Goal: Task Accomplishment & Management: Use online tool/utility

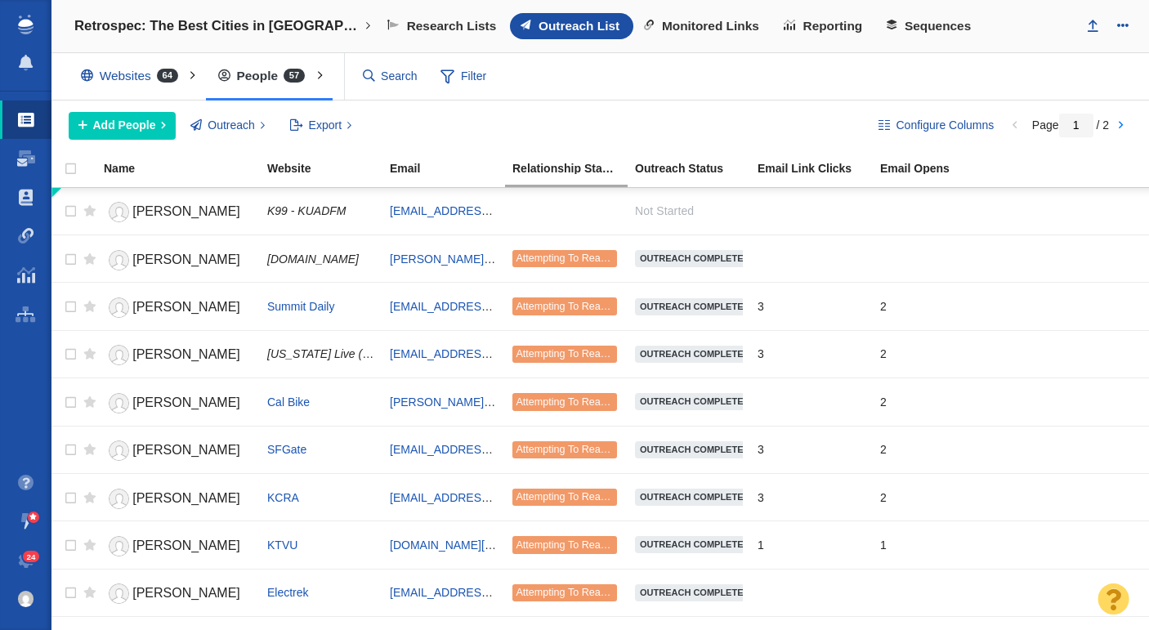
click at [555, 123] on div "Add People Add a Person Add From List of URLs Import from CSV Outreach No Conta…" at bounding box center [461, 126] width 784 height 28
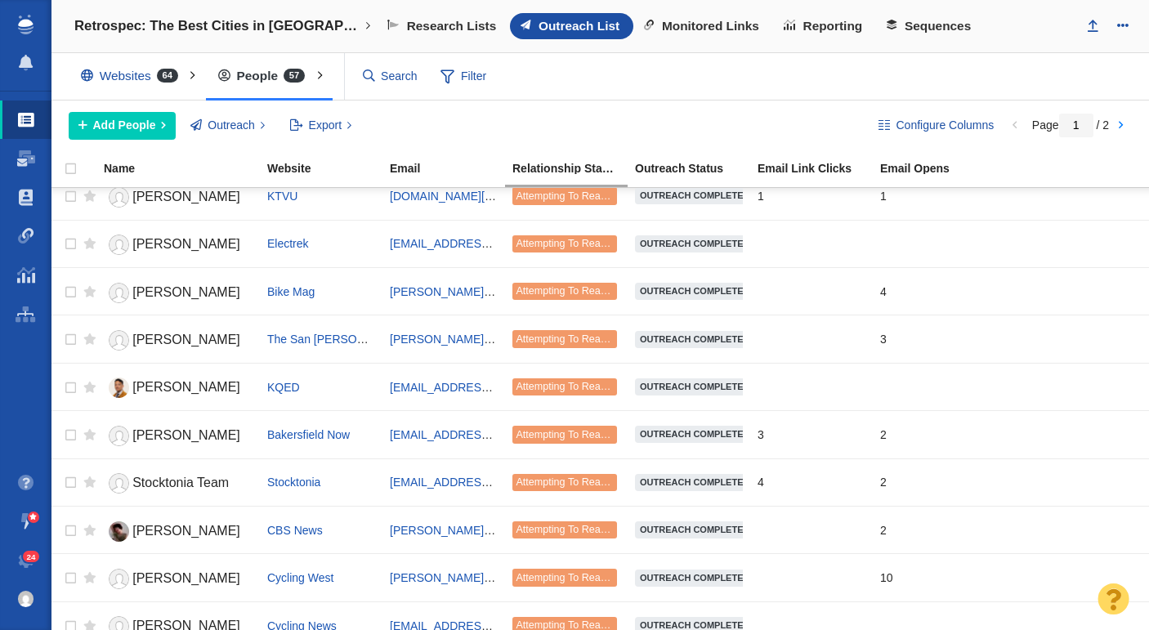
scroll to position [346, 0]
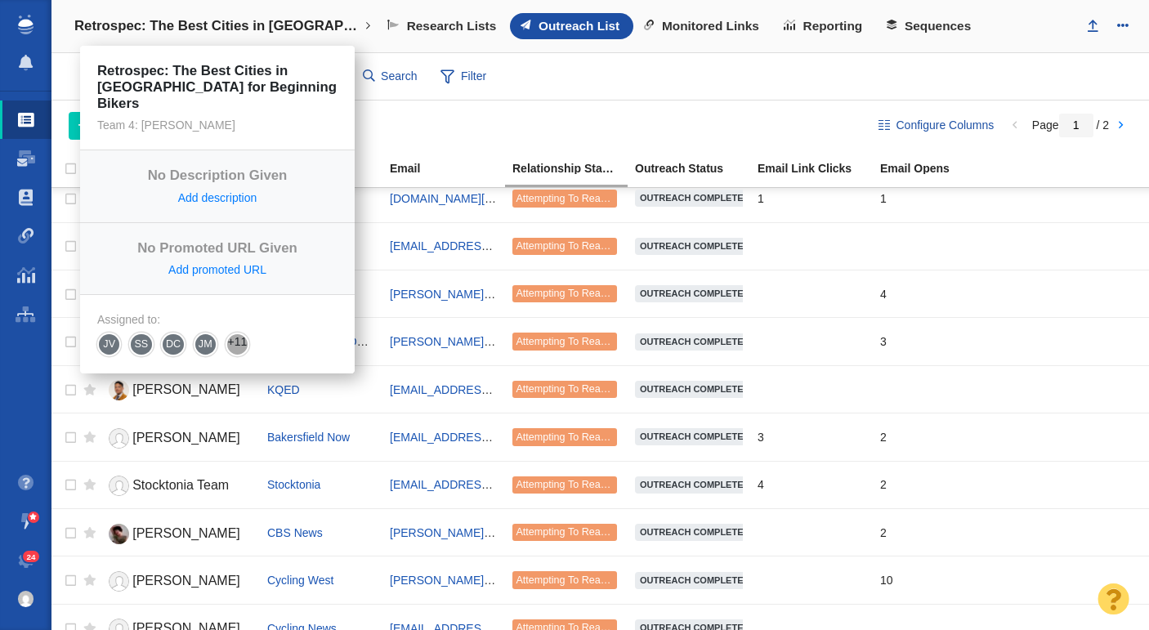
click at [245, 25] on h4 "Retrospec: The Best Cities in [GEOGRAPHIC_DATA] for Beginning Bikers" at bounding box center [217, 26] width 286 height 16
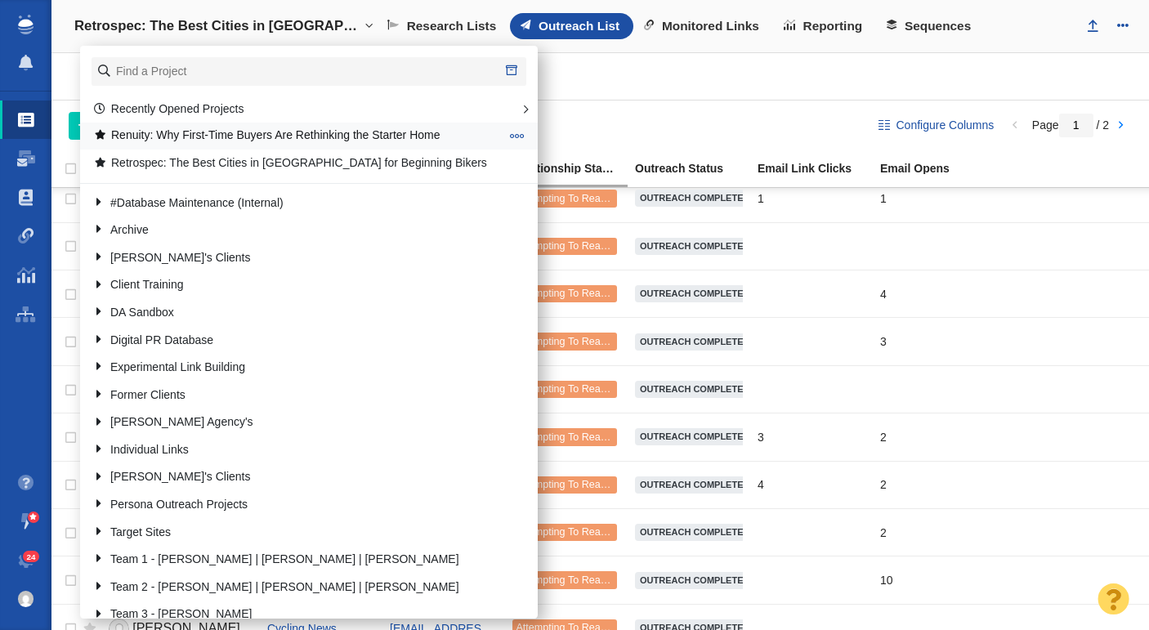
click at [244, 138] on link "Renuity: Why First-Time Buyers Are Rethinking the Starter Home" at bounding box center [296, 135] width 415 height 25
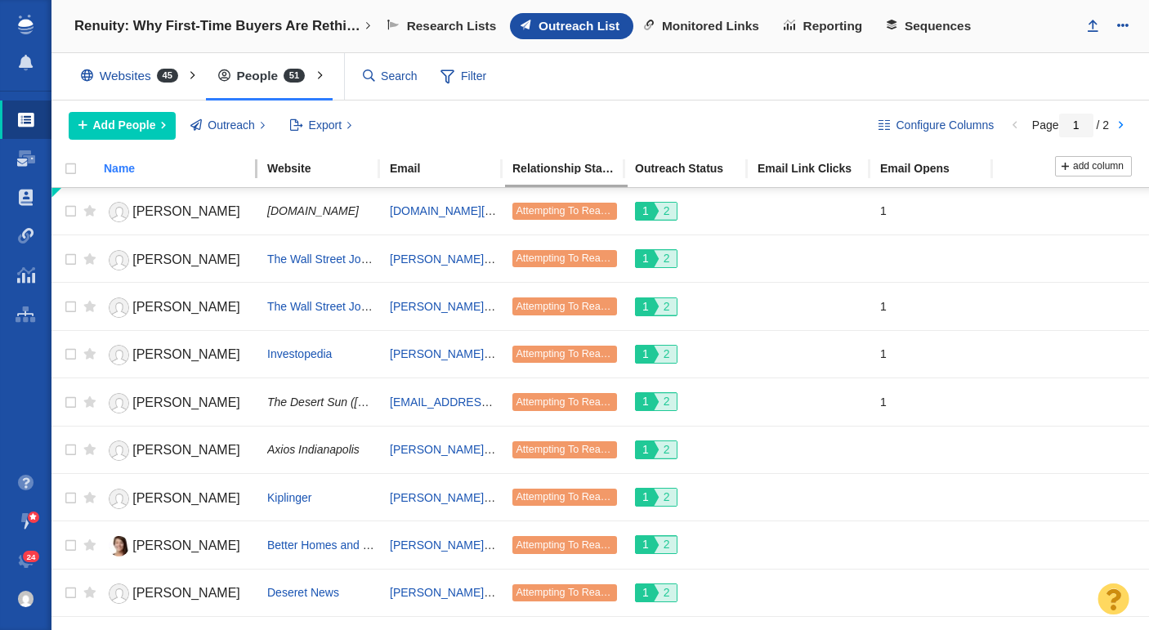
click at [136, 171] on div "Name" at bounding box center [185, 168] width 162 height 11
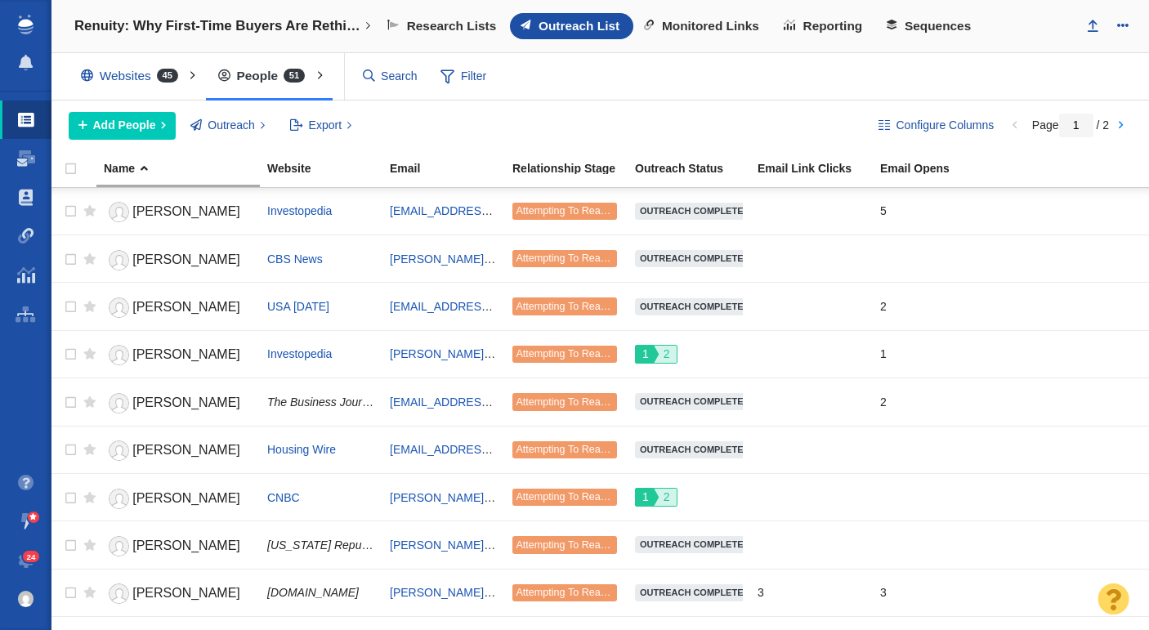
click at [612, 126] on div "Add People Add a Person Add From List of URLs Import from CSV Outreach No Conta…" at bounding box center [461, 126] width 784 height 28
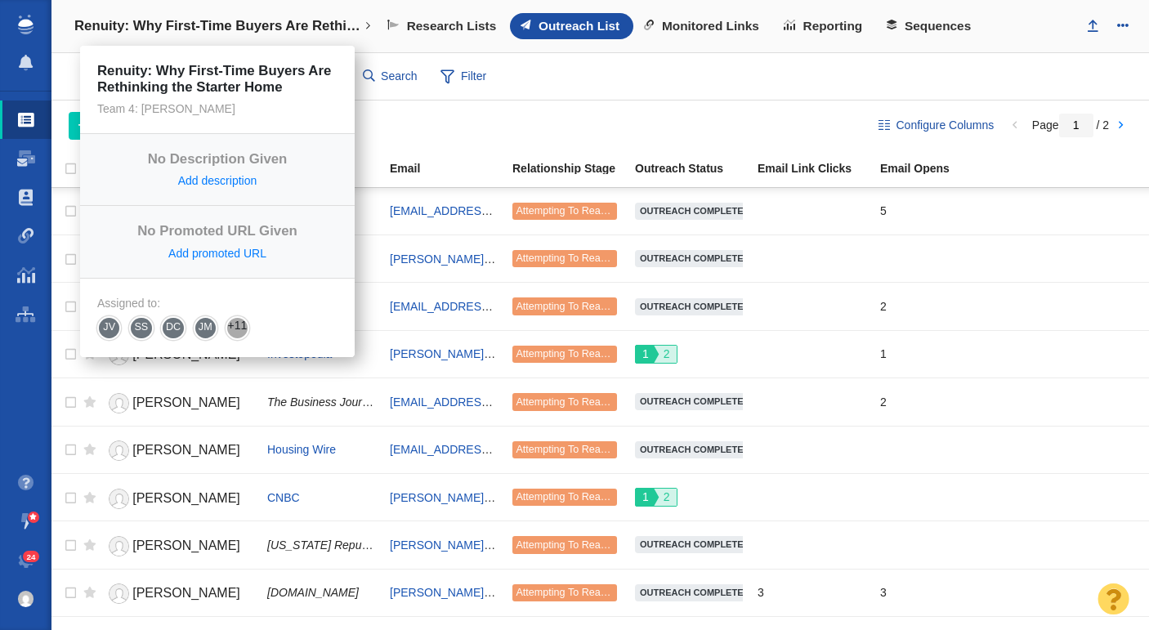
click at [222, 23] on h4 "Renuity: Why First-Time Buyers Are Rethinking the Starter Home" at bounding box center [217, 26] width 286 height 16
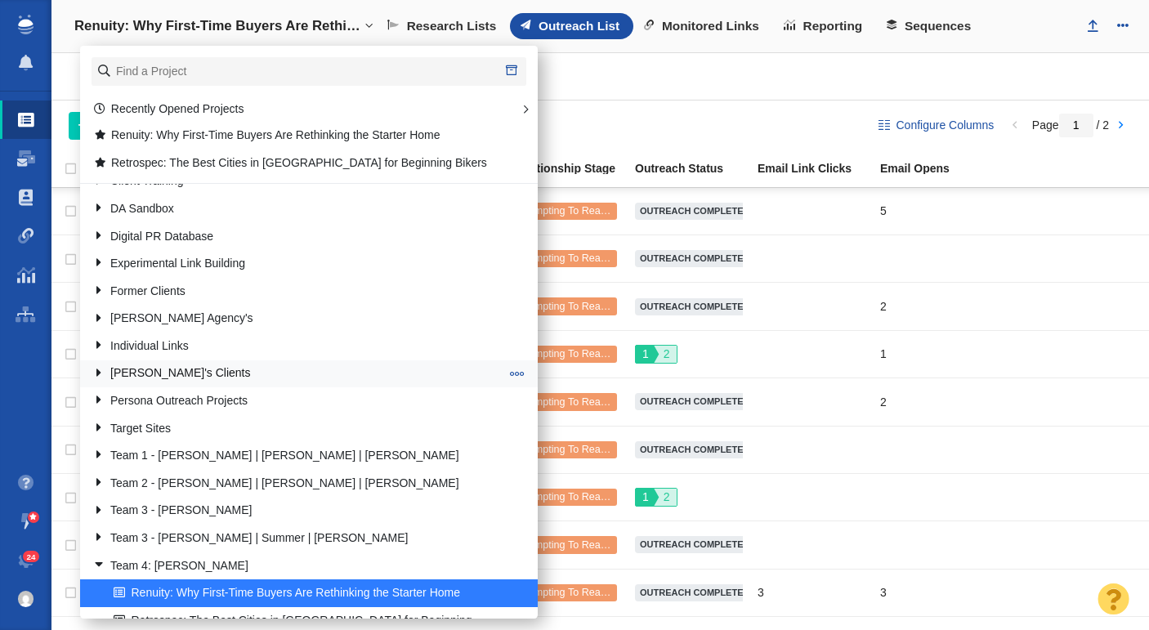
scroll to position [105, 0]
click at [275, 526] on link "Team 3 - [PERSON_NAME] | Summer | [PERSON_NAME]" at bounding box center [296, 537] width 416 height 25
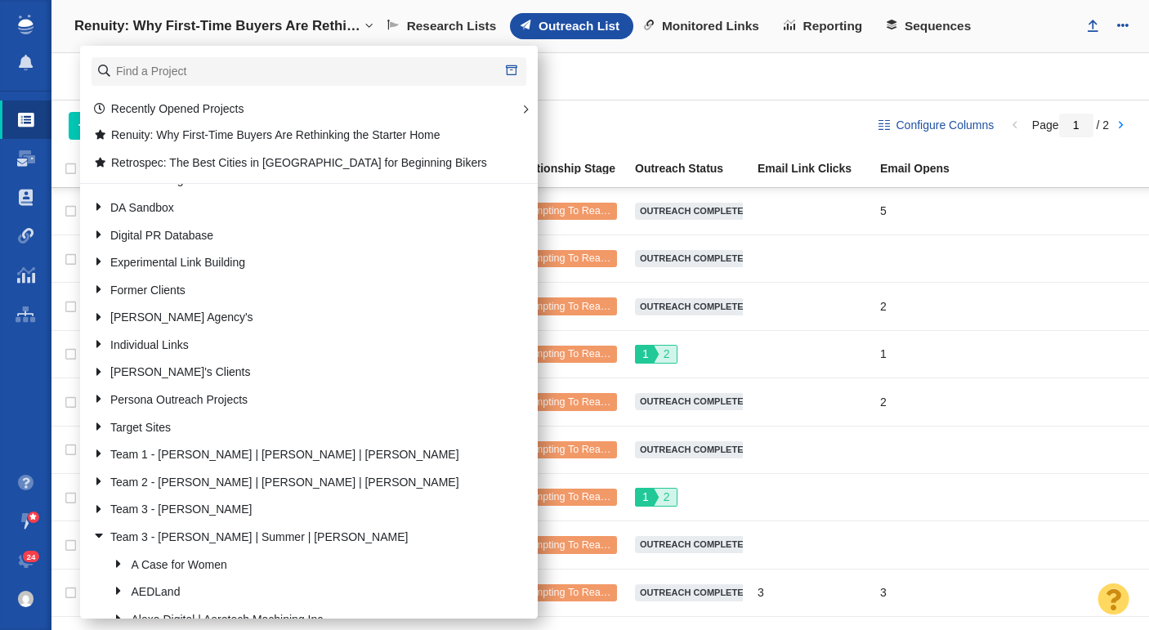
click at [274, 526] on link "Team 3 - [PERSON_NAME] | Summer | [PERSON_NAME]" at bounding box center [296, 537] width 416 height 25
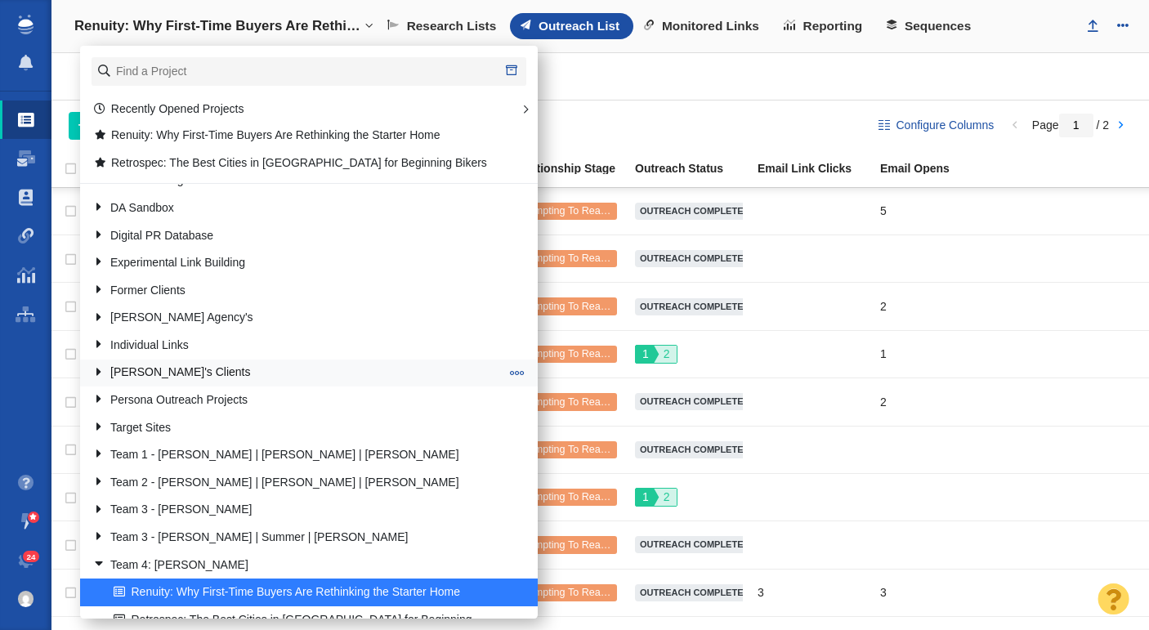
click at [162, 362] on link "[PERSON_NAME]'s Clients" at bounding box center [296, 372] width 416 height 25
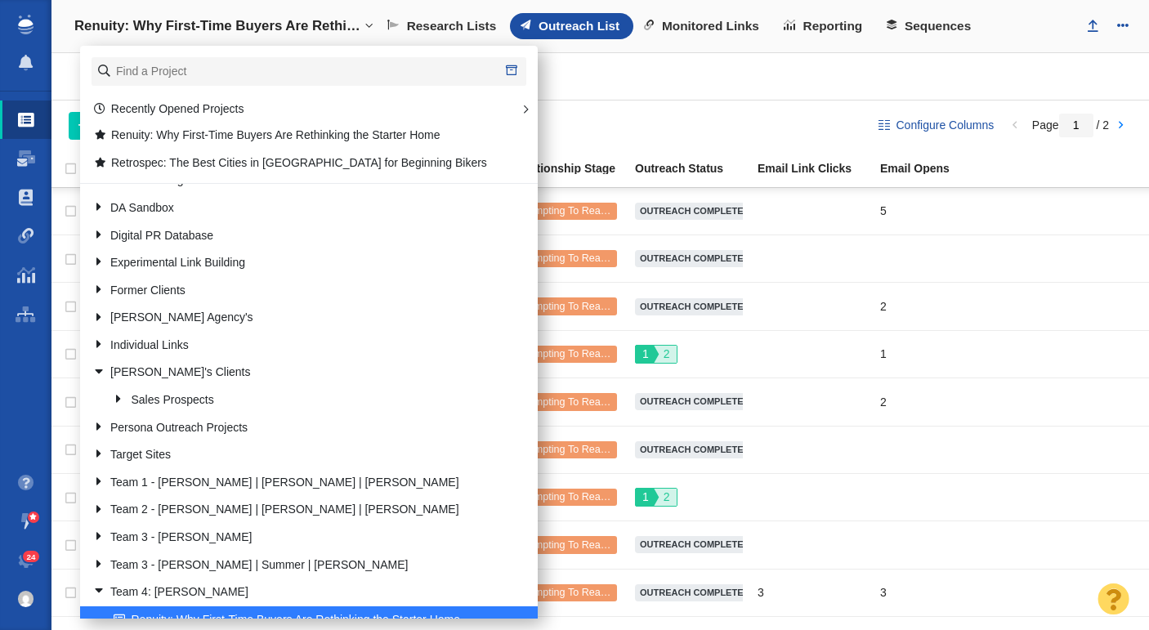
click at [163, 363] on link "[PERSON_NAME]'s Clients" at bounding box center [296, 372] width 416 height 25
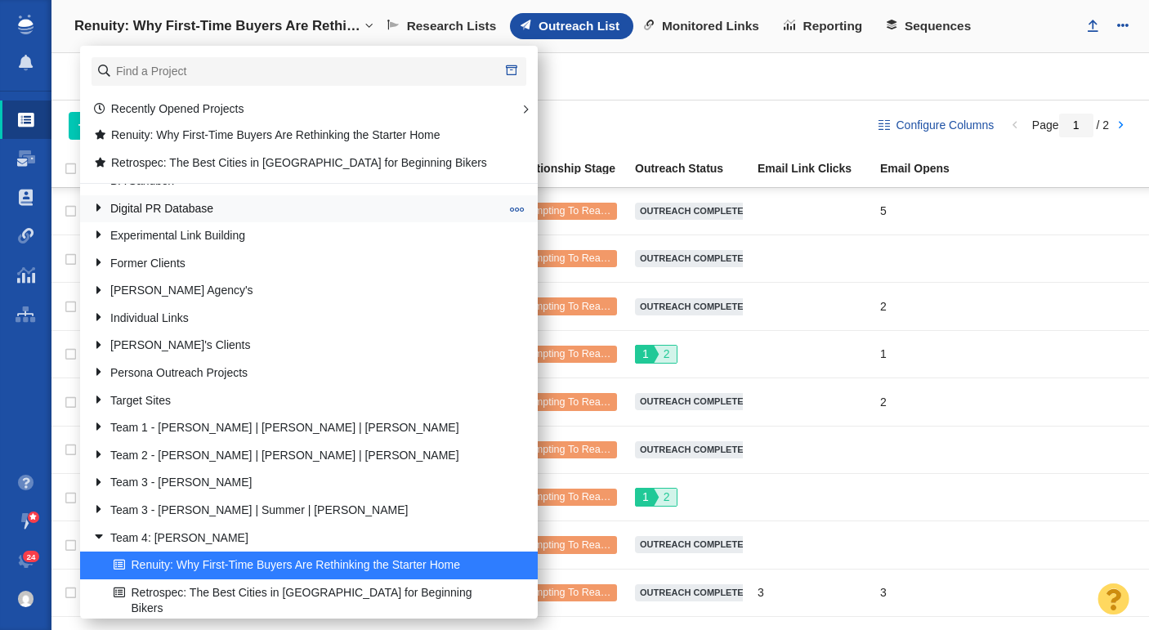
scroll to position [128, 0]
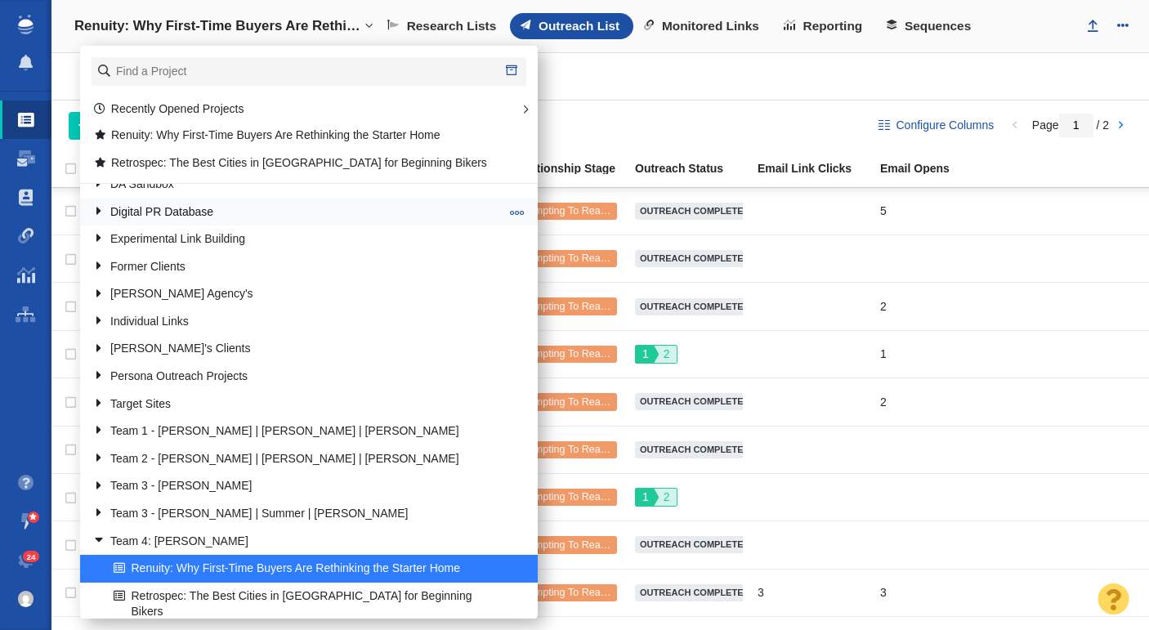
click at [230, 212] on link "Digital PR Database" at bounding box center [296, 211] width 416 height 25
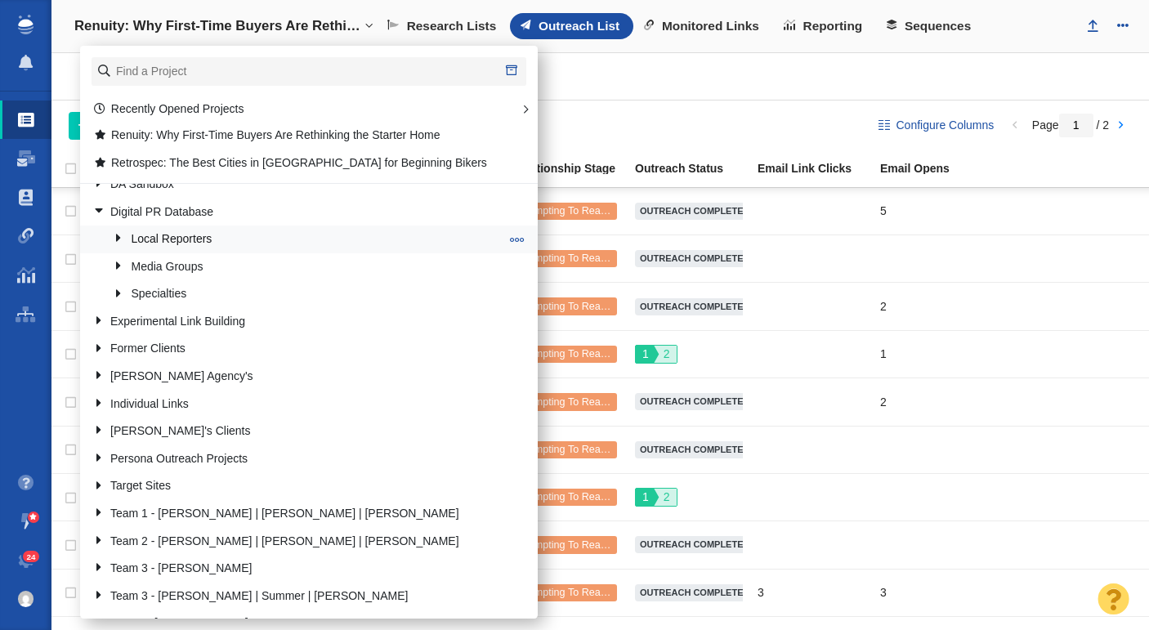
click at [222, 247] on link "Local Reporters" at bounding box center [307, 239] width 395 height 25
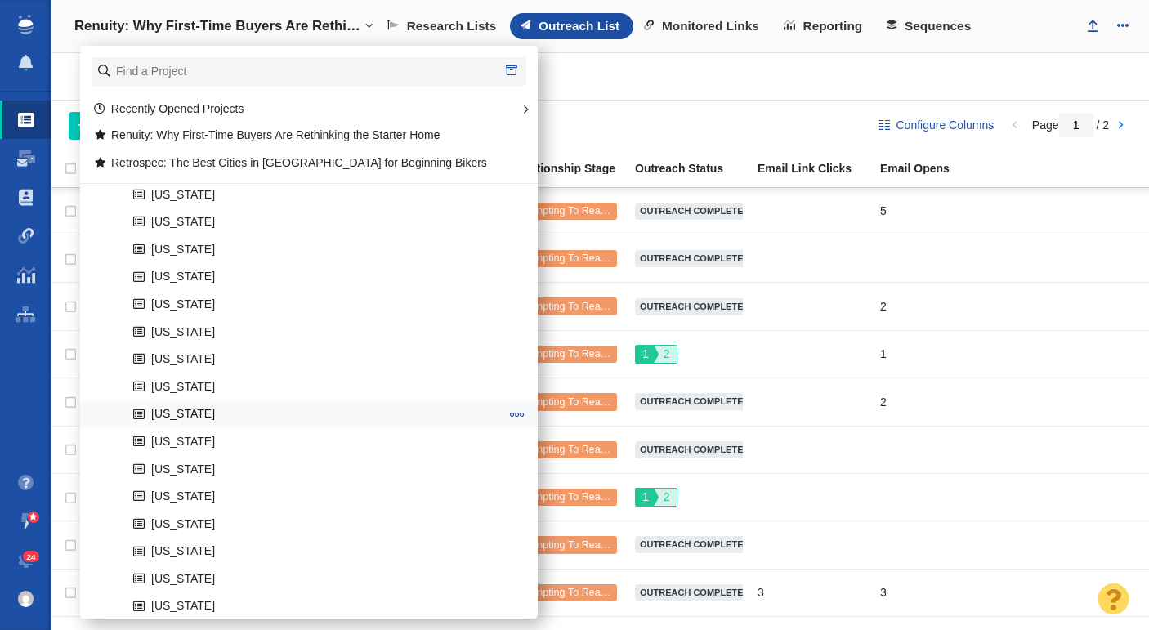
scroll to position [758, 0]
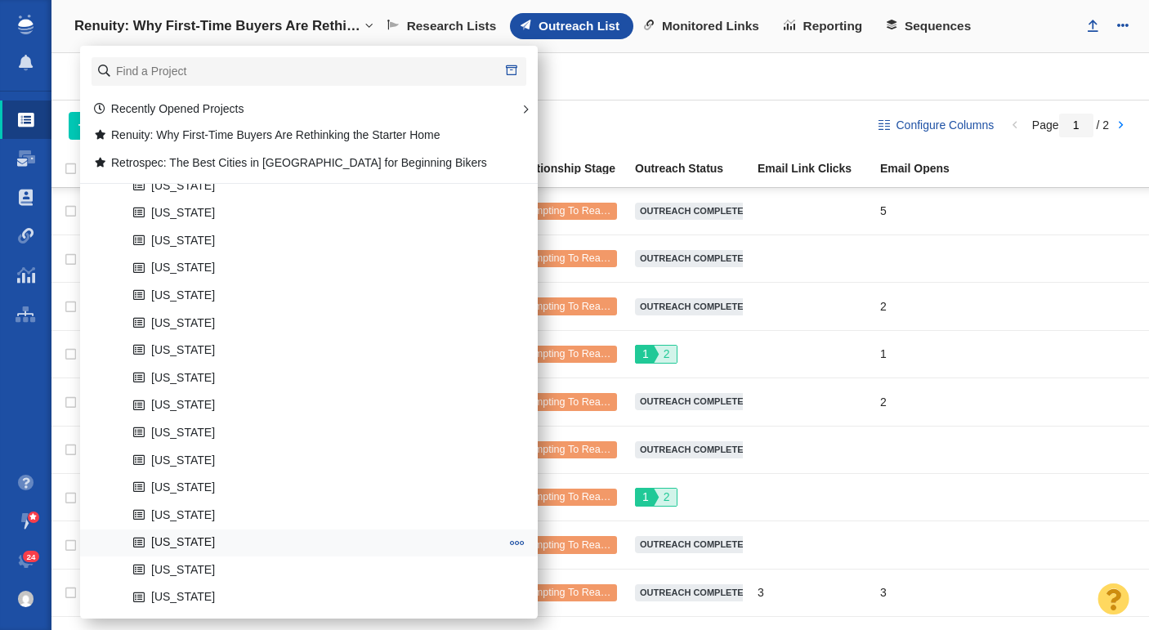
click at [247, 539] on link "[US_STATE]" at bounding box center [316, 542] width 375 height 25
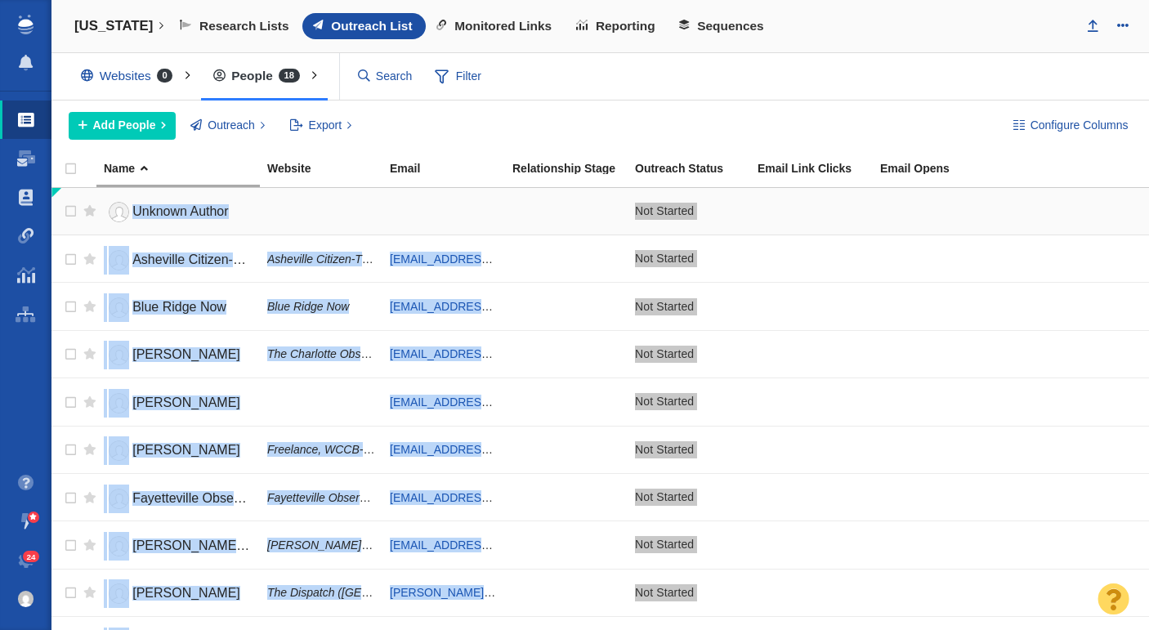
drag, startPoint x: 513, startPoint y: 607, endPoint x: 122, endPoint y: 212, distance: 556.5
click at [122, 212] on tbody "Unknown Author Asheville Citizen-Times Asheville Citizen-Times newstips@citizen…" at bounding box center [599, 617] width 1097 height 859
copy tbody "Unknown Author Asheville Citizen-Times Asheville Citizen-Times newstips@citizen…"
click at [613, 163] on div "Relationship Stage" at bounding box center [572, 168] width 121 height 11
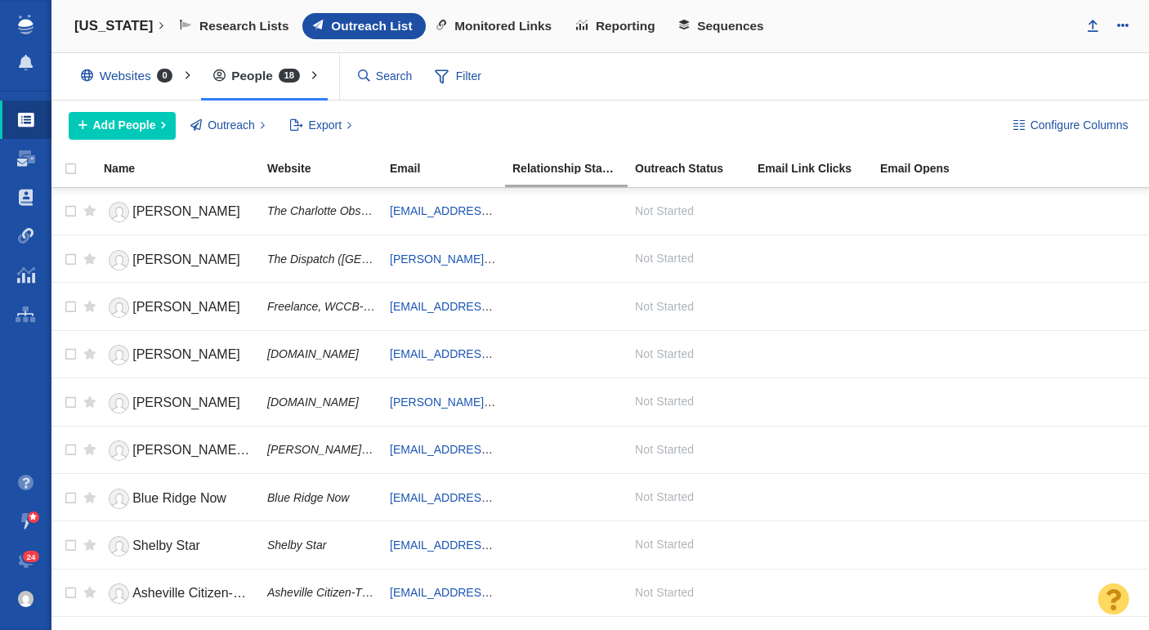
click at [639, 125] on div "Add People Add a Person Add From List of URLs Import from CSV Outreach No Conta…" at bounding box center [528, 126] width 918 height 28
click at [182, 208] on span "Catherine Muccigrosso" at bounding box center [186, 211] width 108 height 14
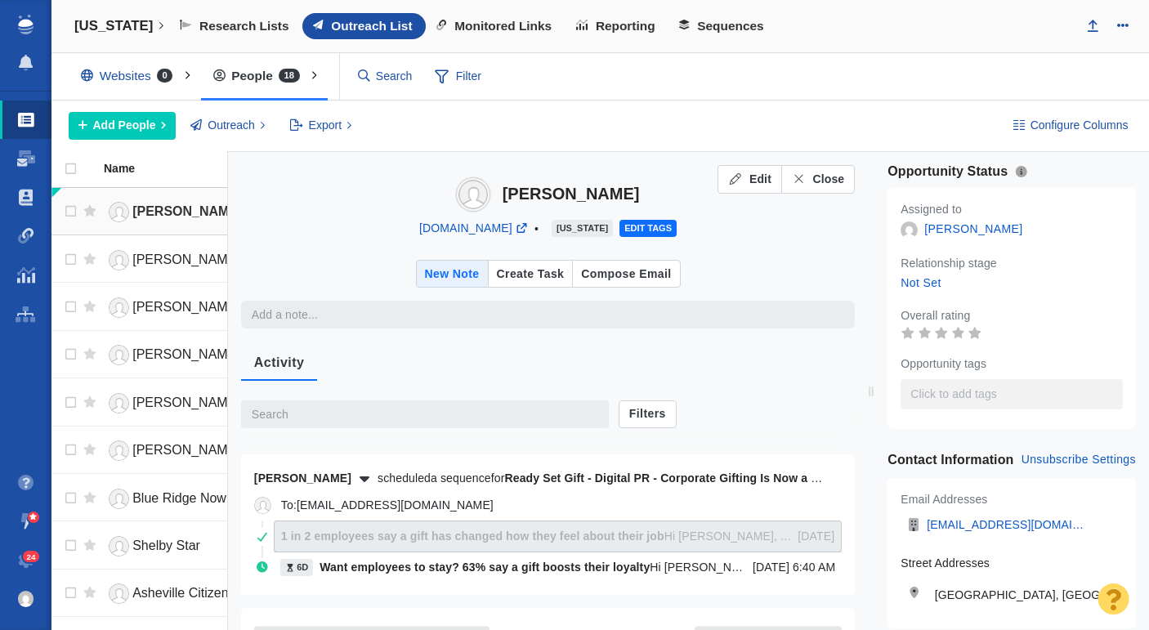
type textarea "x"
click at [828, 181] on span "Close" at bounding box center [828, 179] width 32 height 17
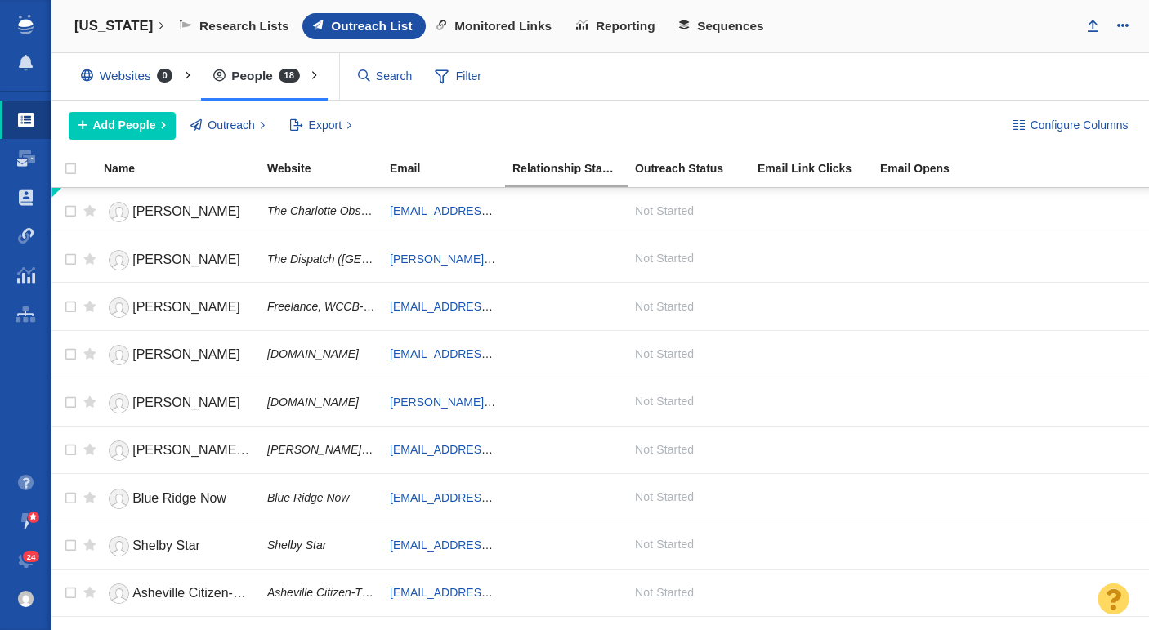
click at [690, 98] on div "Websites 0 All Websites Assigned To Me Recently Viewed Starred People 18 All Pe…" at bounding box center [599, 76] width 1097 height 47
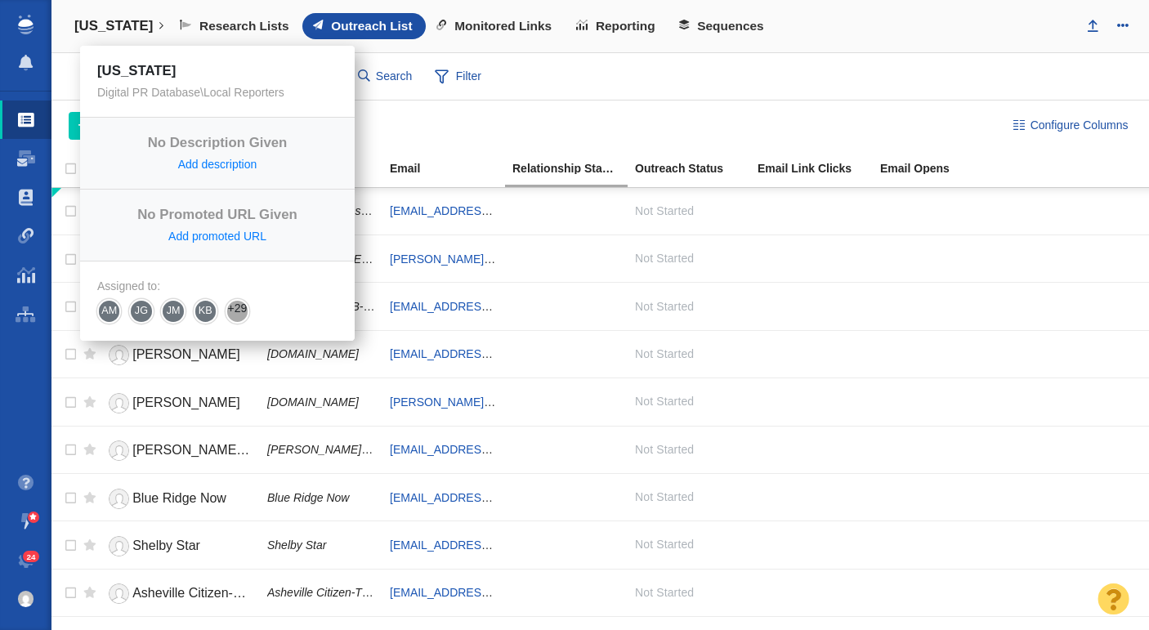
click at [126, 25] on h4 "[US_STATE]" at bounding box center [113, 26] width 78 height 16
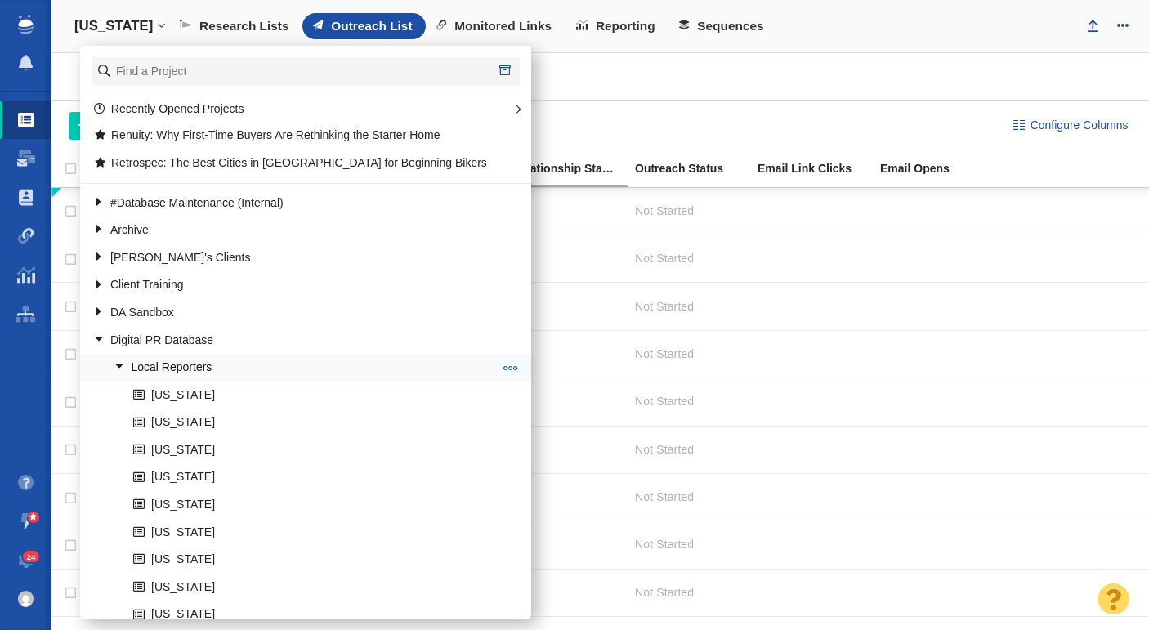
click at [163, 365] on link "Local Reporters" at bounding box center [304, 367] width 388 height 25
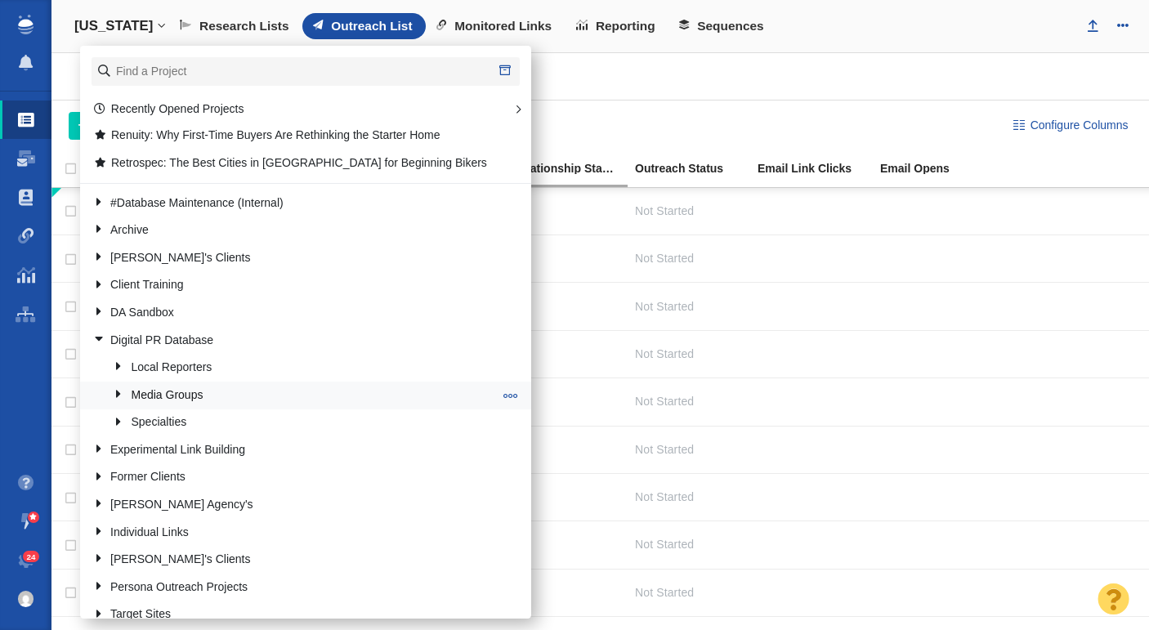
click at [168, 390] on link "Media Groups" at bounding box center [304, 394] width 388 height 25
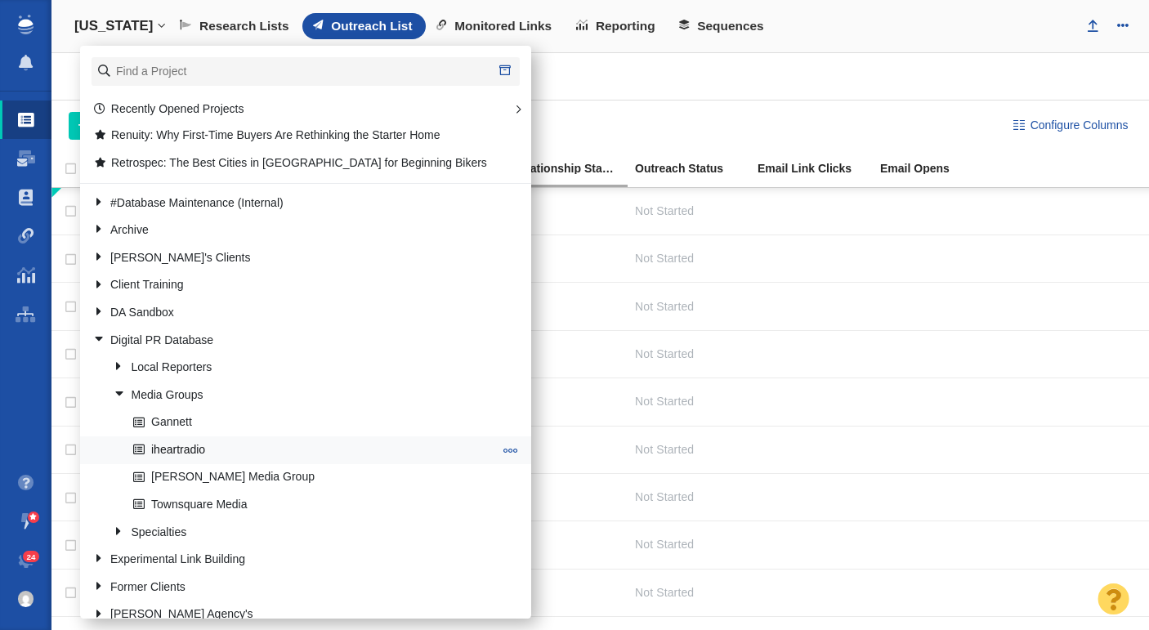
click at [184, 440] on link "iheartradio" at bounding box center [313, 449] width 368 height 25
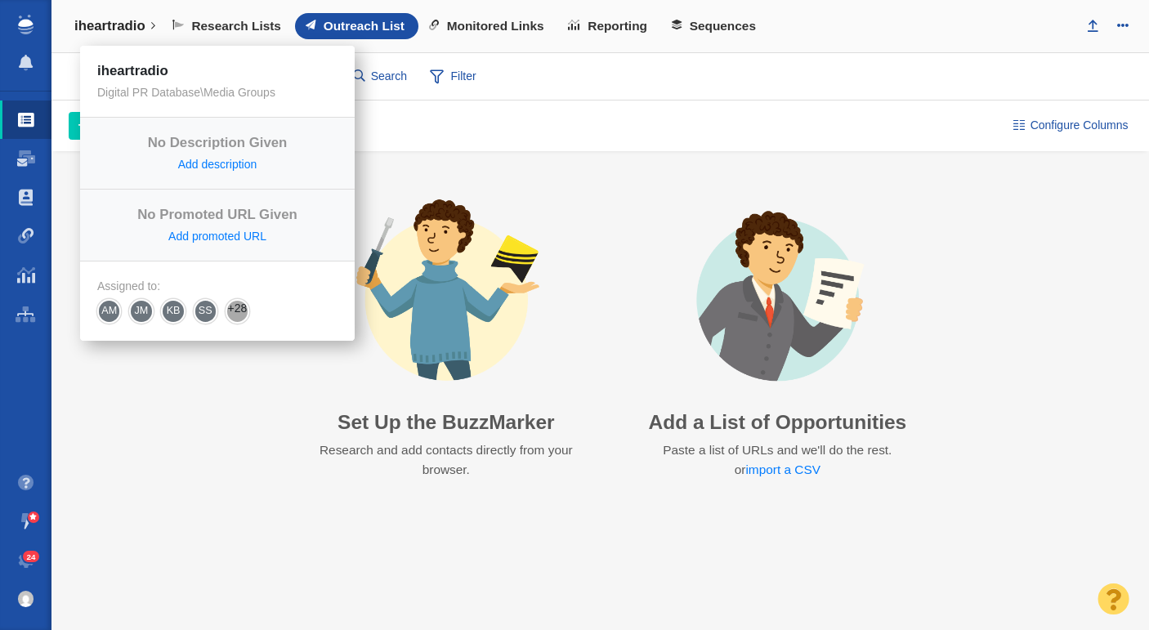
click at [132, 22] on h4 "iheartradio" at bounding box center [109, 26] width 71 height 16
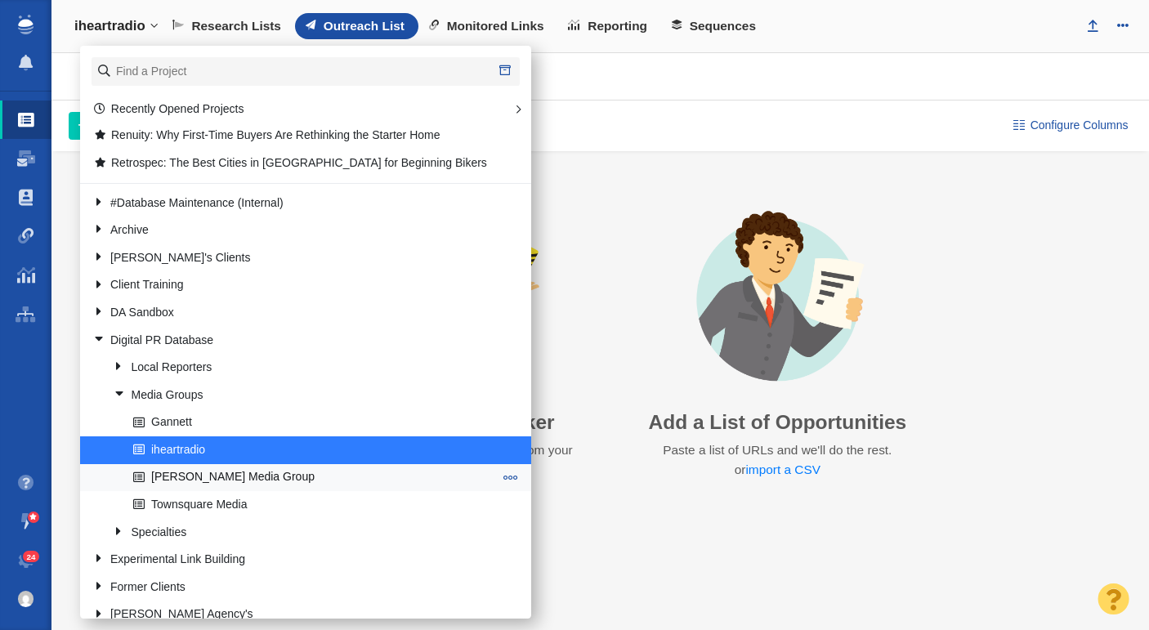
click at [207, 474] on link "Sinclair Media Group" at bounding box center [313, 477] width 368 height 25
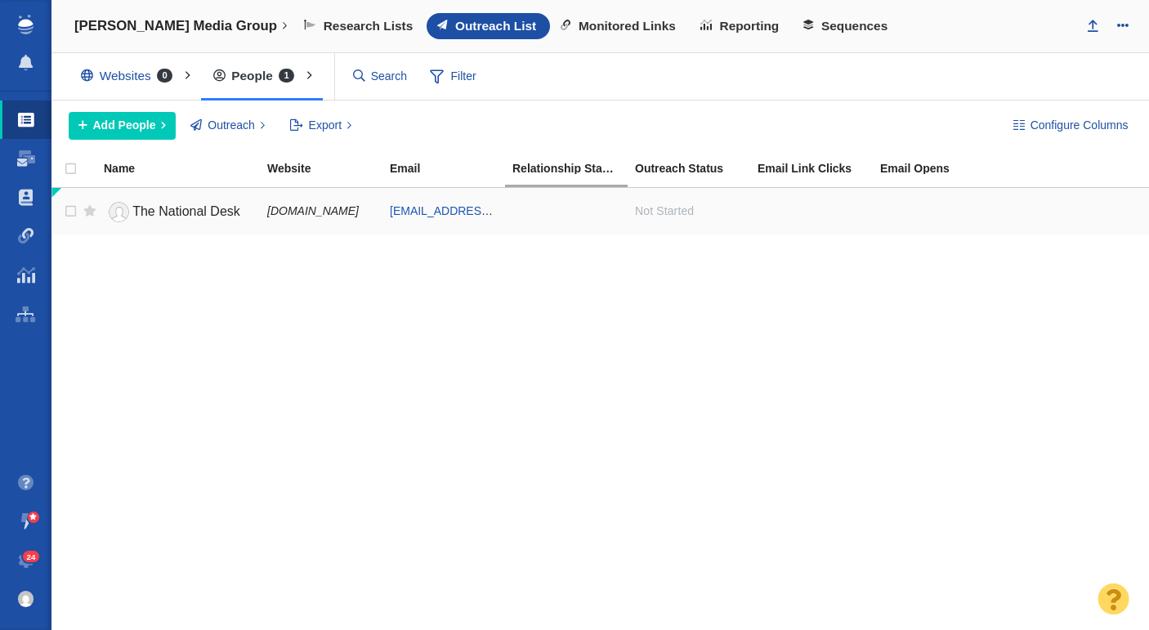
click at [178, 205] on span "The National Desk" at bounding box center [186, 211] width 108 height 14
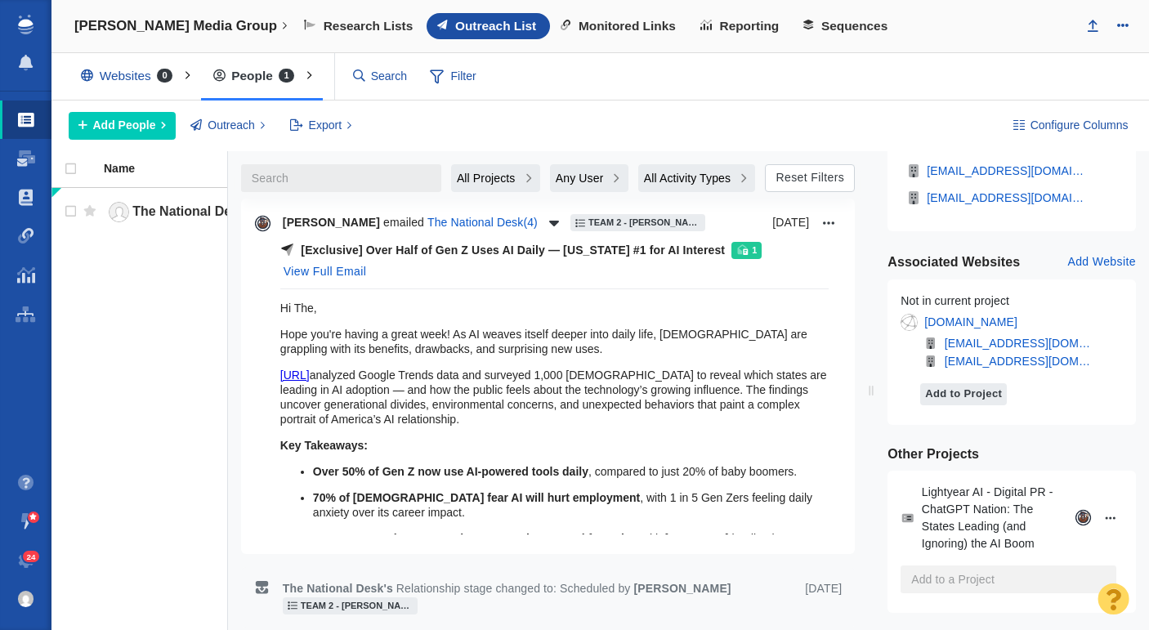
scroll to position [403, 0]
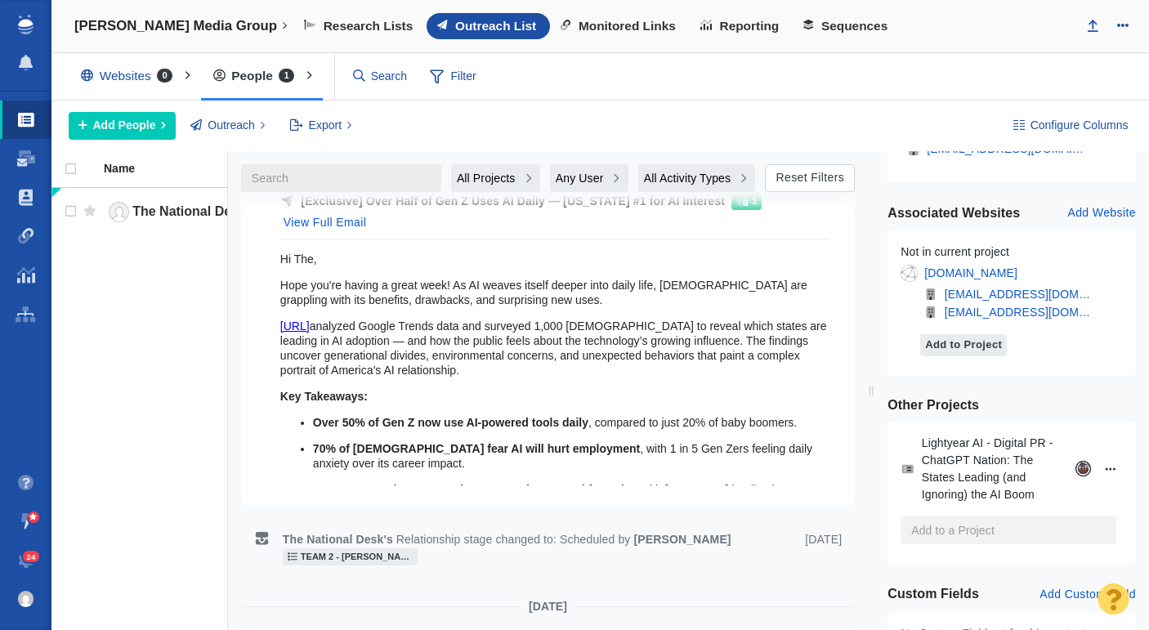
click at [491, 464] on p "70% of [DEMOGRAPHIC_DATA] fear AI will hurt employment , with 1 in 5 Gen Zers f…" at bounding box center [571, 455] width 516 height 29
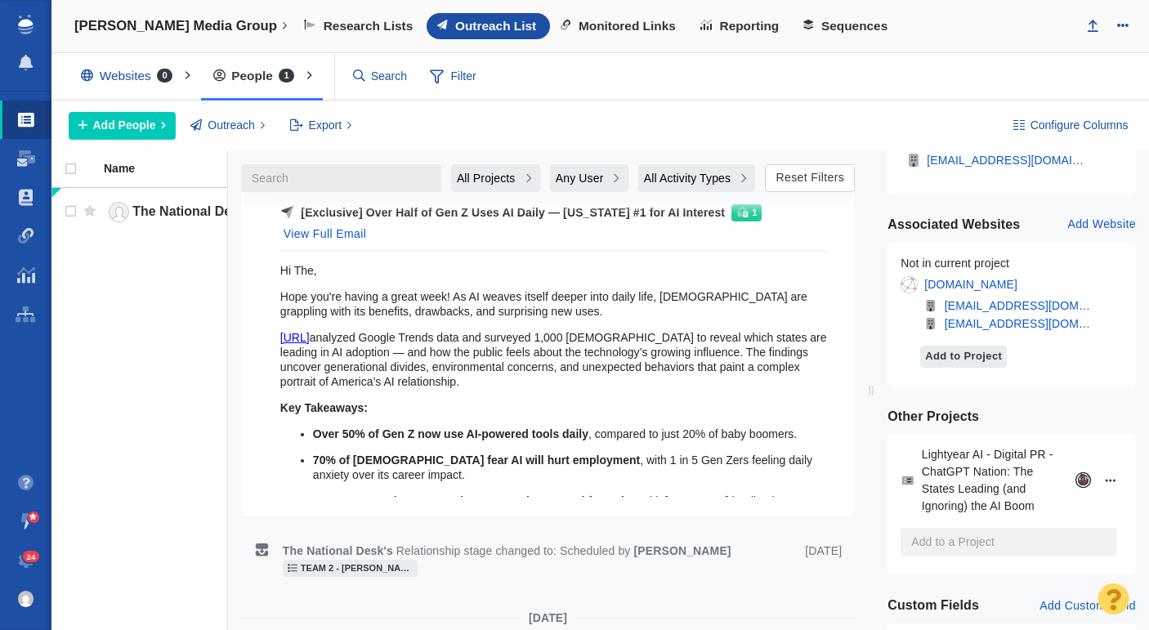
scroll to position [374, 0]
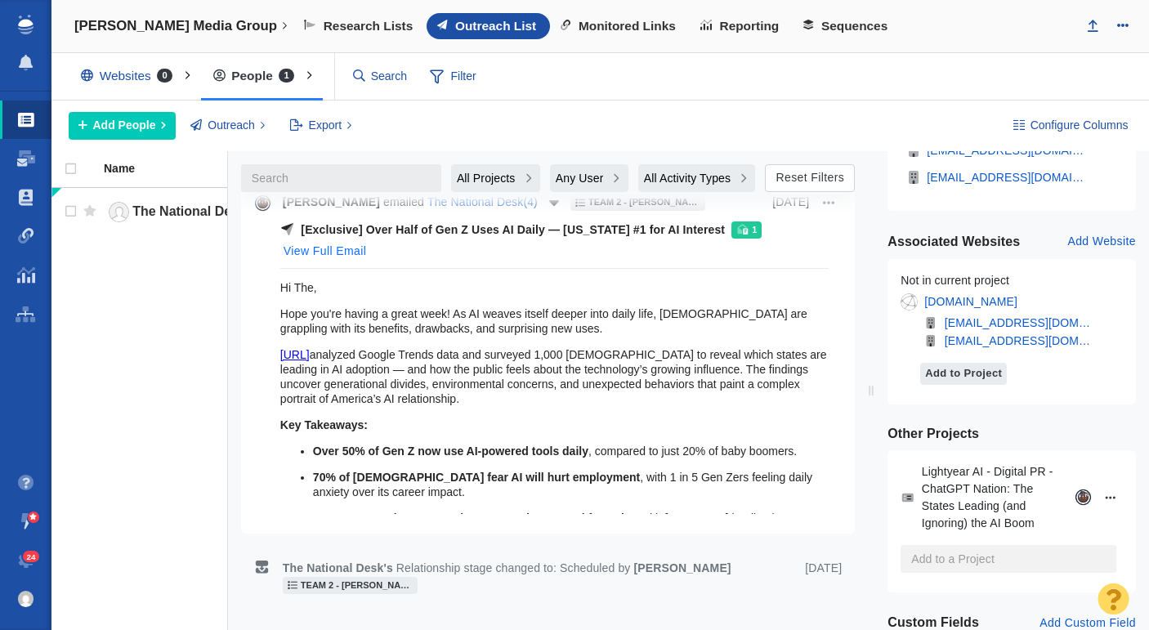
click at [345, 253] on button "View Full Email" at bounding box center [325, 252] width 102 height 26
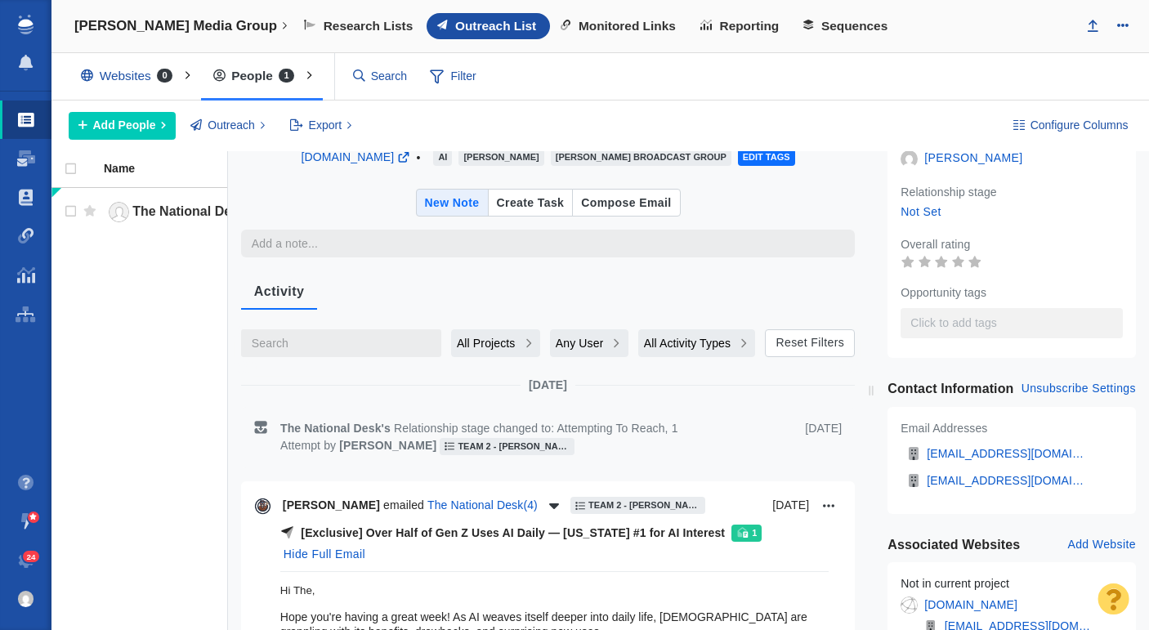
scroll to position [219, 0]
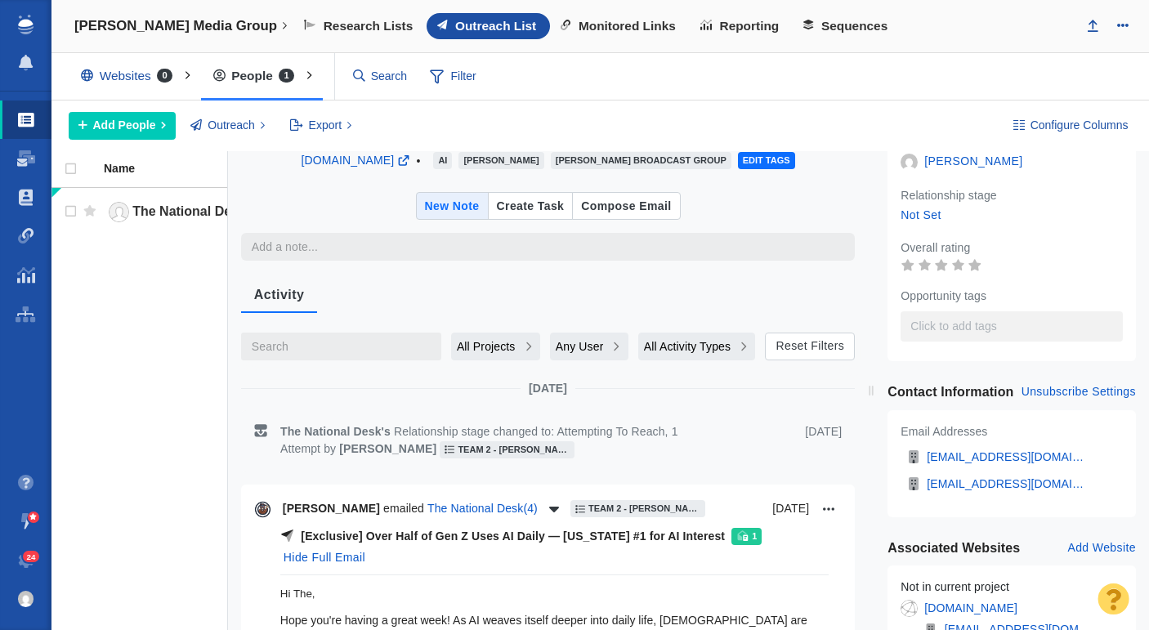
scroll to position [94, 0]
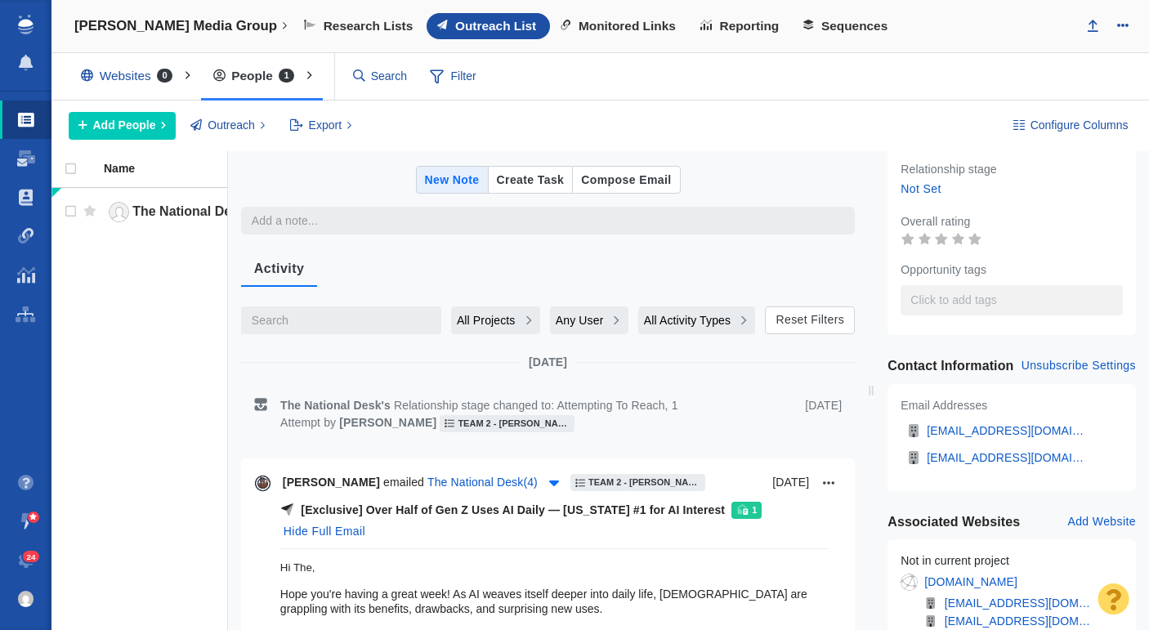
click at [549, 482] on icon "button" at bounding box center [554, 484] width 10 height 6
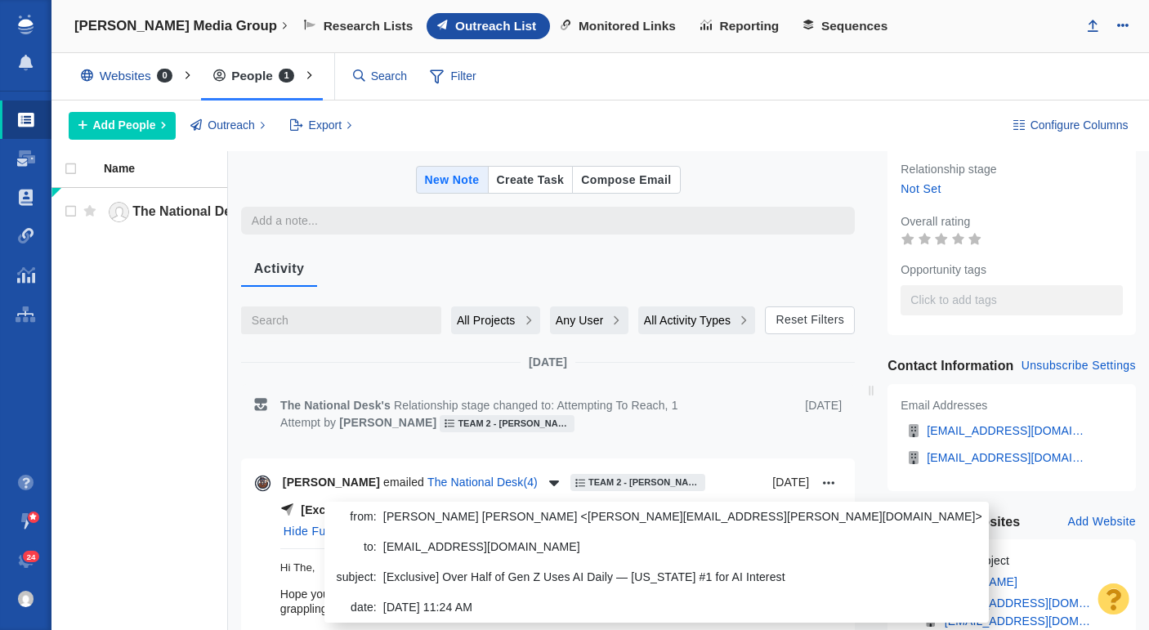
click at [691, 435] on div "The National Desk 's Relationship stage changed to: Attempting To Reach, 1 Atte…" at bounding box center [548, 414] width 614 height 61
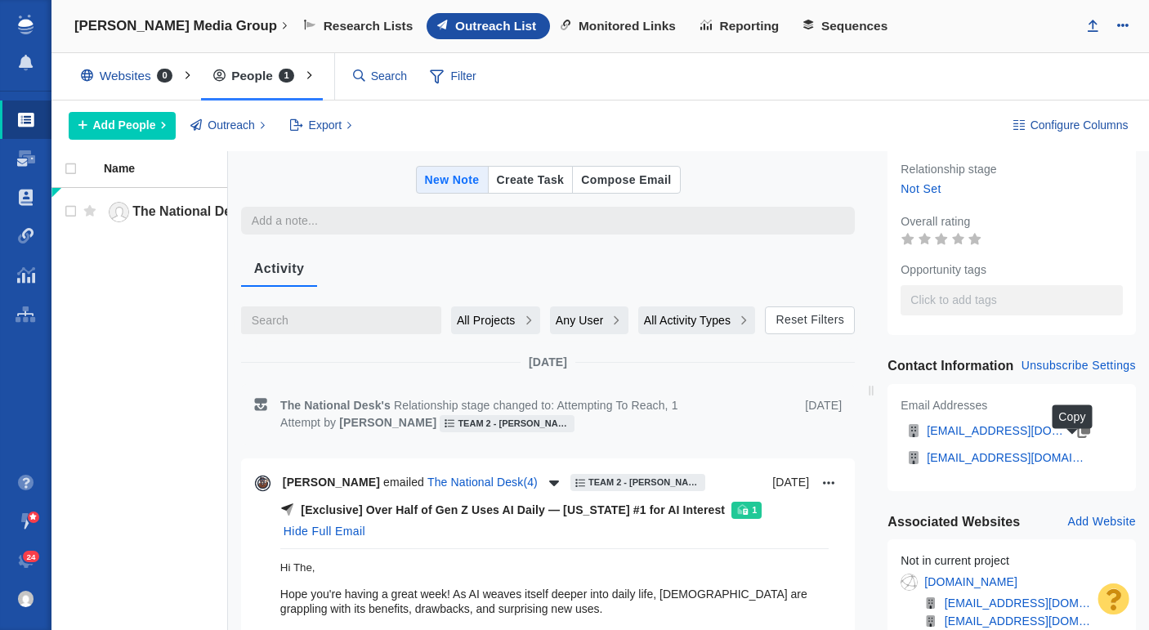
click at [1078, 438] on icon "button" at bounding box center [1084, 430] width 13 height 15
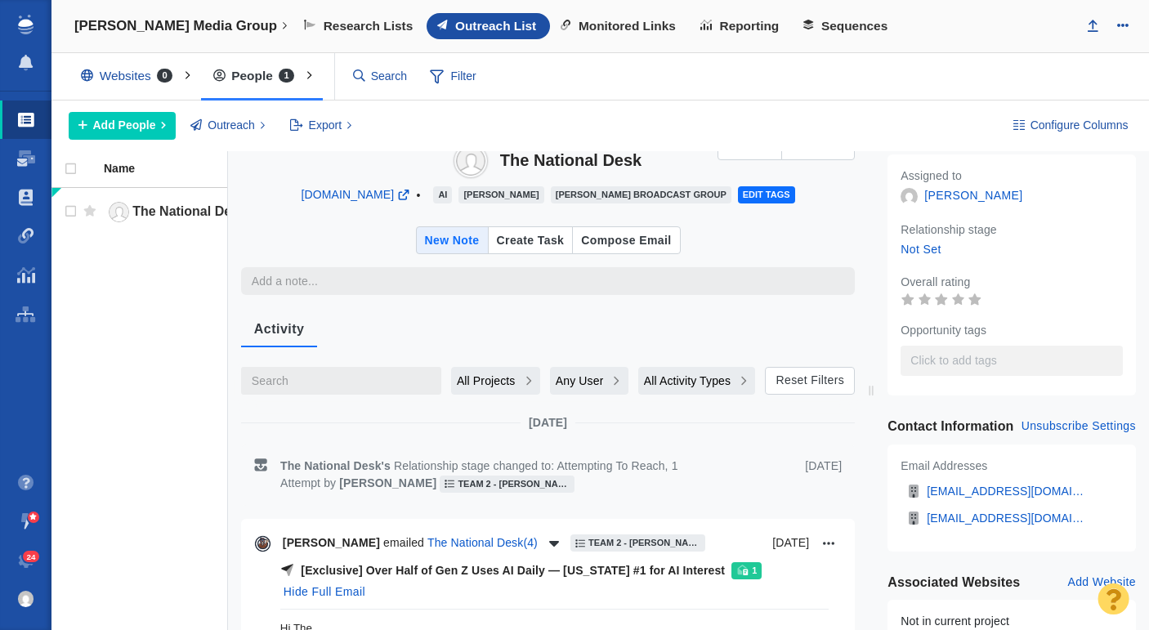
scroll to position [0, 0]
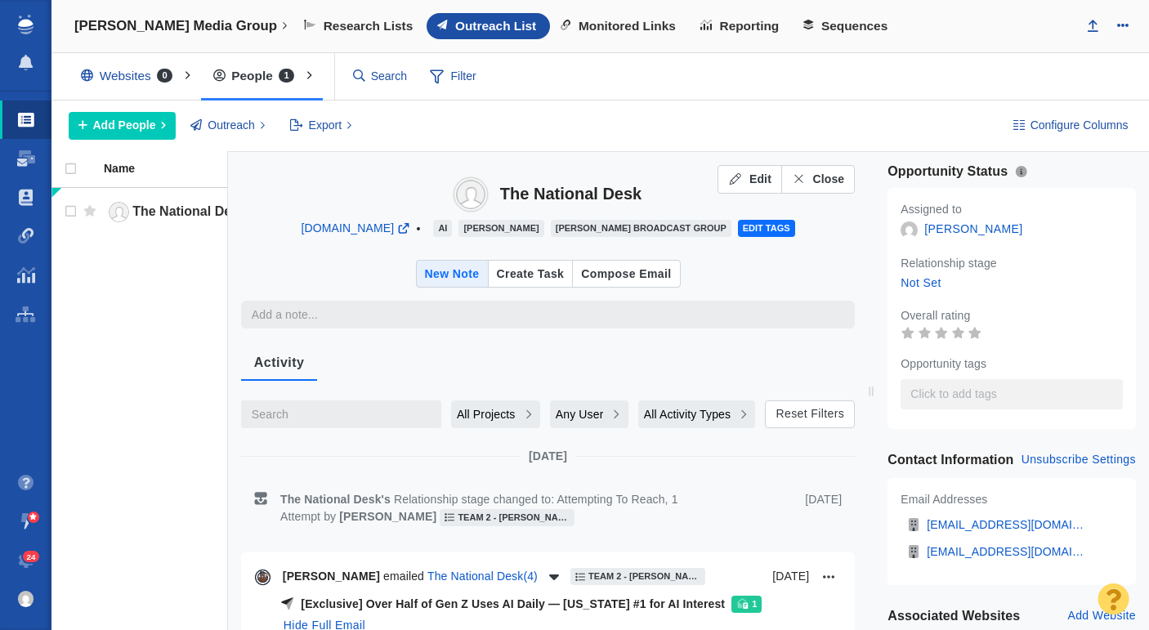
drag, startPoint x: 645, startPoint y: 193, endPoint x: 500, endPoint y: 190, distance: 144.7
click at [500, 190] on div "The National Desk thenationaldesk.com • AI Sinclair Sinclair Broadcast Group Ed…" at bounding box center [548, 249] width 640 height 194
click at [827, 185] on span "Close" at bounding box center [828, 179] width 32 height 17
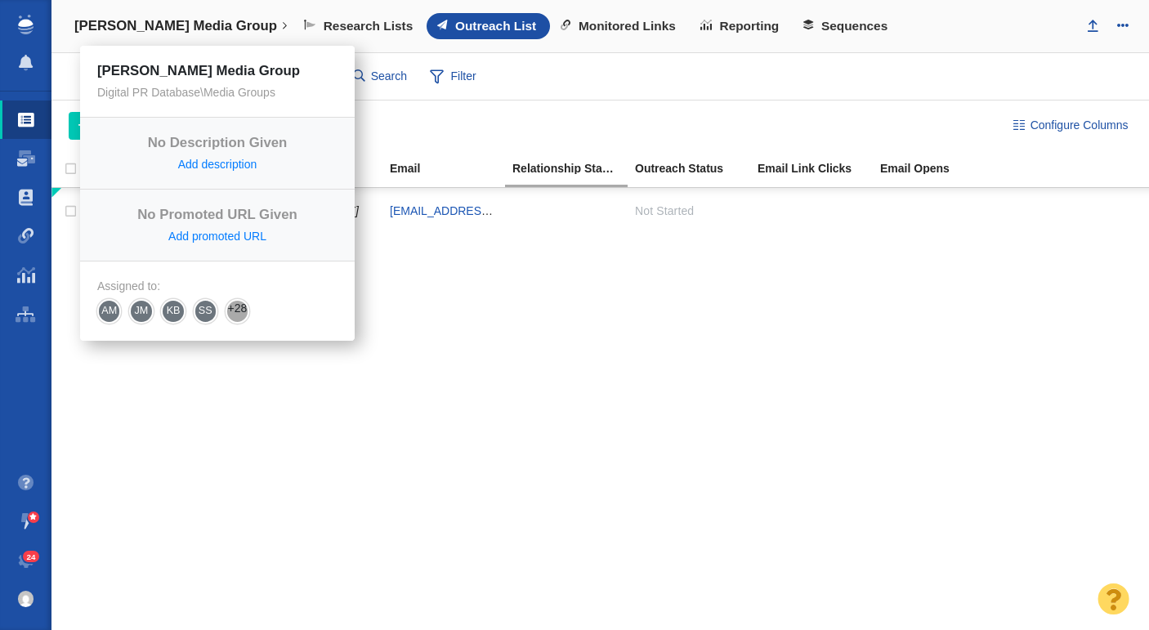
click at [129, 20] on h4 "[PERSON_NAME] Media Group" at bounding box center [175, 26] width 203 height 16
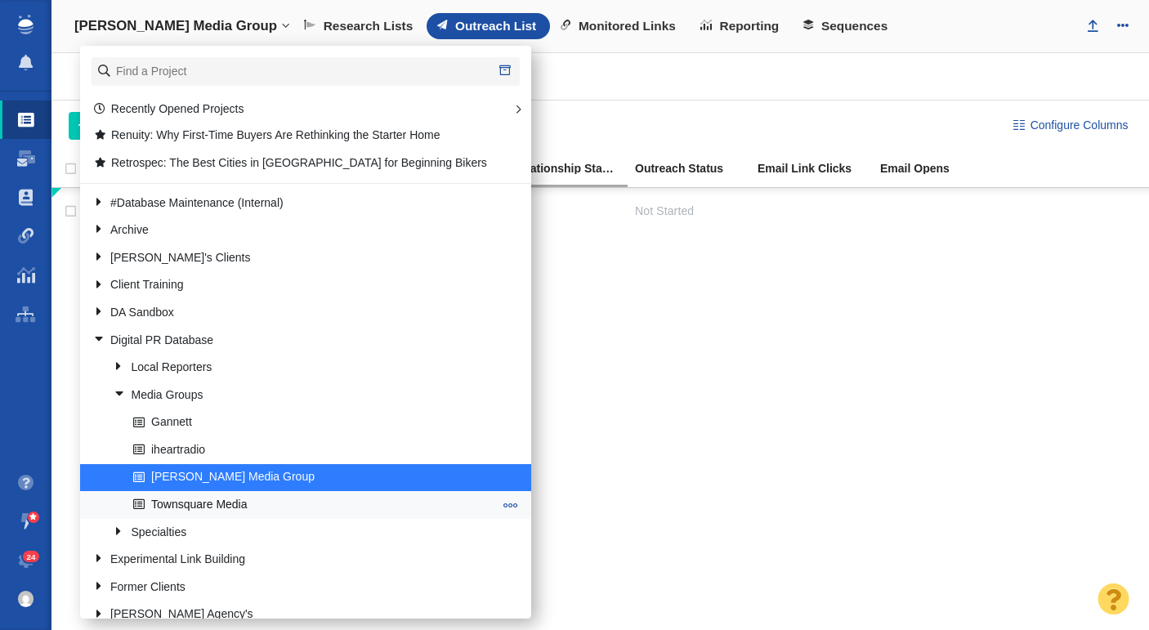
click at [228, 499] on link "Townsquare Media" at bounding box center [313, 504] width 368 height 25
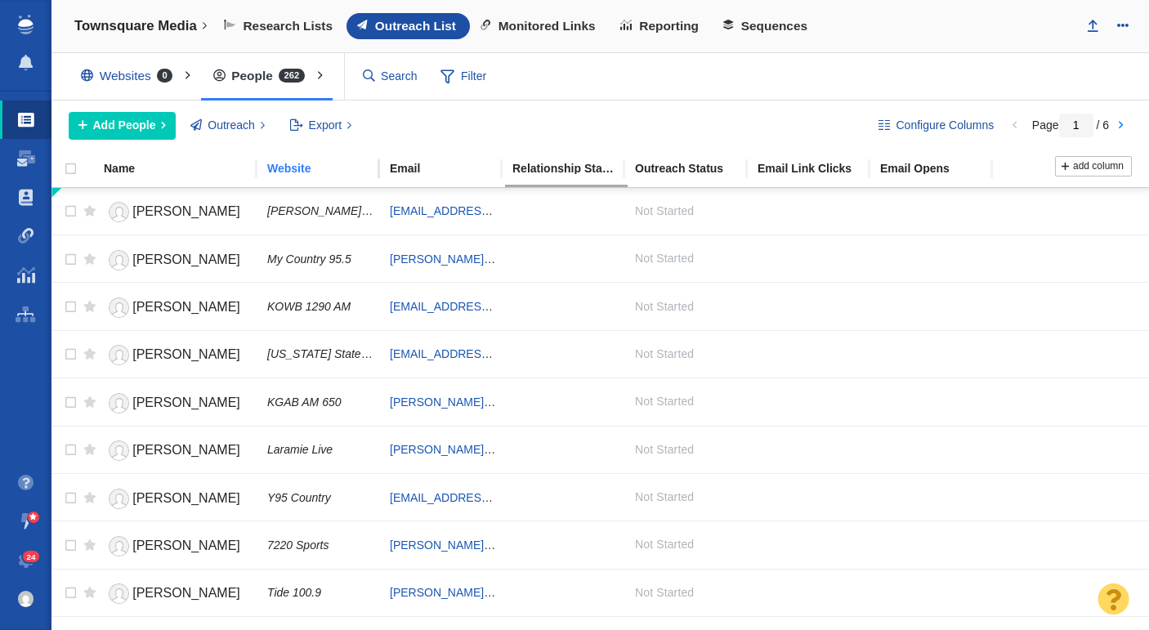
click at [285, 173] on div "Website" at bounding box center [327, 168] width 121 height 11
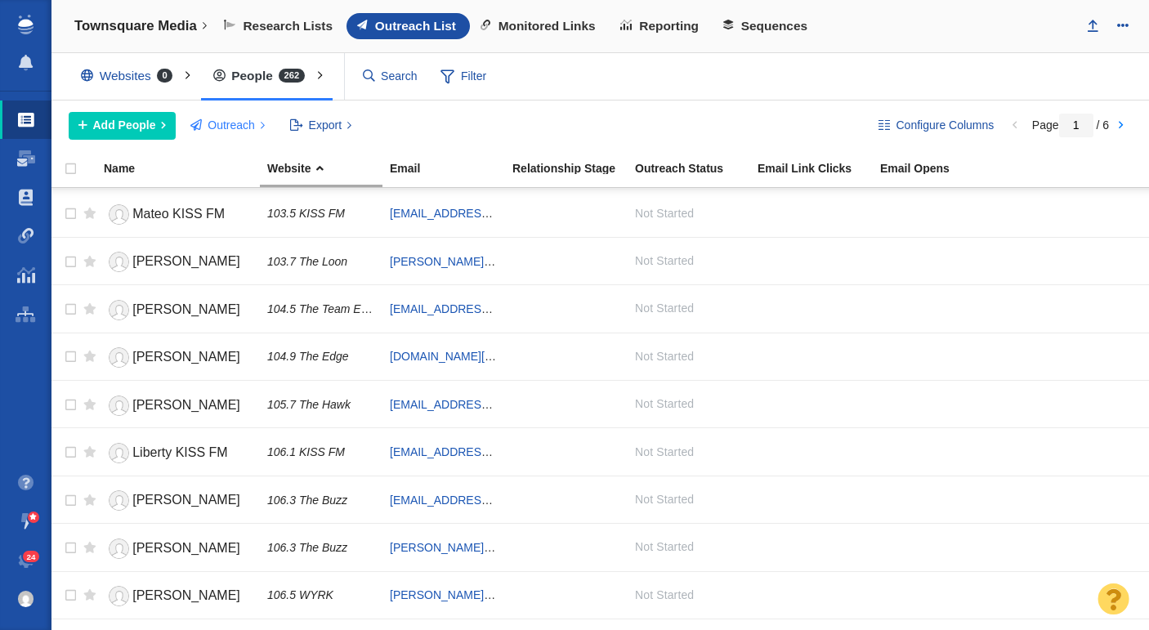
scroll to position [976, 0]
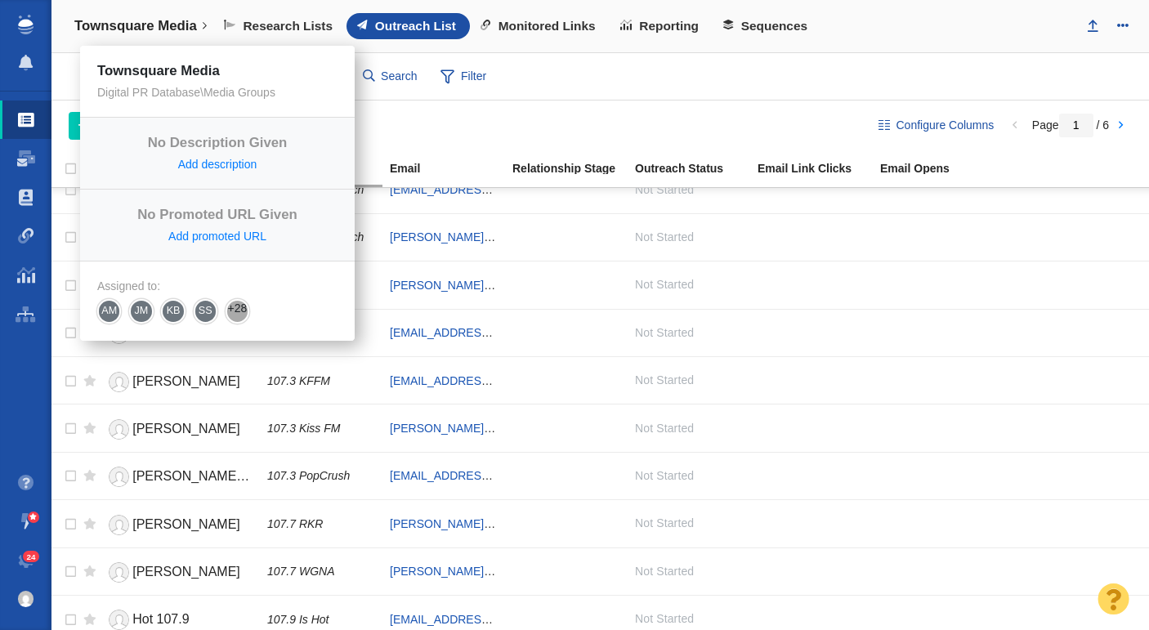
click at [128, 25] on h4 "Townsquare Media" at bounding box center [135, 26] width 123 height 16
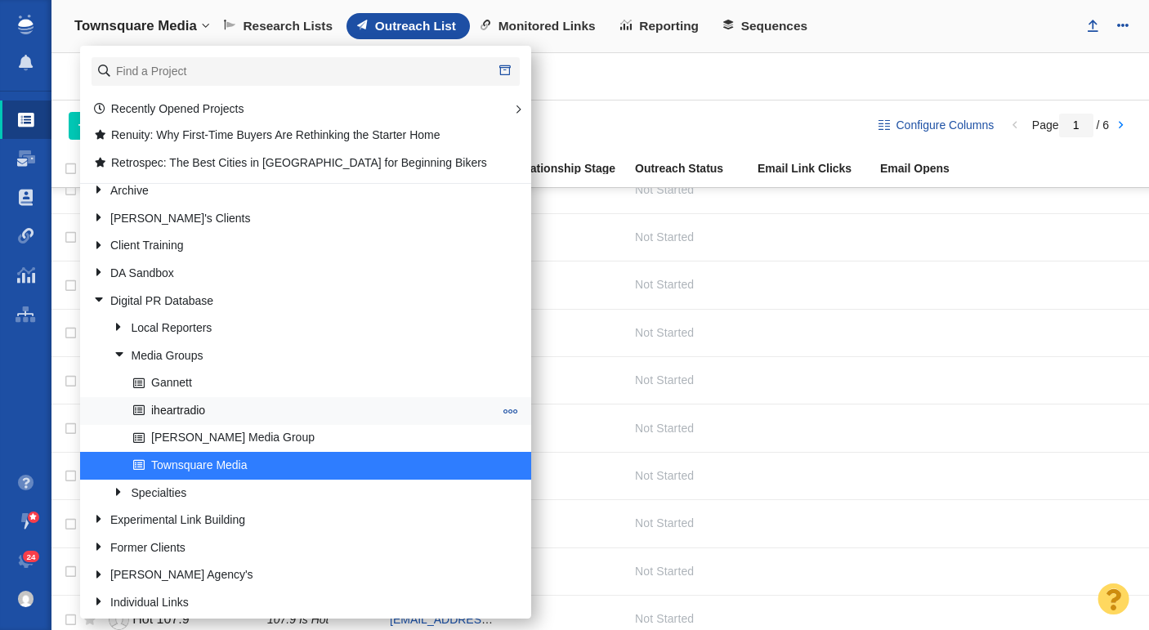
scroll to position [241, 0]
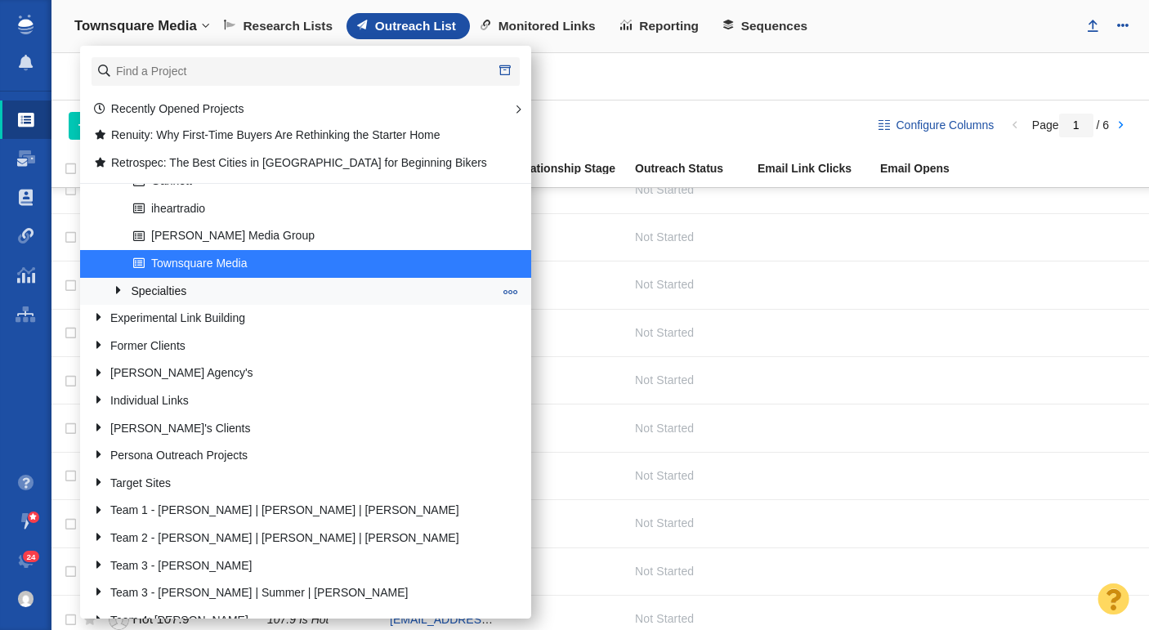
click at [215, 292] on link "Specialties" at bounding box center [304, 291] width 388 height 25
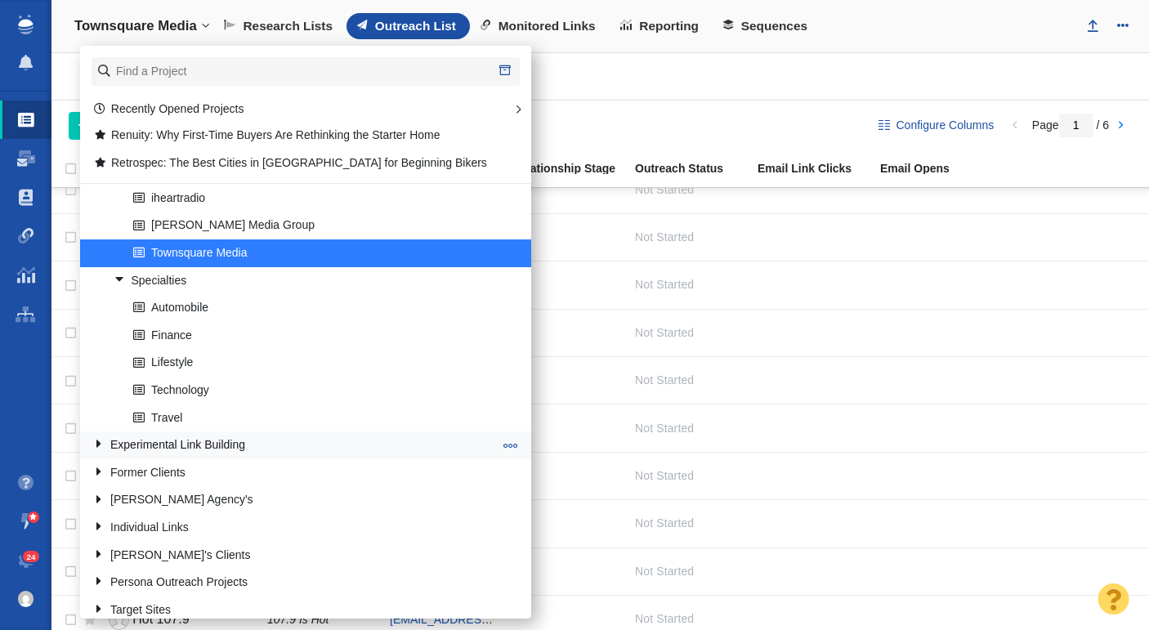
scroll to position [253, 0]
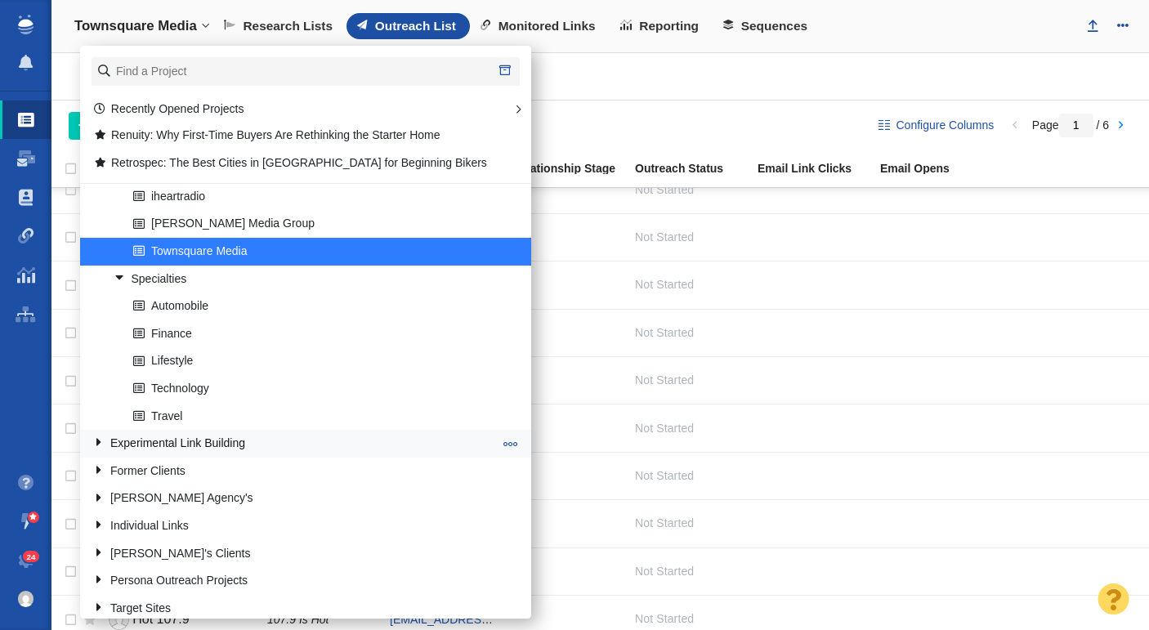
click at [212, 445] on link "Experimental Link Building" at bounding box center [292, 443] width 409 height 25
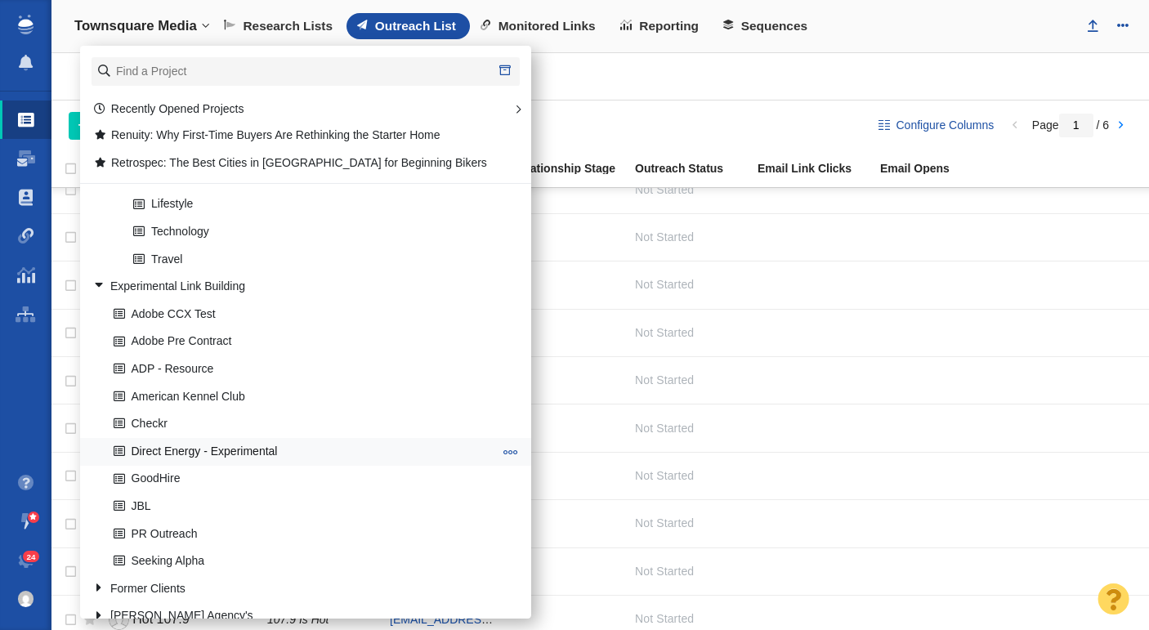
scroll to position [413, 0]
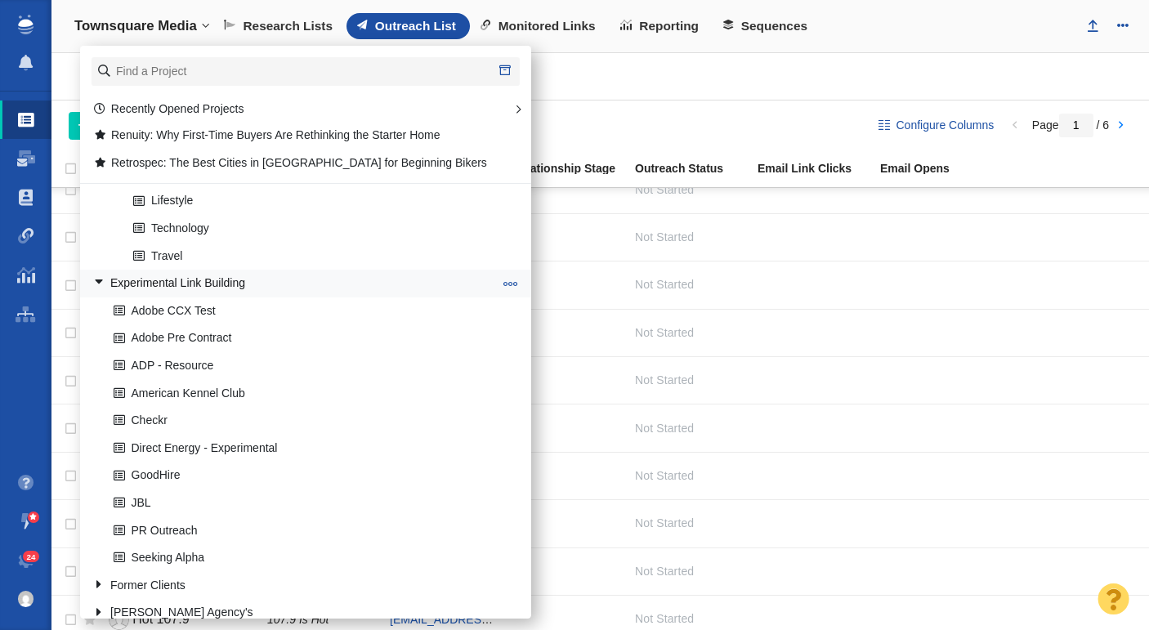
click at [207, 282] on link "Experimental Link Building" at bounding box center [292, 283] width 409 height 25
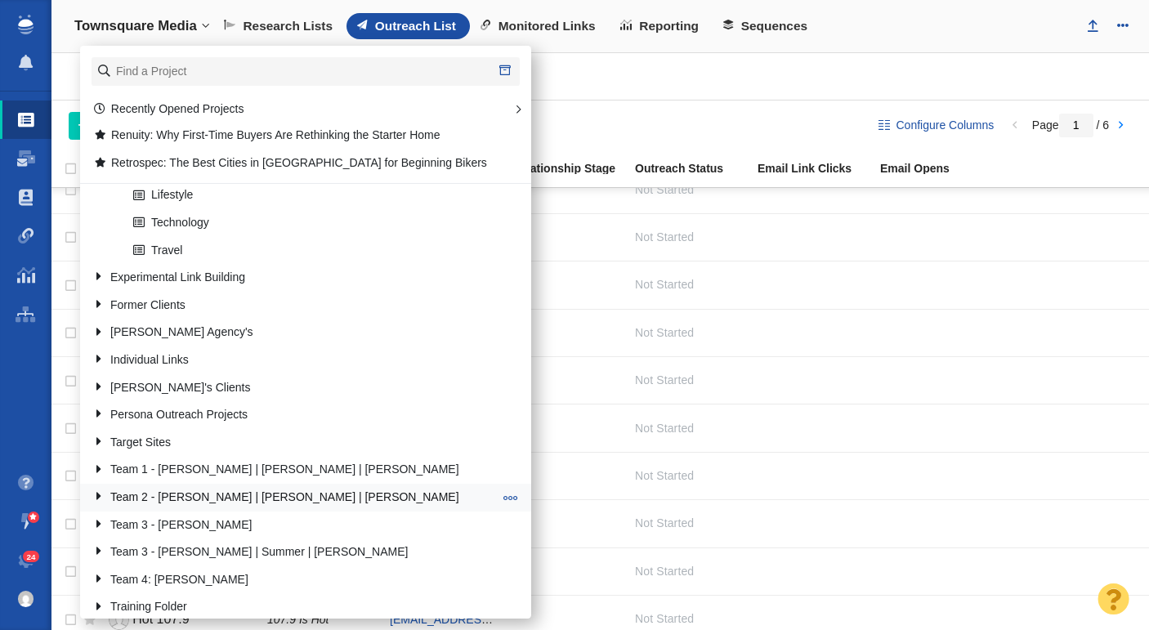
scroll to position [431, 0]
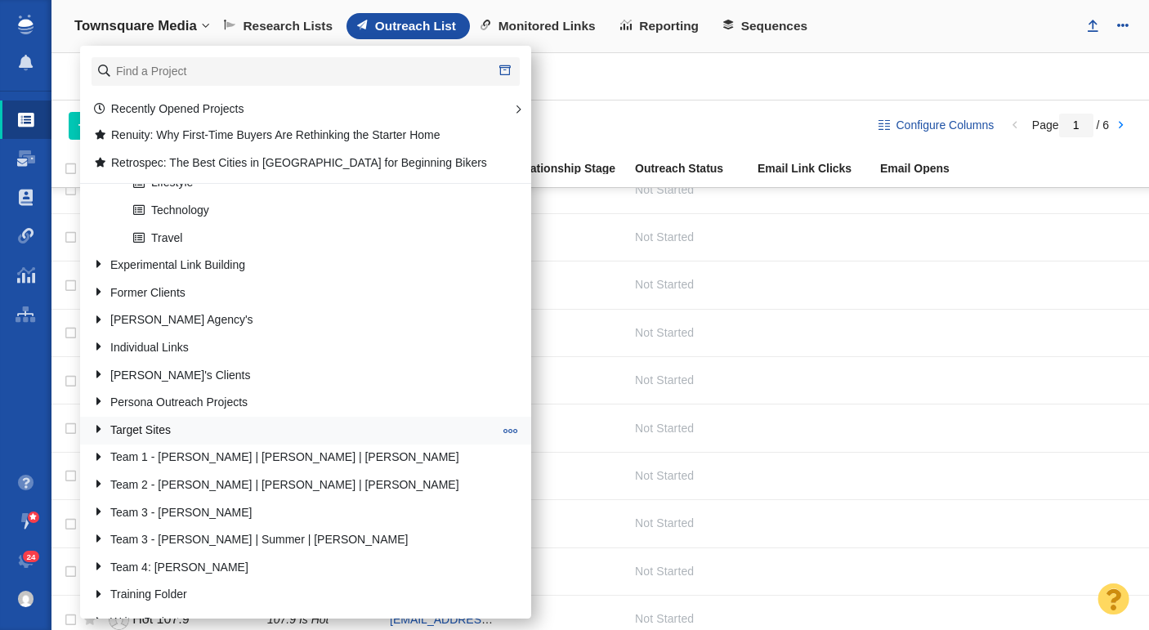
click at [251, 428] on link "Target Sites" at bounding box center [292, 430] width 409 height 25
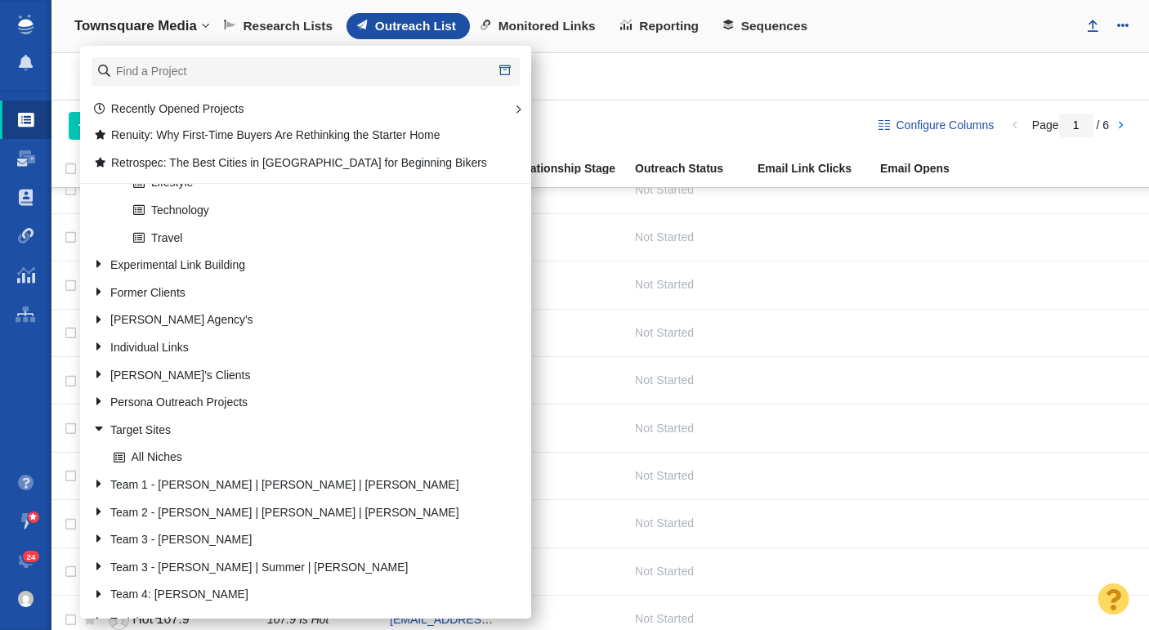
click at [251, 428] on link "Target Sites" at bounding box center [292, 430] width 409 height 25
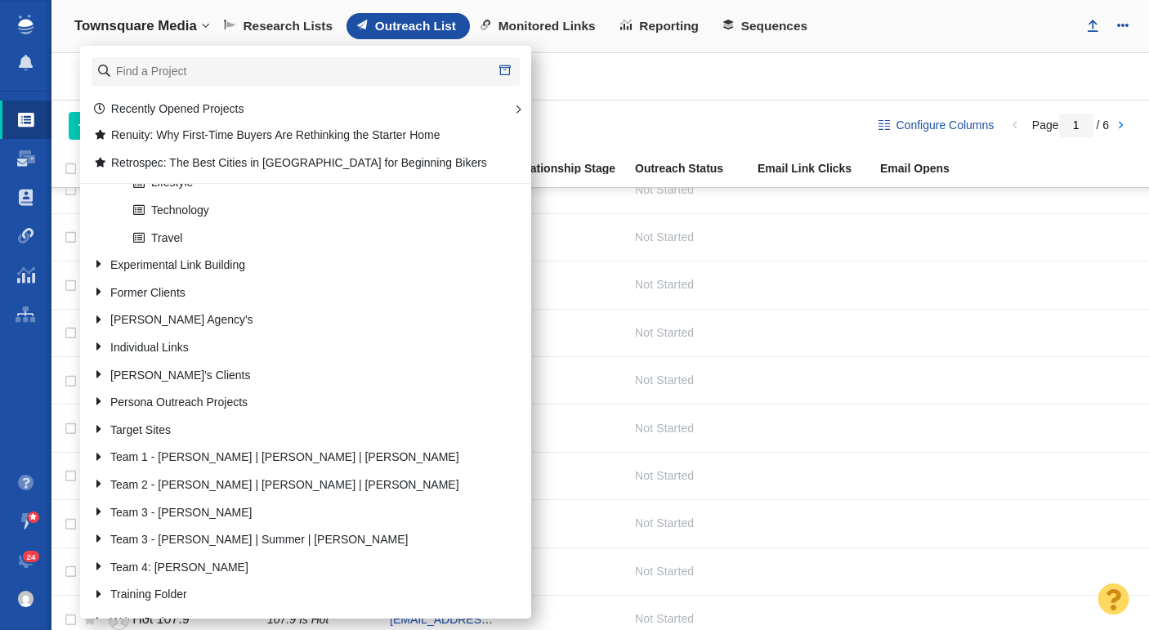
click at [251, 428] on link "Target Sites" at bounding box center [292, 430] width 409 height 25
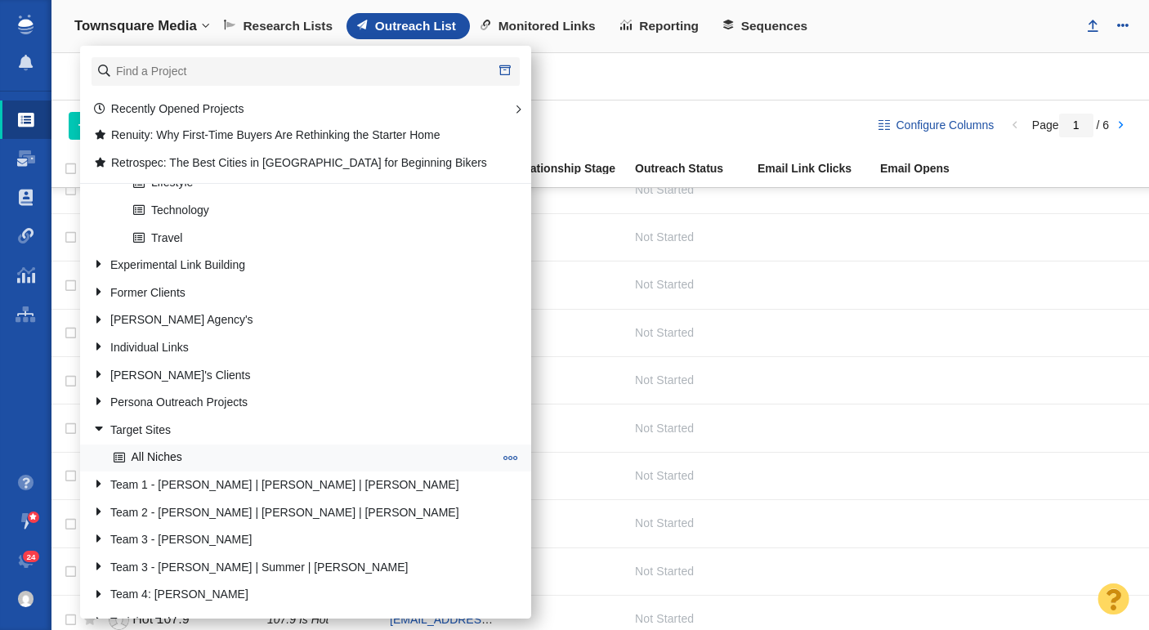
click at [248, 455] on link "All Niches" at bounding box center [304, 457] width 388 height 25
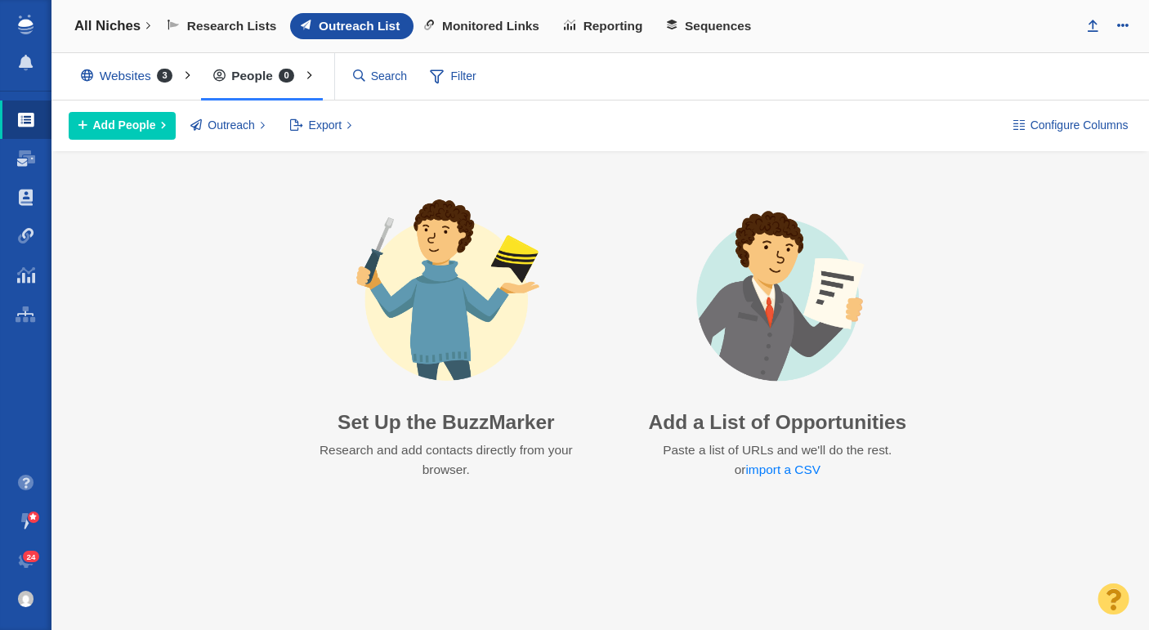
click at [123, 75] on div "Websites 3" at bounding box center [130, 76] width 123 height 38
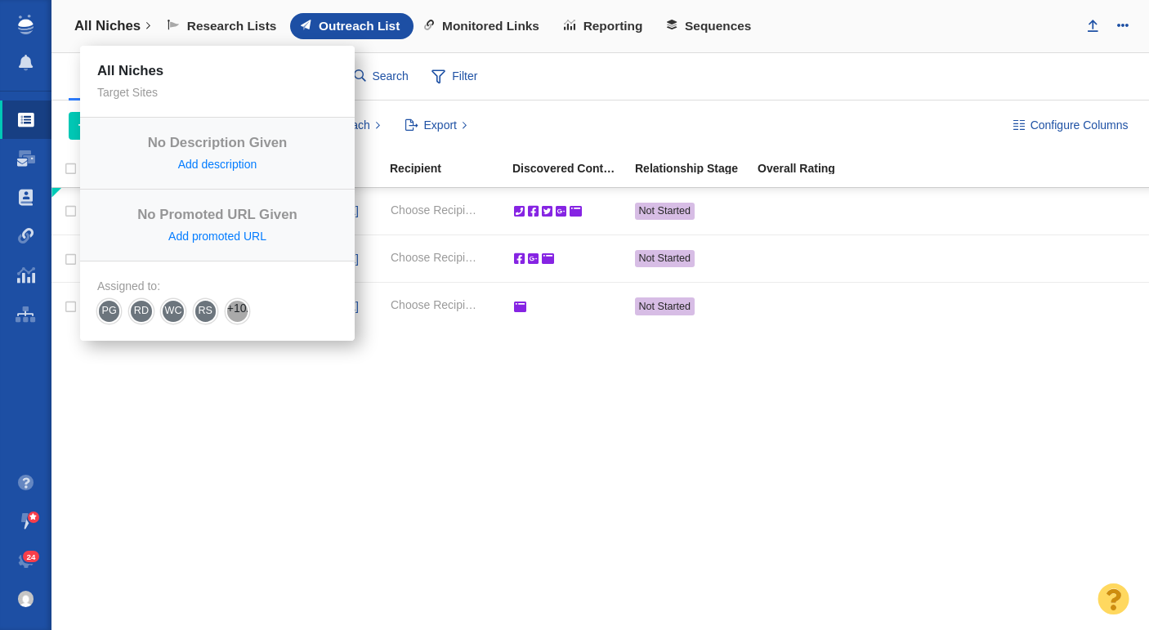
click at [122, 15] on link "All Niches" at bounding box center [113, 26] width 100 height 39
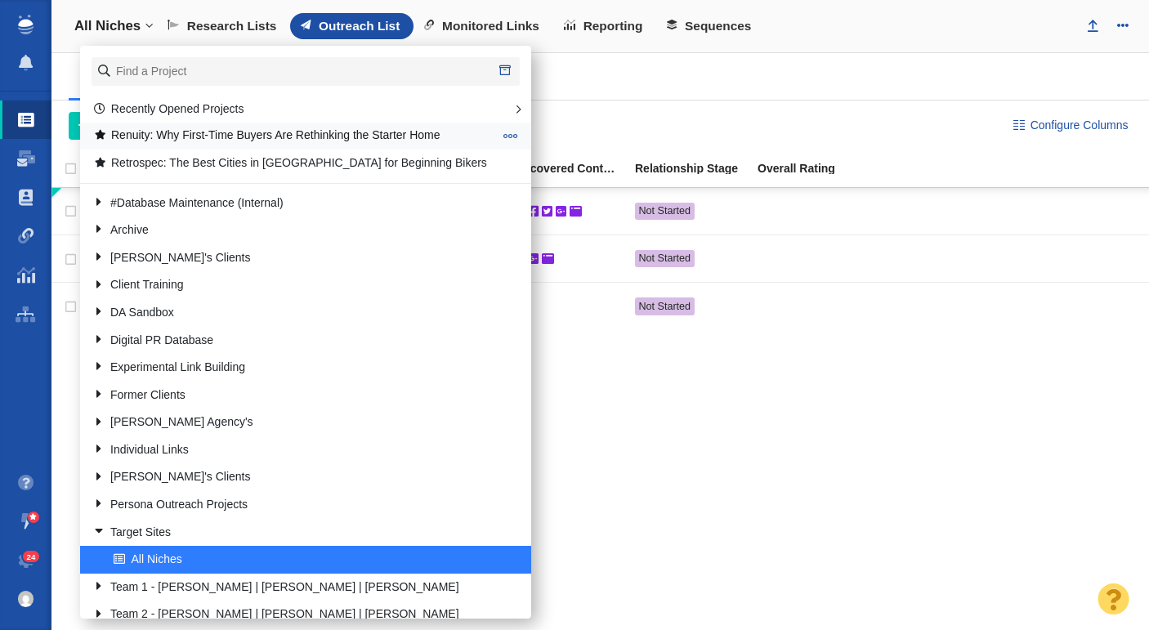
click at [219, 130] on link "Renuity: Why First-Time Buyers Are Rethinking the Starter Home" at bounding box center [293, 135] width 408 height 25
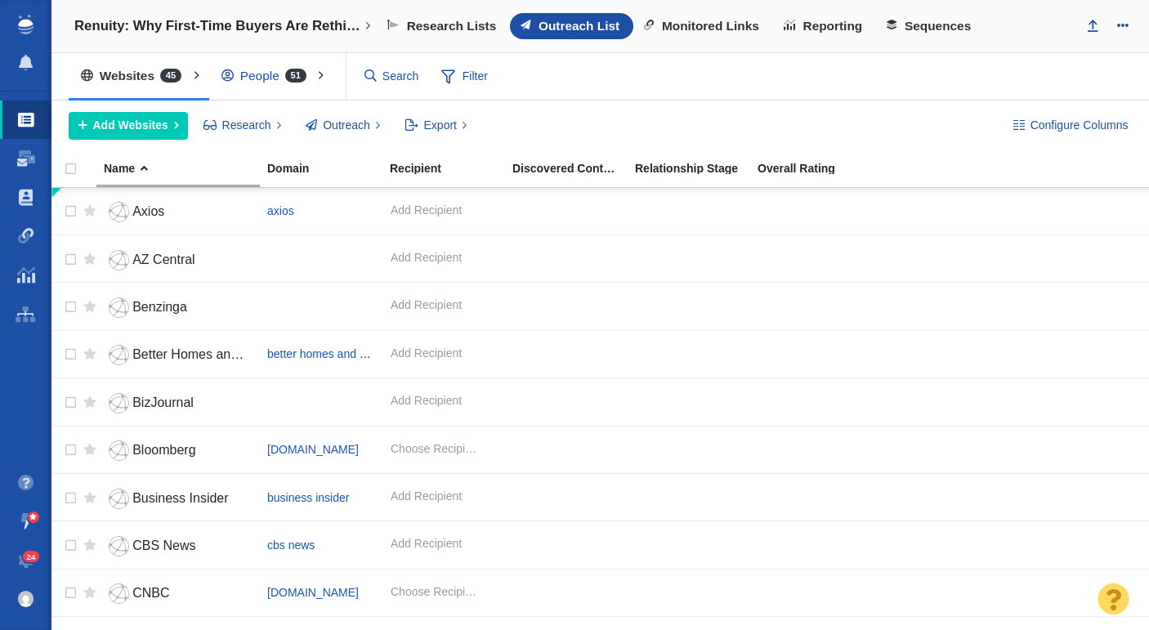
click at [271, 72] on div "People 51" at bounding box center [267, 76] width 117 height 38
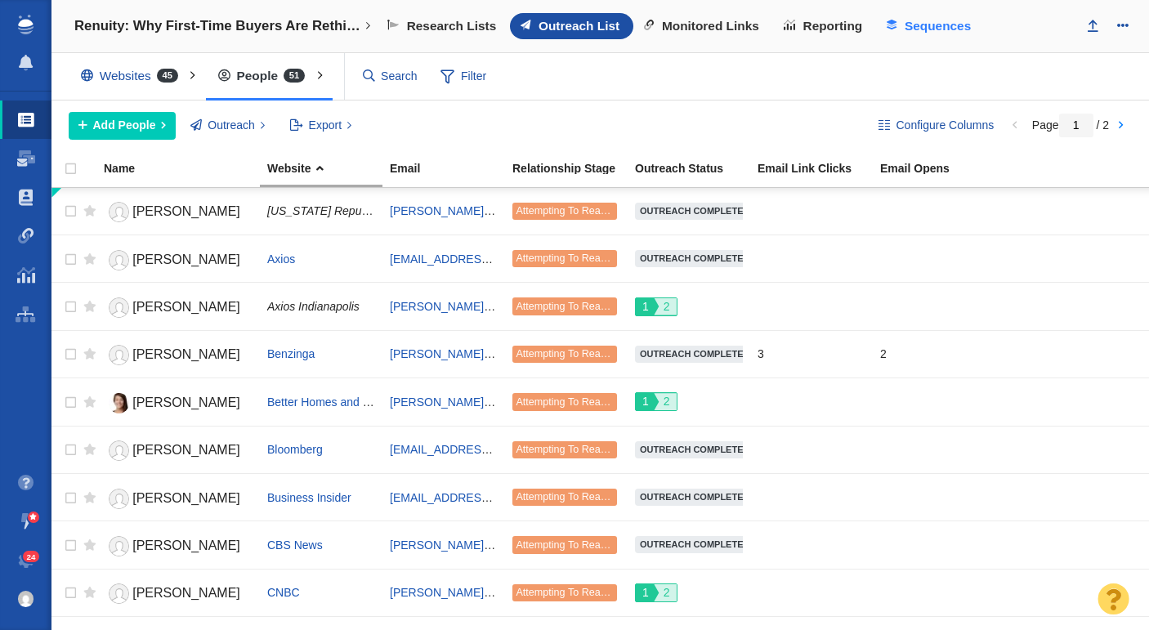
click at [945, 31] on span "Sequences" at bounding box center [938, 26] width 66 height 15
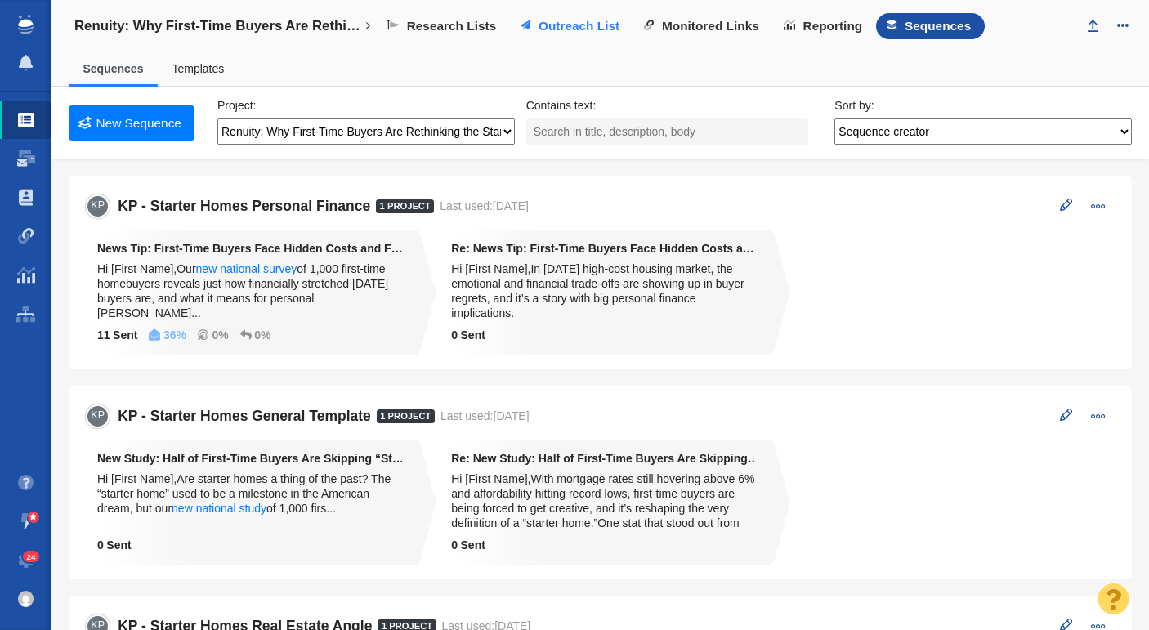
click at [592, 25] on span "Outreach List" at bounding box center [579, 26] width 81 height 15
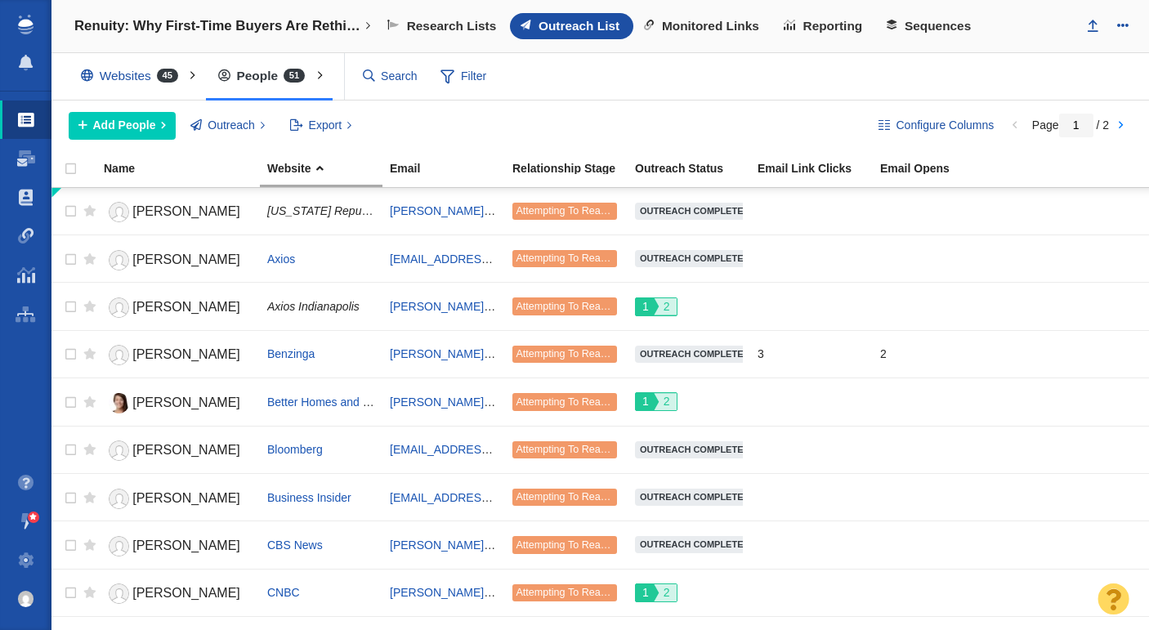
click at [160, 141] on div "Configure Columns Page 1 / 2 Add People Add a Person Add From List of URLs Impo…" at bounding box center [599, 126] width 1097 height 51
click at [157, 132] on button "Add People" at bounding box center [122, 126] width 107 height 28
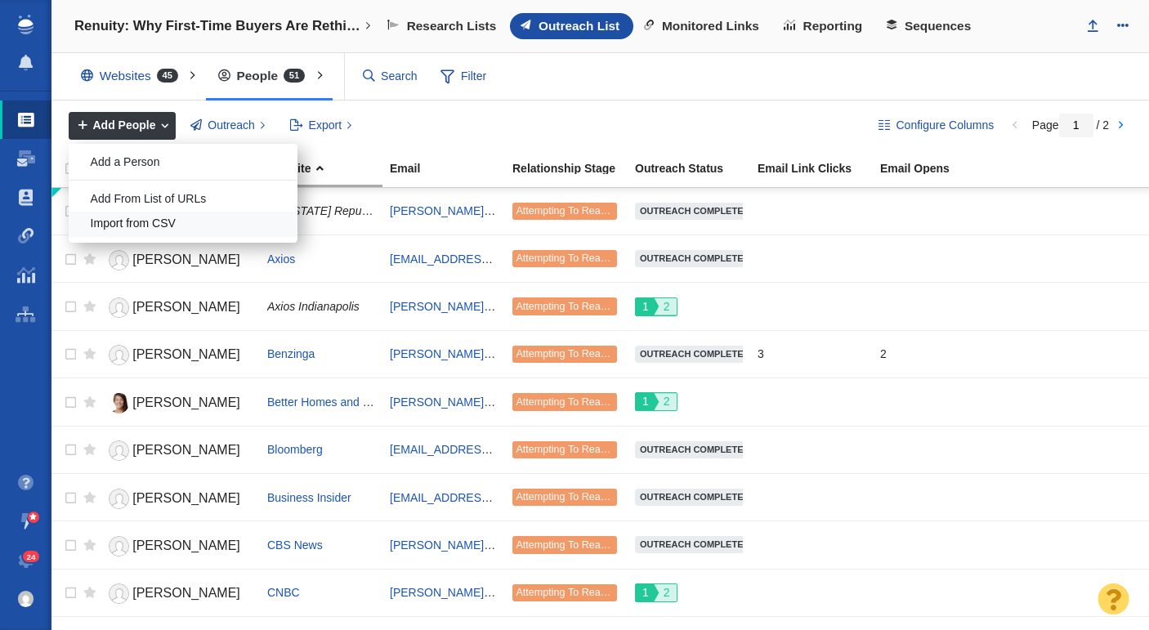
click at [179, 217] on div "Import from CSV" at bounding box center [183, 224] width 229 height 25
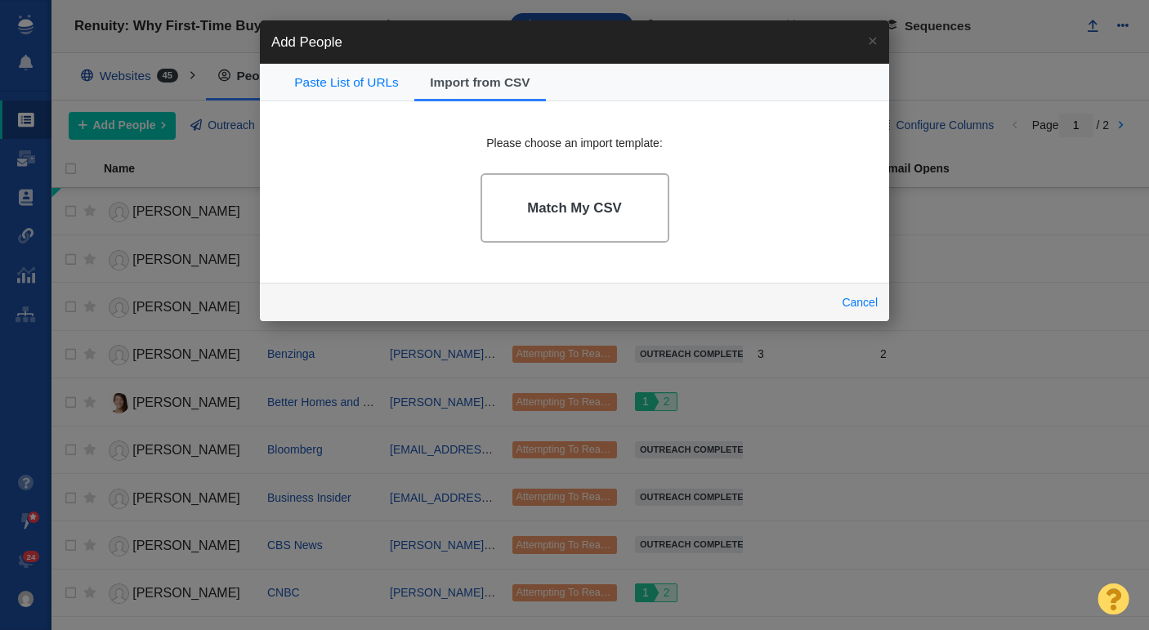
click at [599, 208] on h4 "Match My CSV" at bounding box center [574, 208] width 95 height 16
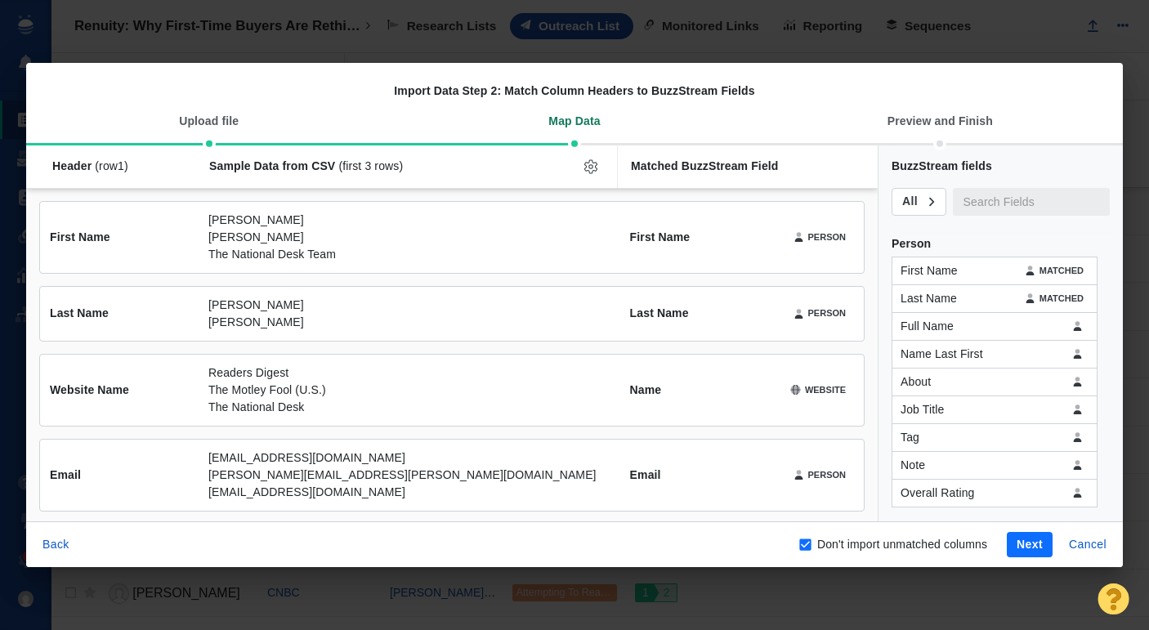
click at [1033, 543] on button "Next" at bounding box center [1030, 545] width 46 height 26
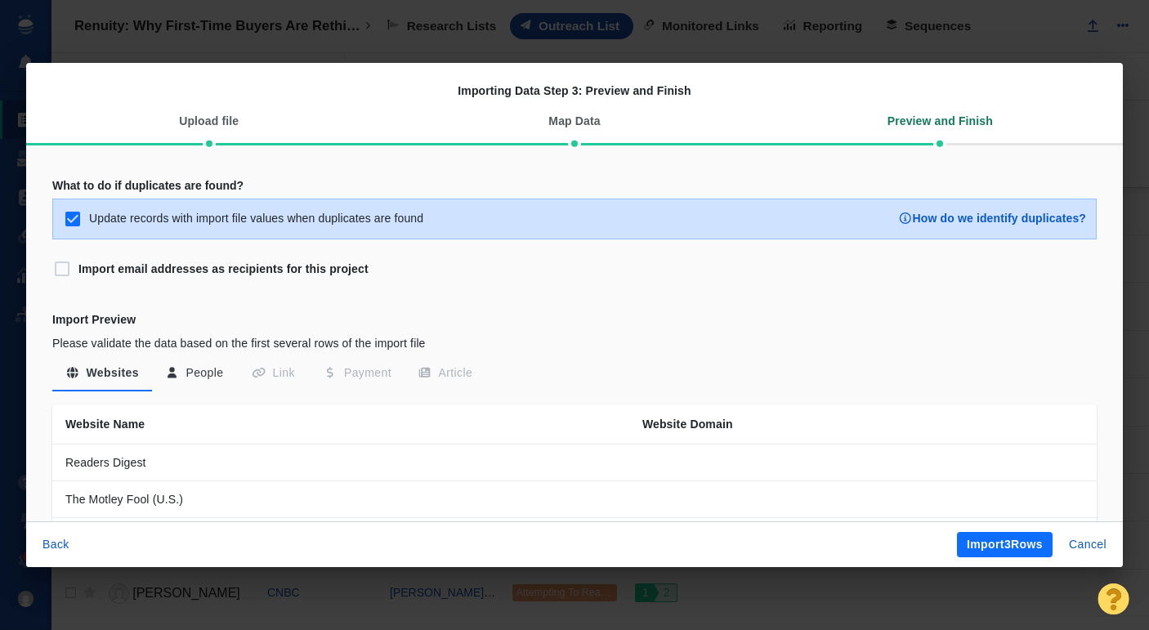
click at [1029, 539] on button "Import 3 Rows" at bounding box center [1005, 545] width 96 height 26
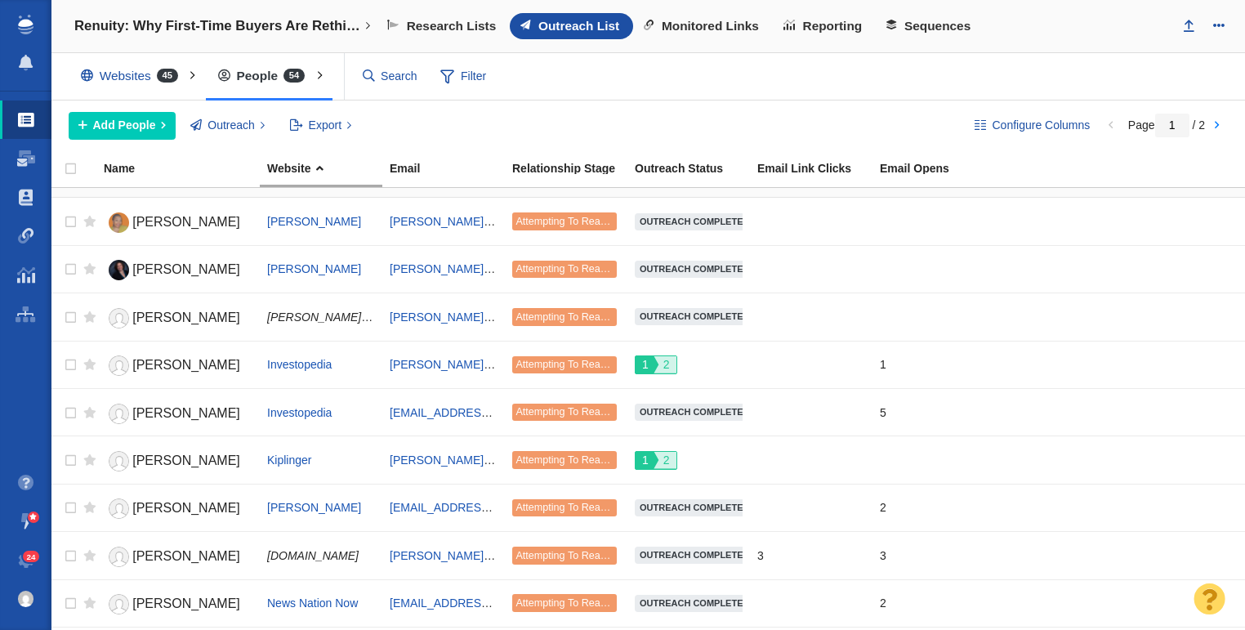
scroll to position [923, 0]
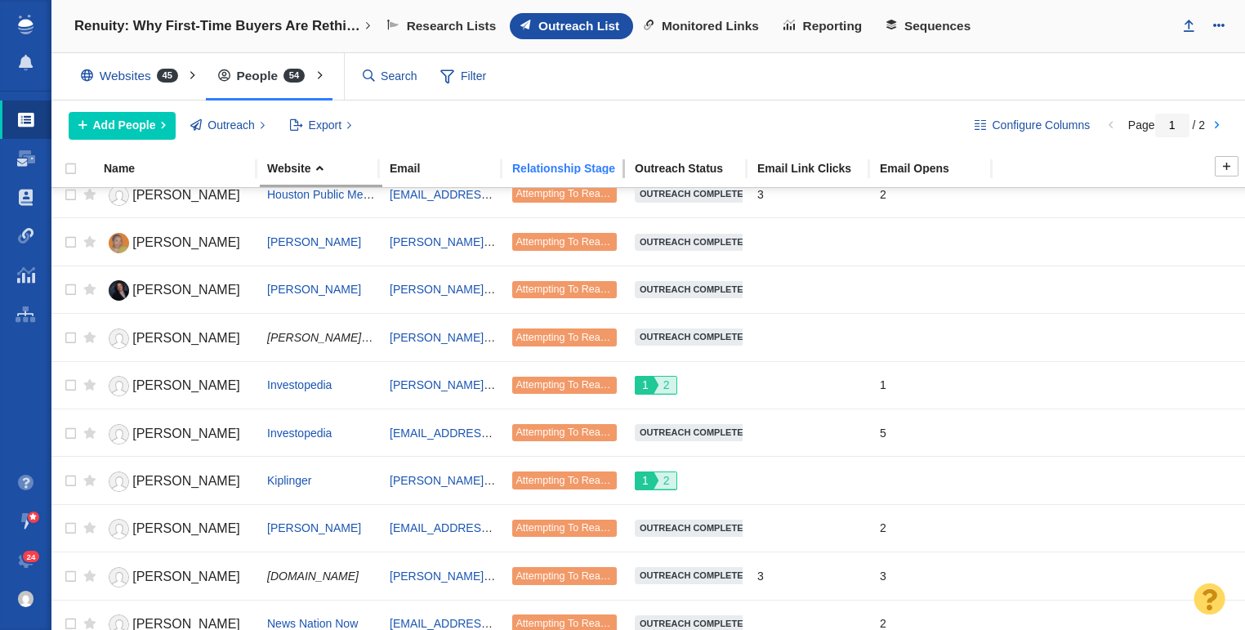
click at [548, 171] on div "Relationship Stage" at bounding box center [572, 168] width 121 height 11
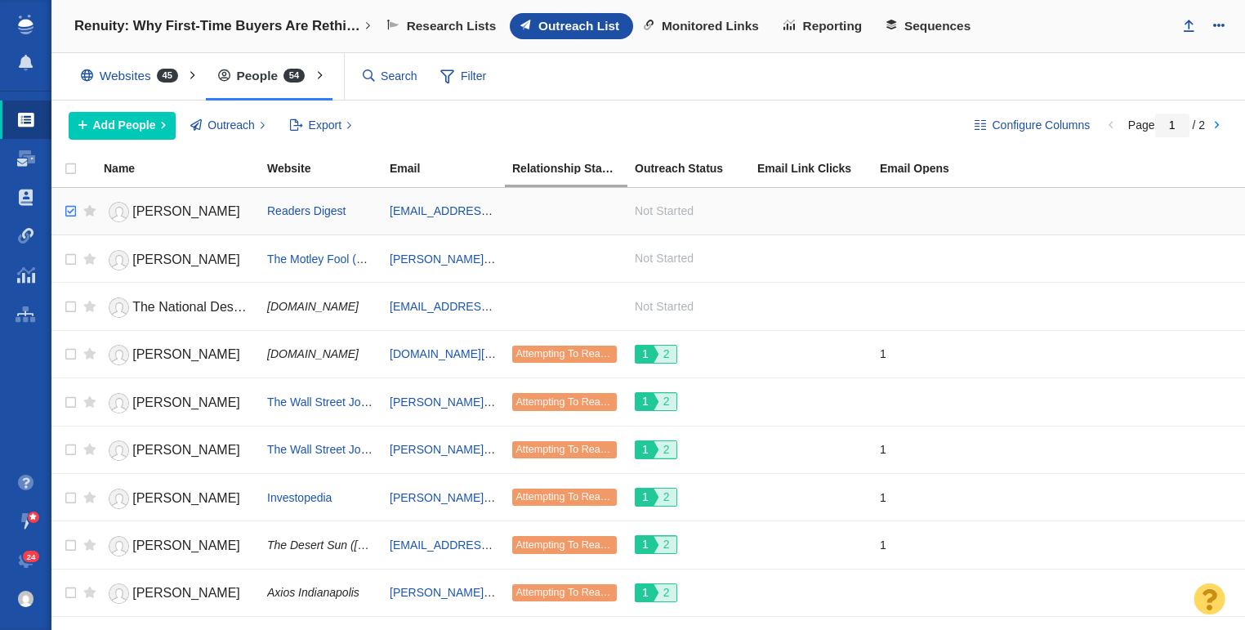
checkbox input "true"
click at [72, 211] on input "checkbox" at bounding box center [68, 212] width 25 height 36
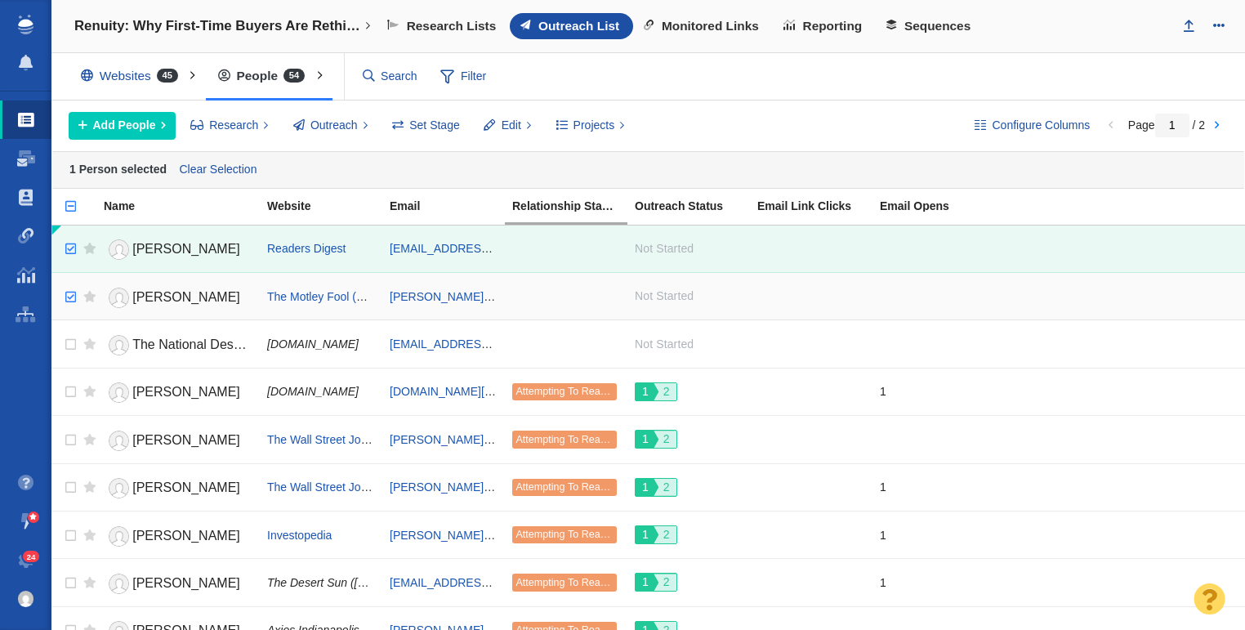
checkbox input "true"
click at [71, 296] on input "checkbox" at bounding box center [68, 297] width 25 height 36
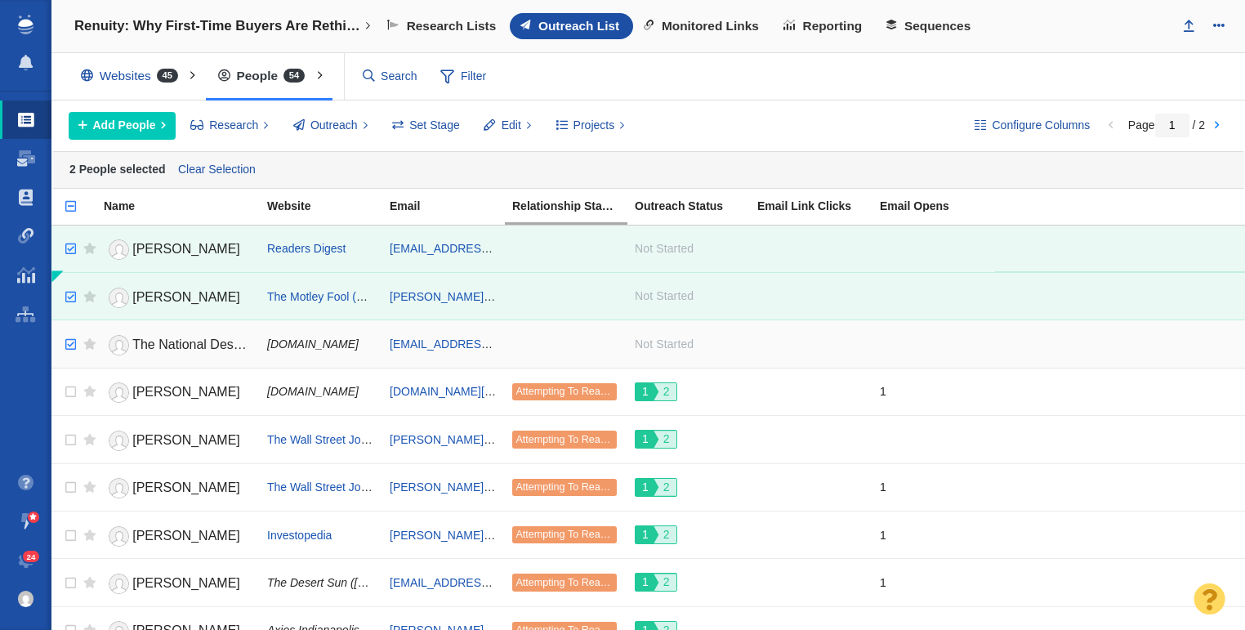
checkbox input "true"
click at [68, 344] on input "checkbox" at bounding box center [68, 345] width 25 height 36
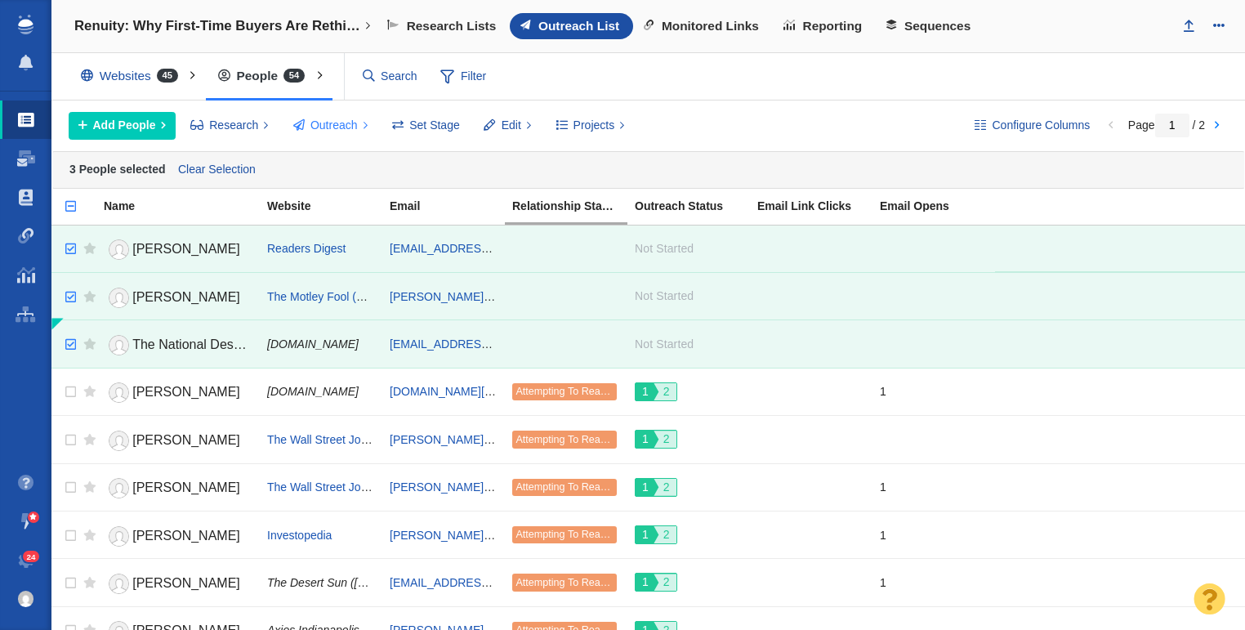
click at [324, 127] on span "Outreach" at bounding box center [334, 125] width 47 height 17
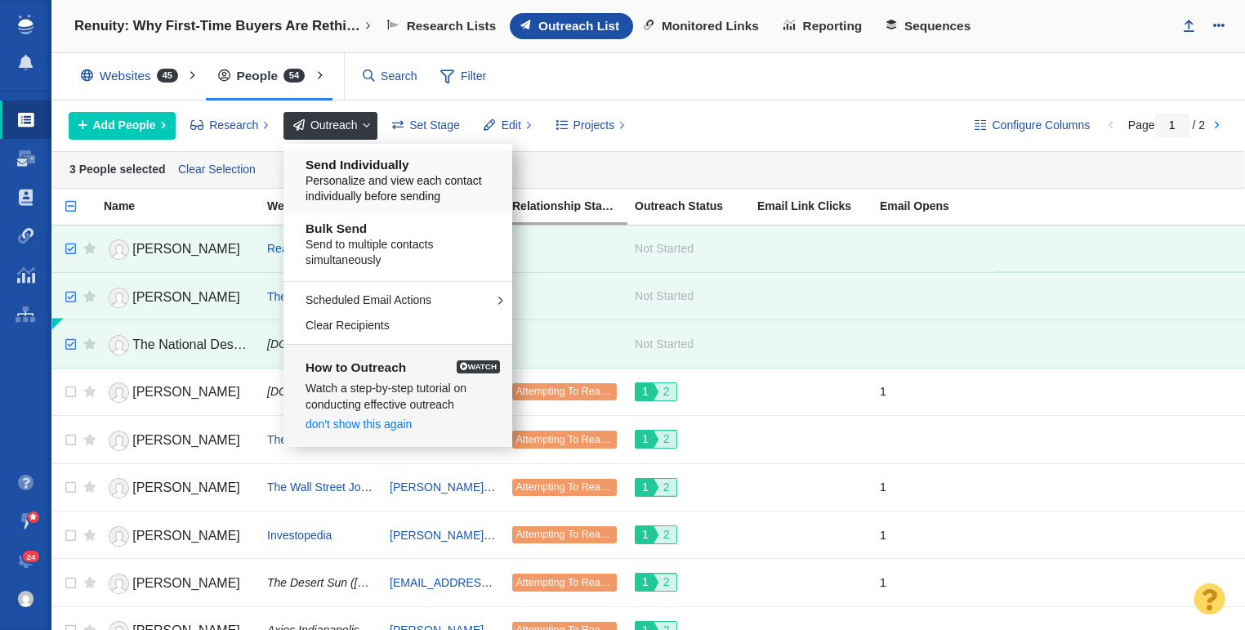
click at [386, 176] on span "Personalize and view each contact individually before sending" at bounding box center [404, 189] width 197 height 32
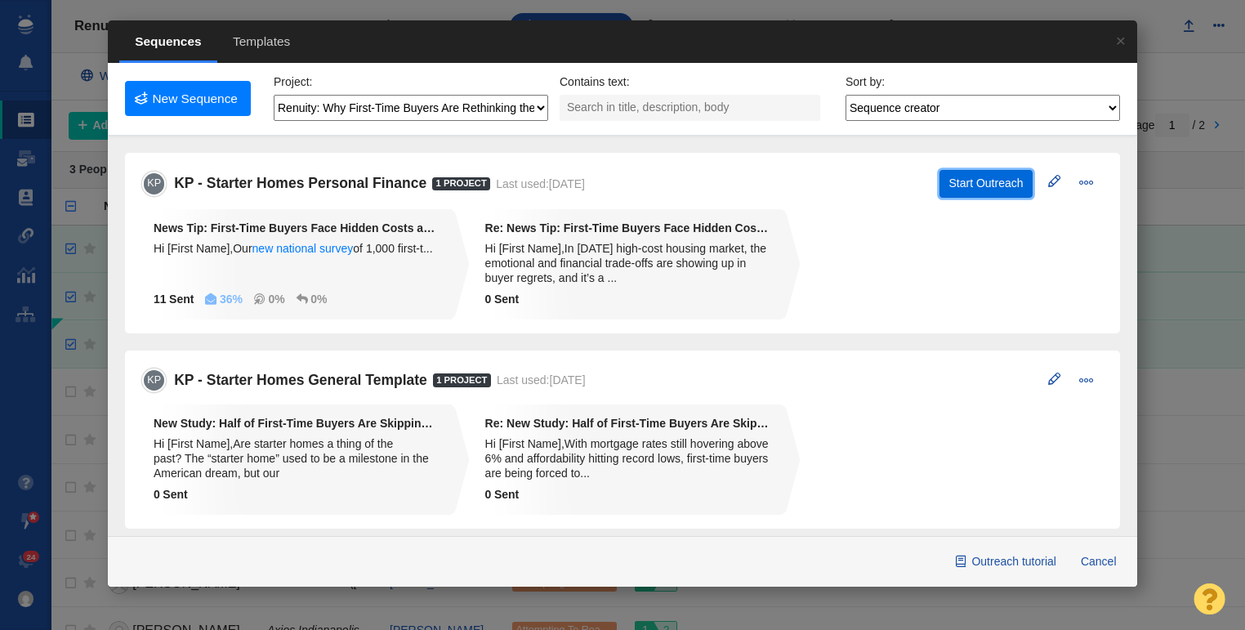
click at [950, 179] on button "Start Outreach" at bounding box center [986, 184] width 93 height 28
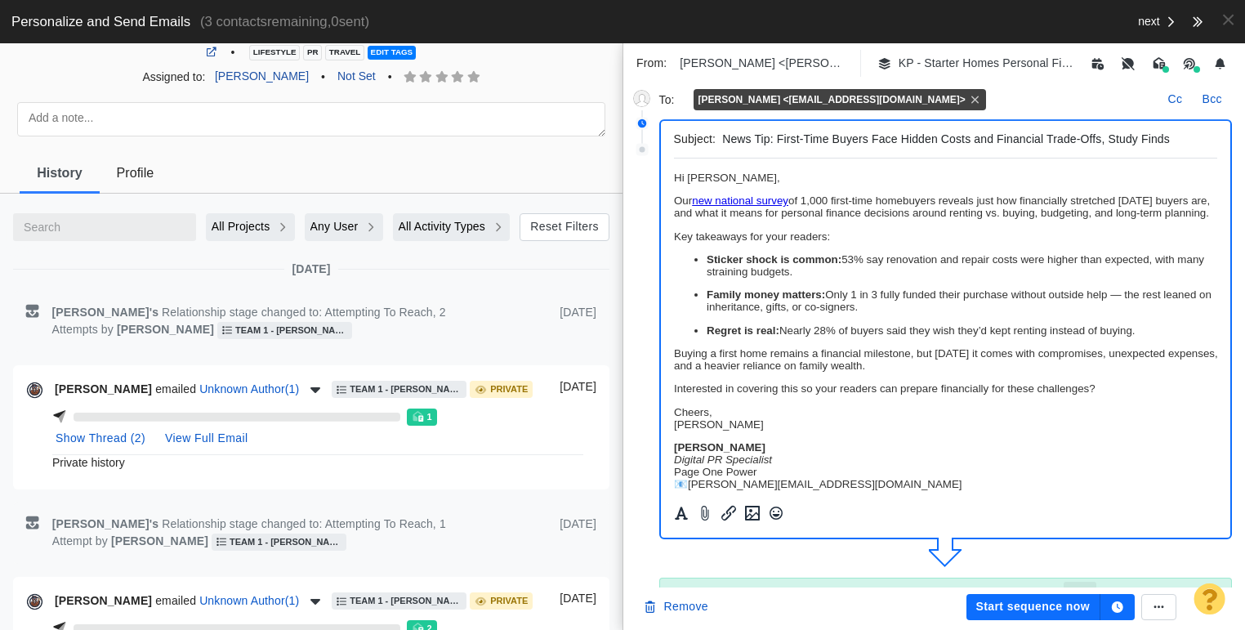
scroll to position [142, 0]
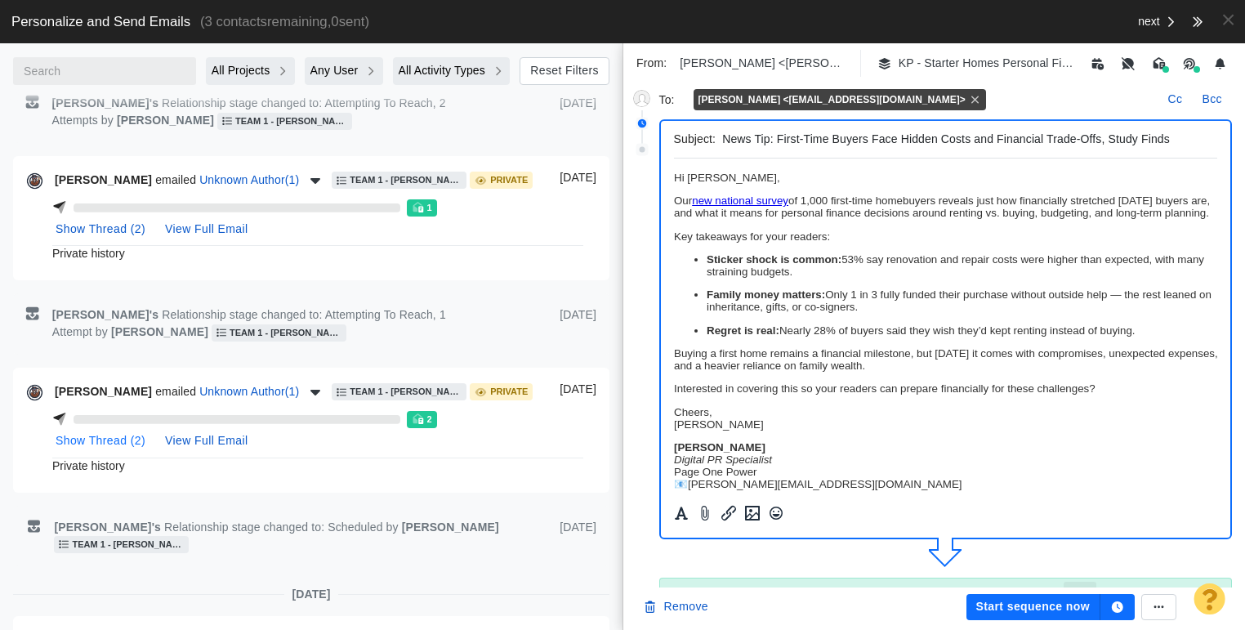
click at [99, 434] on button "Show Thread ( 2 )" at bounding box center [101, 441] width 110 height 26
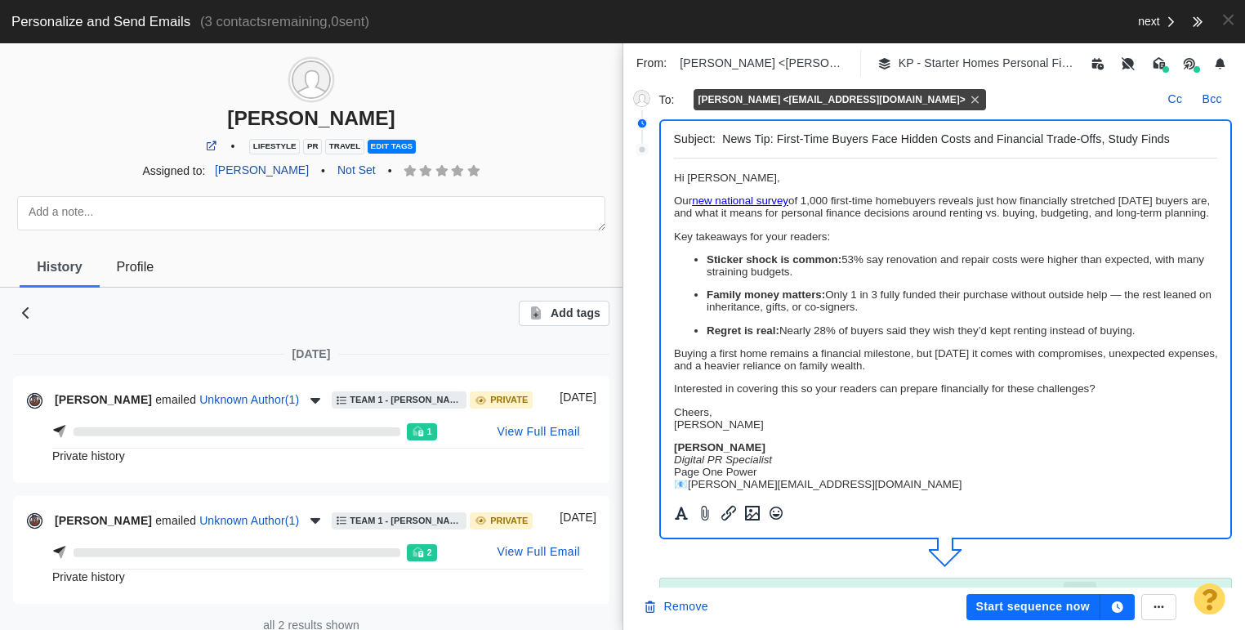
scroll to position [0, 0]
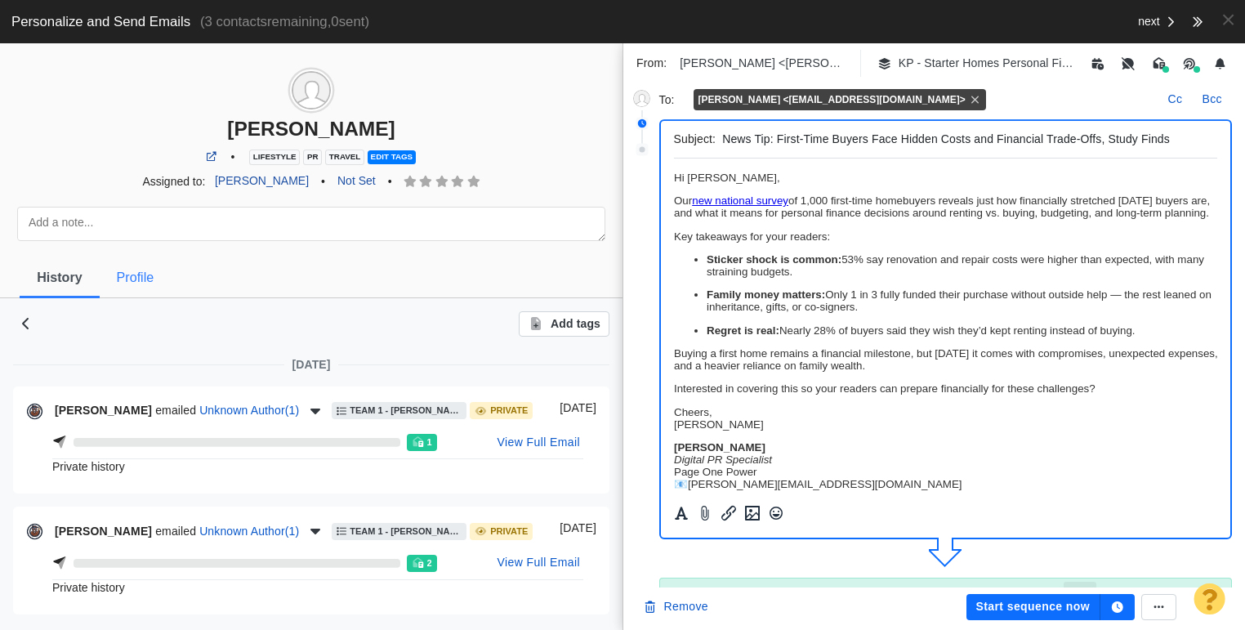
click at [125, 276] on span "Profile" at bounding box center [136, 277] width 38 height 15
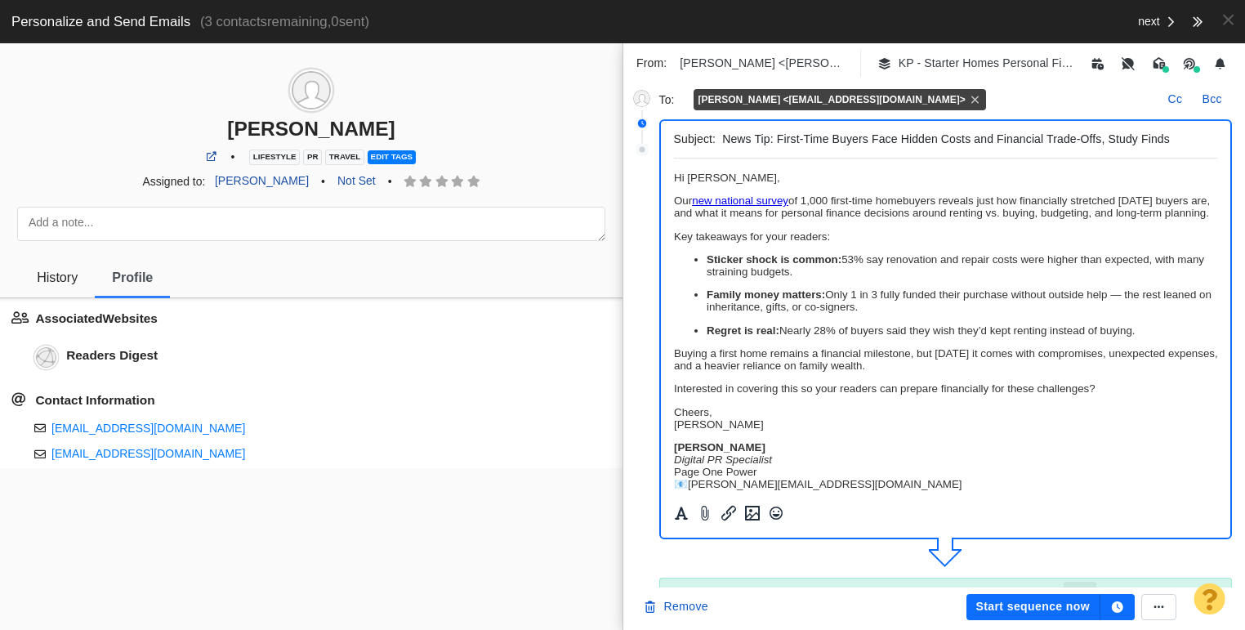
click at [830, 182] on p "﻿ Hi [PERSON_NAME]," at bounding box center [945, 178] width 544 height 12
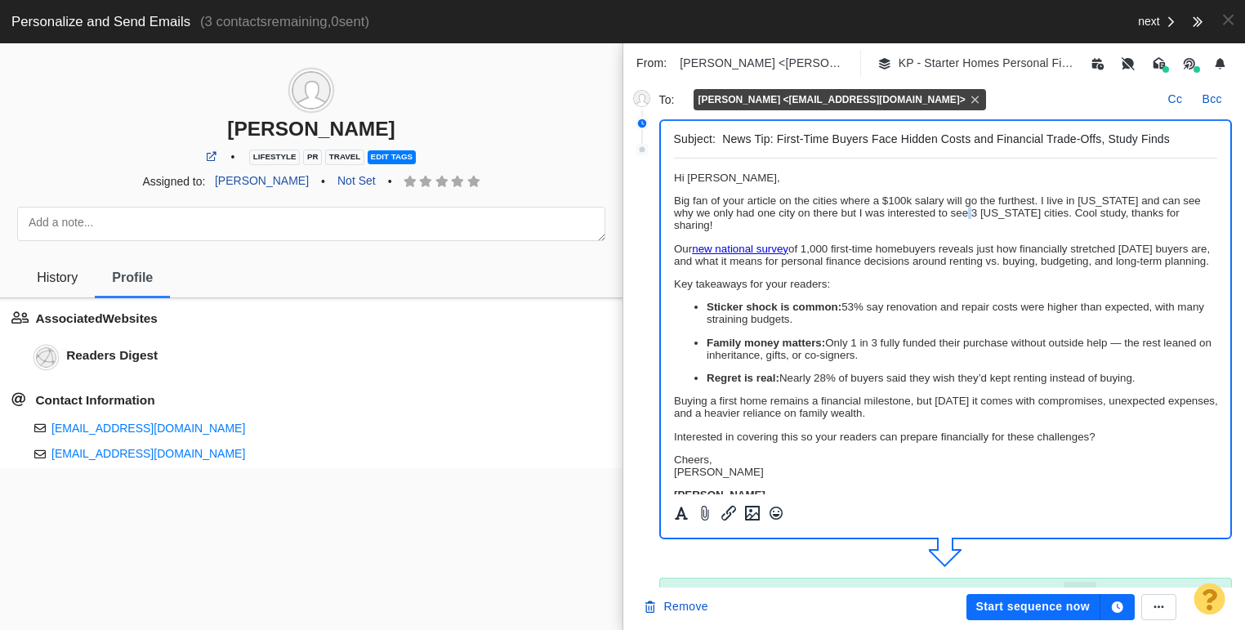
click at [982, 217] on span "Big fan of your article on the cities where a $100k salary will go the furthest…" at bounding box center [936, 212] width 527 height 37
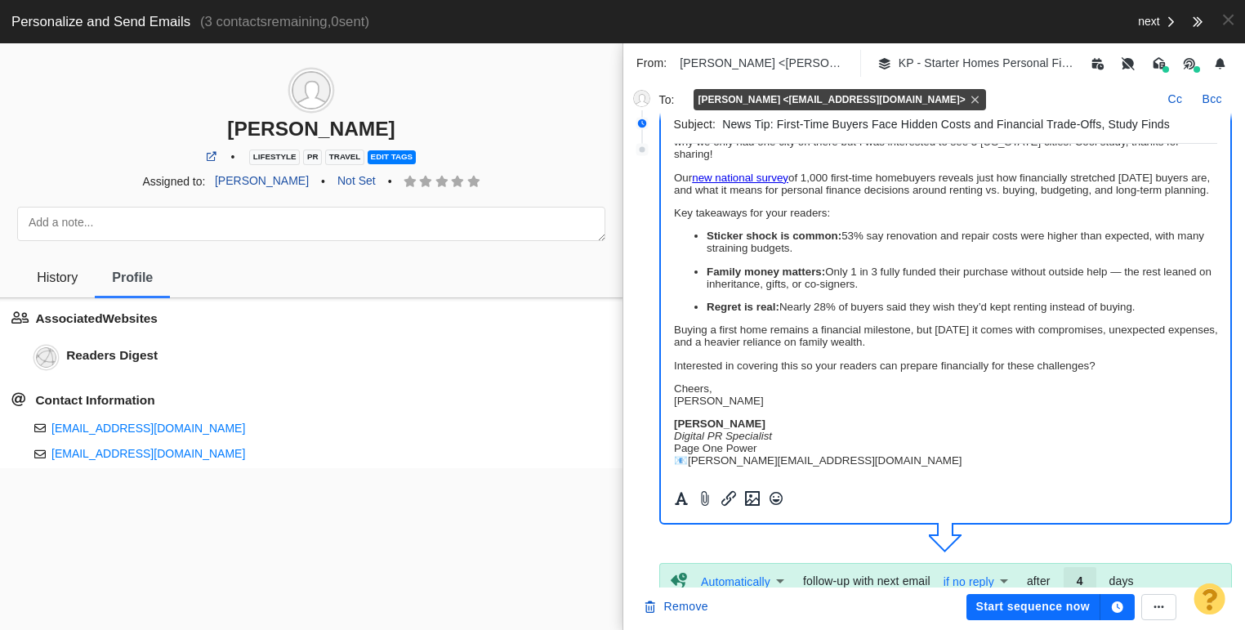
scroll to position [90, 0]
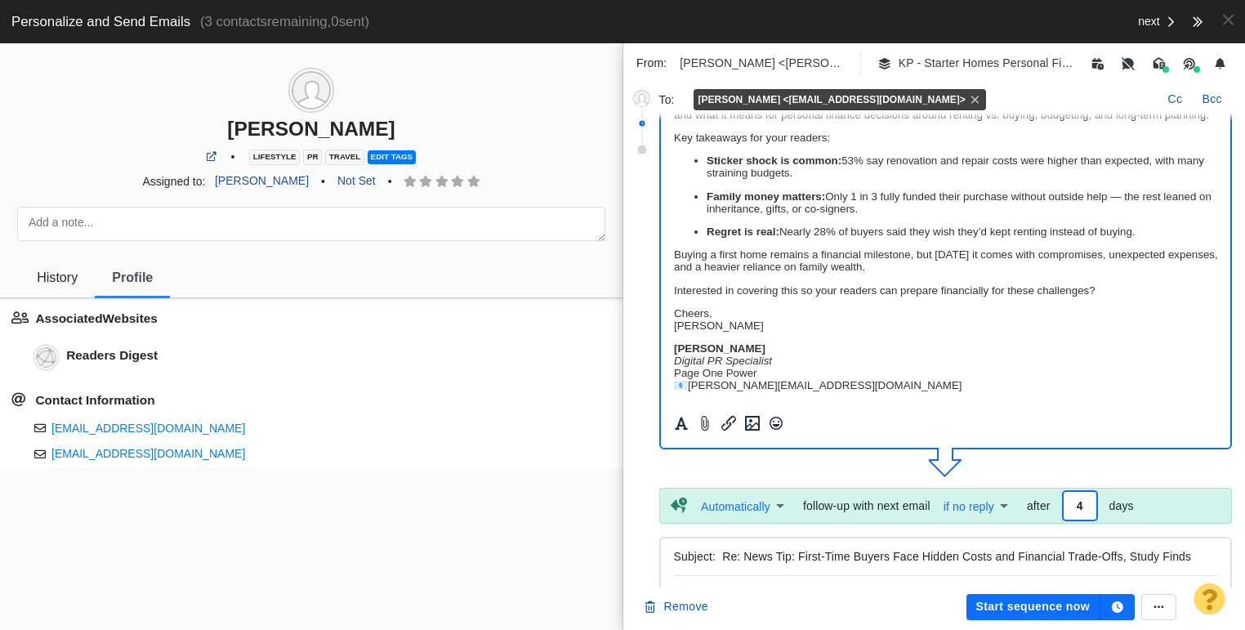
drag, startPoint x: 1085, startPoint y: 505, endPoint x: 1072, endPoint y: 507, distance: 13.2
click at [1072, 507] on input "4" at bounding box center [1080, 506] width 33 height 28
drag, startPoint x: 1075, startPoint y: 508, endPoint x: 1107, endPoint y: 508, distance: 32.7
click at [1107, 508] on div "Automatically Automatic follow-up with next email if no reply EmailSentButNotRe…" at bounding box center [960, 506] width 524 height 34
type input "2"
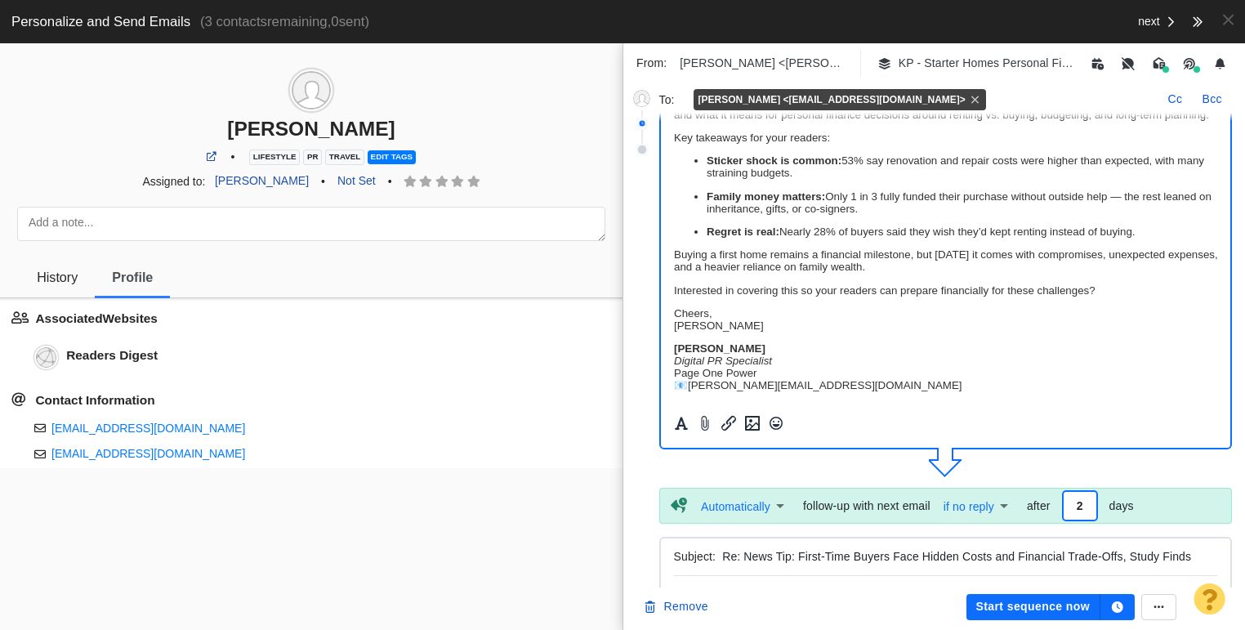
click at [1116, 612] on icon "button" at bounding box center [1117, 606] width 11 height 11
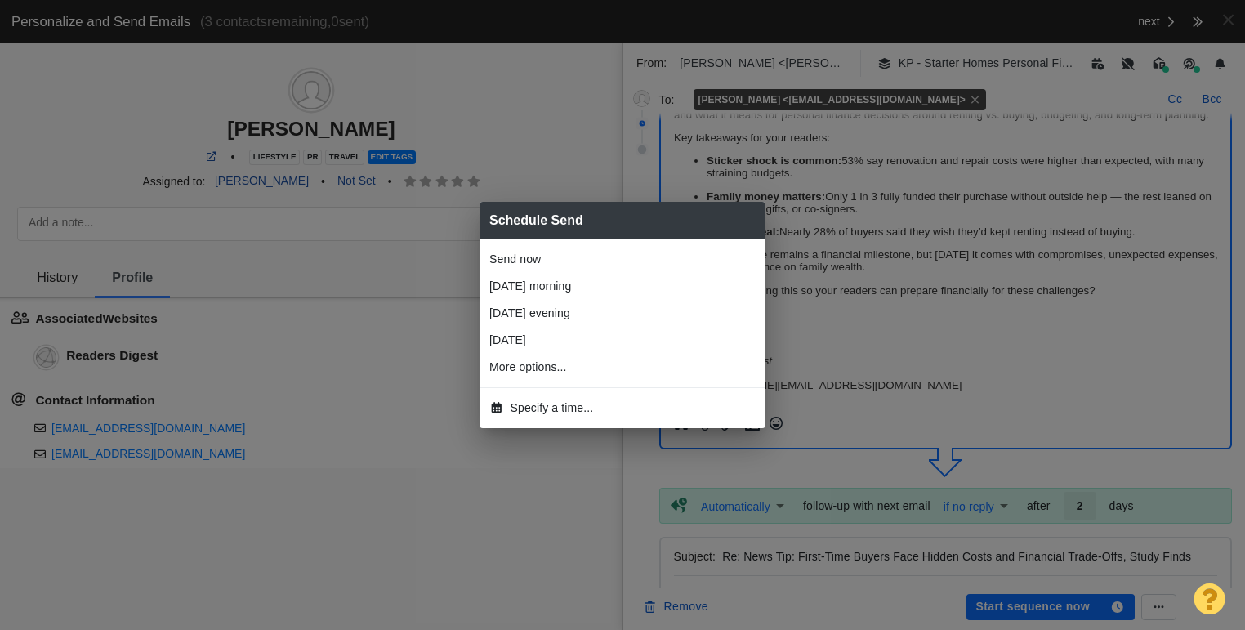
click at [574, 404] on span "Specify a time..." at bounding box center [552, 408] width 83 height 17
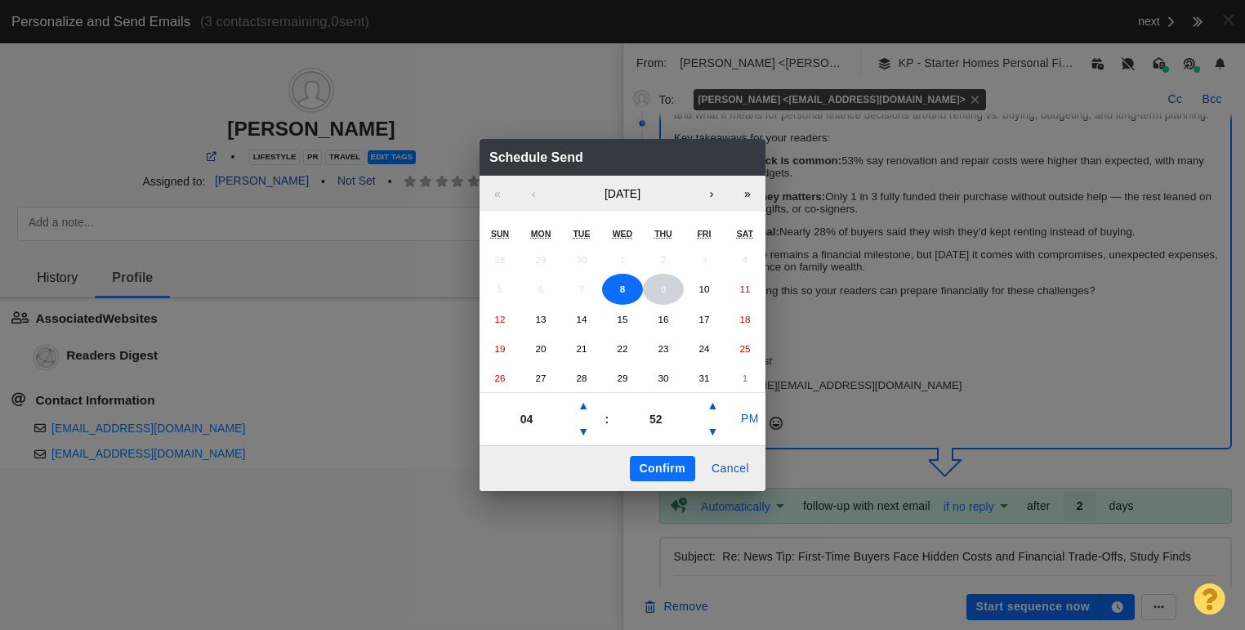
click at [658, 284] on button "9" at bounding box center [663, 289] width 41 height 31
click at [583, 431] on button "▼" at bounding box center [584, 432] width 20 height 26
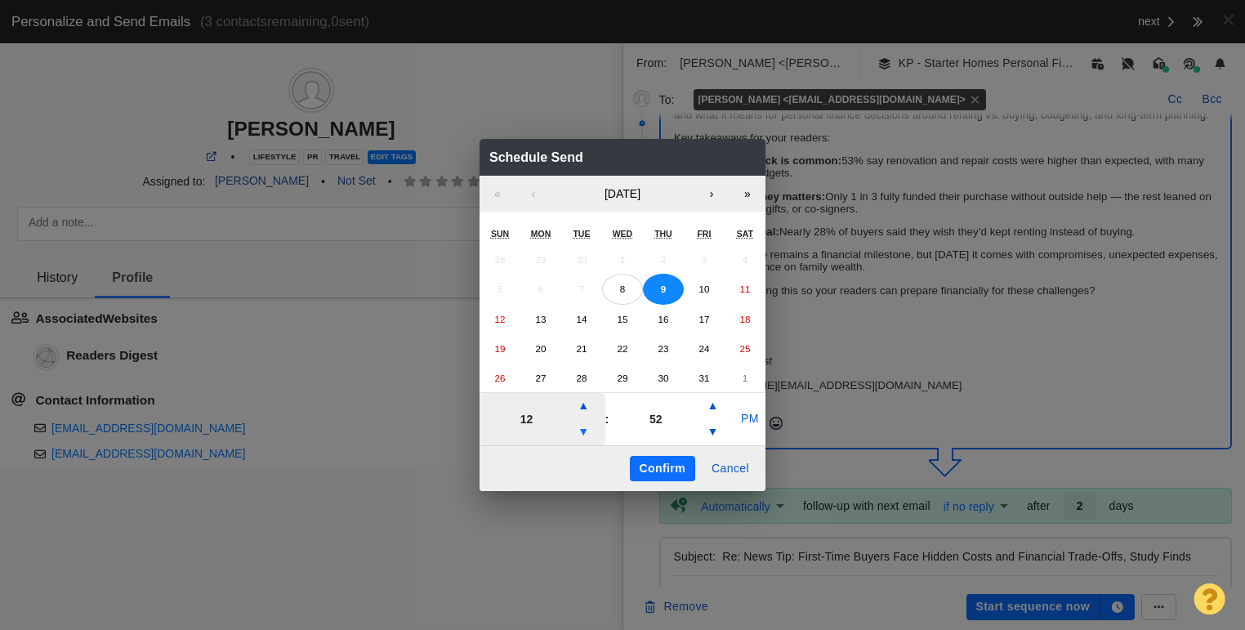
click at [583, 431] on button "▼" at bounding box center [584, 432] width 20 height 26
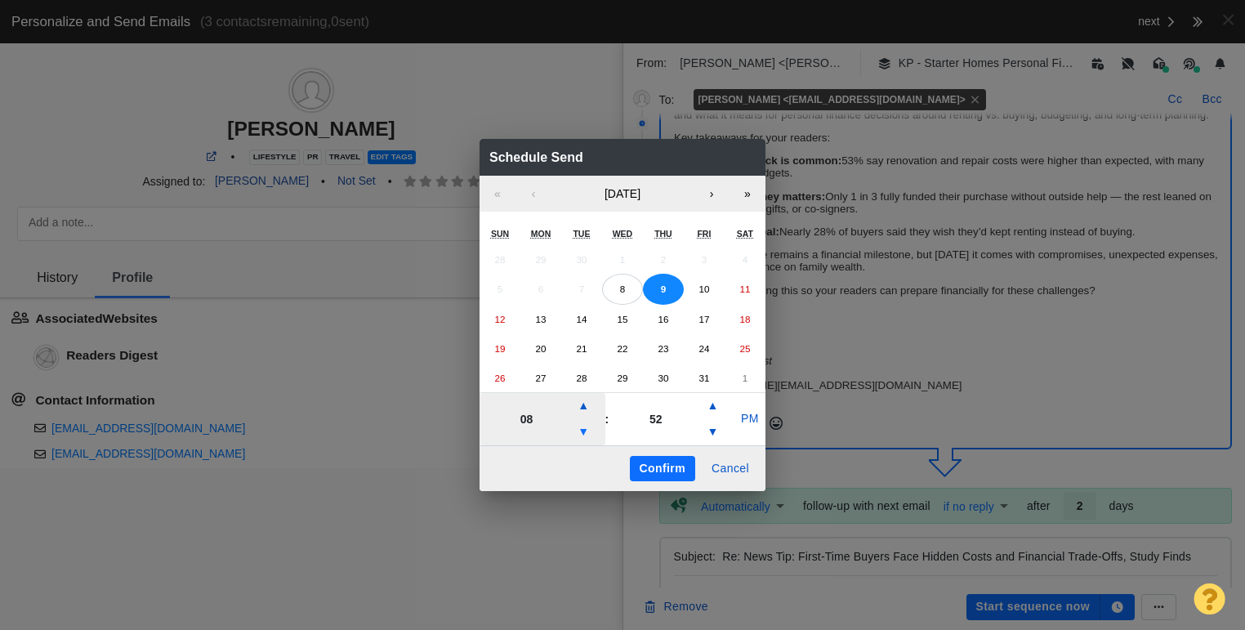
type input "07"
click at [747, 419] on button "PM" at bounding box center [750, 419] width 31 height 26
click at [673, 466] on button "Confirm" at bounding box center [662, 469] width 65 height 26
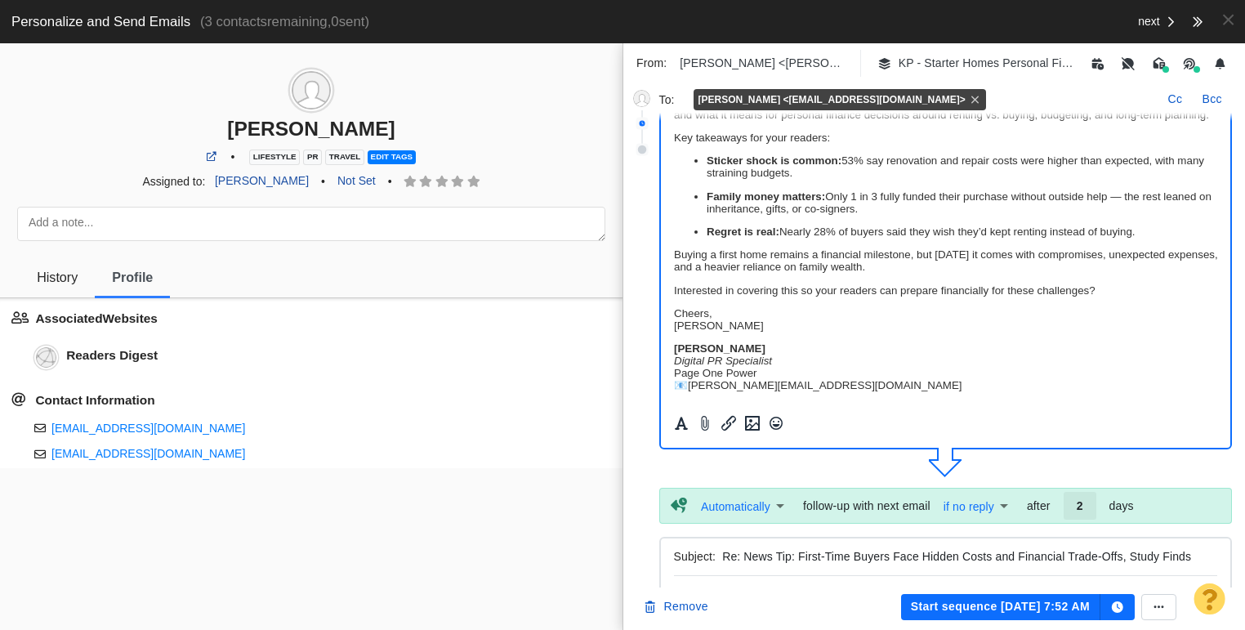
click at [959, 604] on button "Start sequence [DATE] 7:52 AM" at bounding box center [1000, 607] width 199 height 26
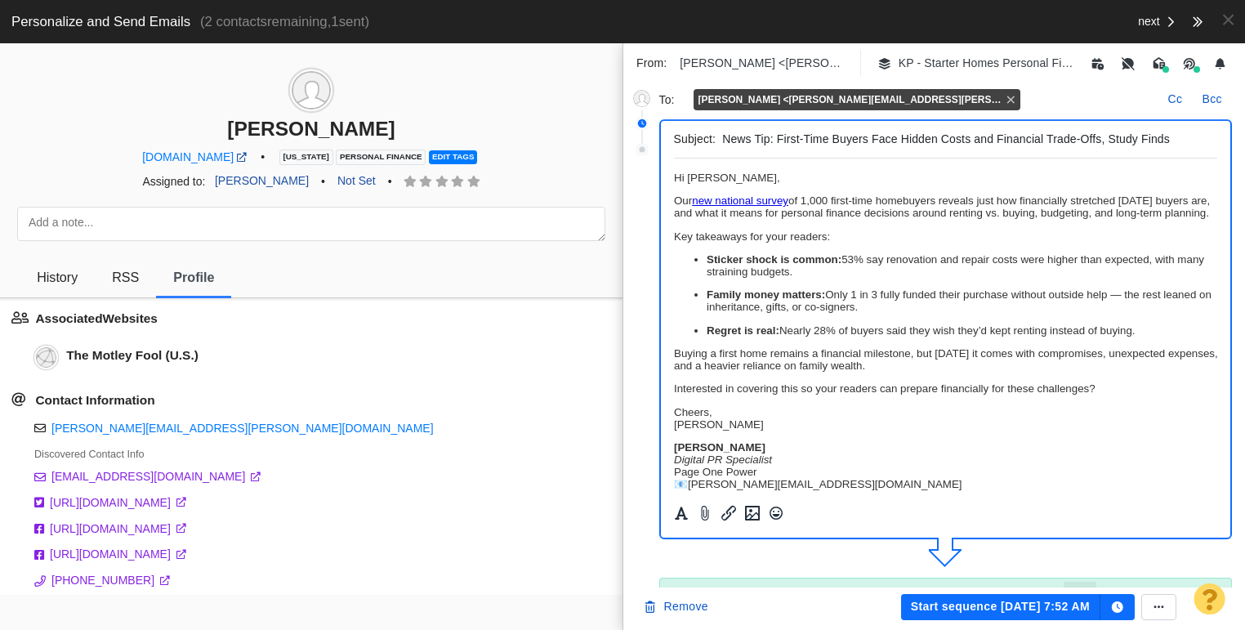
scroll to position [0, 0]
click at [749, 186] on body "﻿ Hi [PERSON_NAME], Our new national survey of 1,000 first-time homebuyers reve…" at bounding box center [945, 331] width 544 height 319
click at [748, 178] on p "Hi [PERSON_NAME]," at bounding box center [945, 178] width 544 height 12
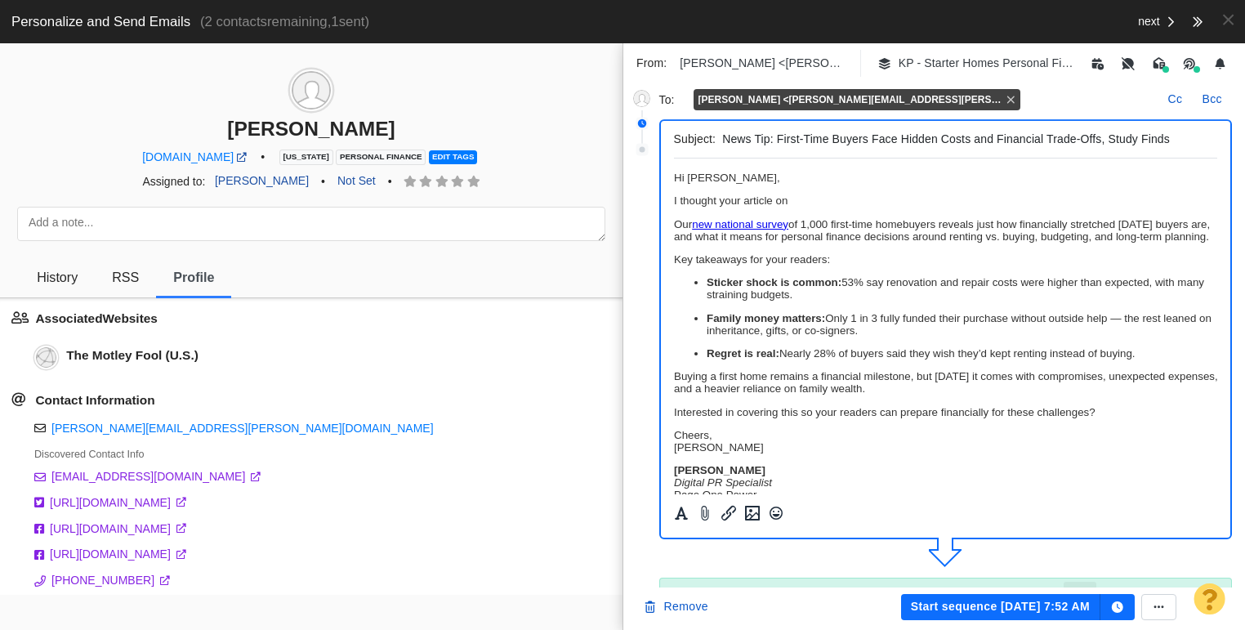
click at [796, 199] on p "I thought your article on" at bounding box center [945, 200] width 544 height 12
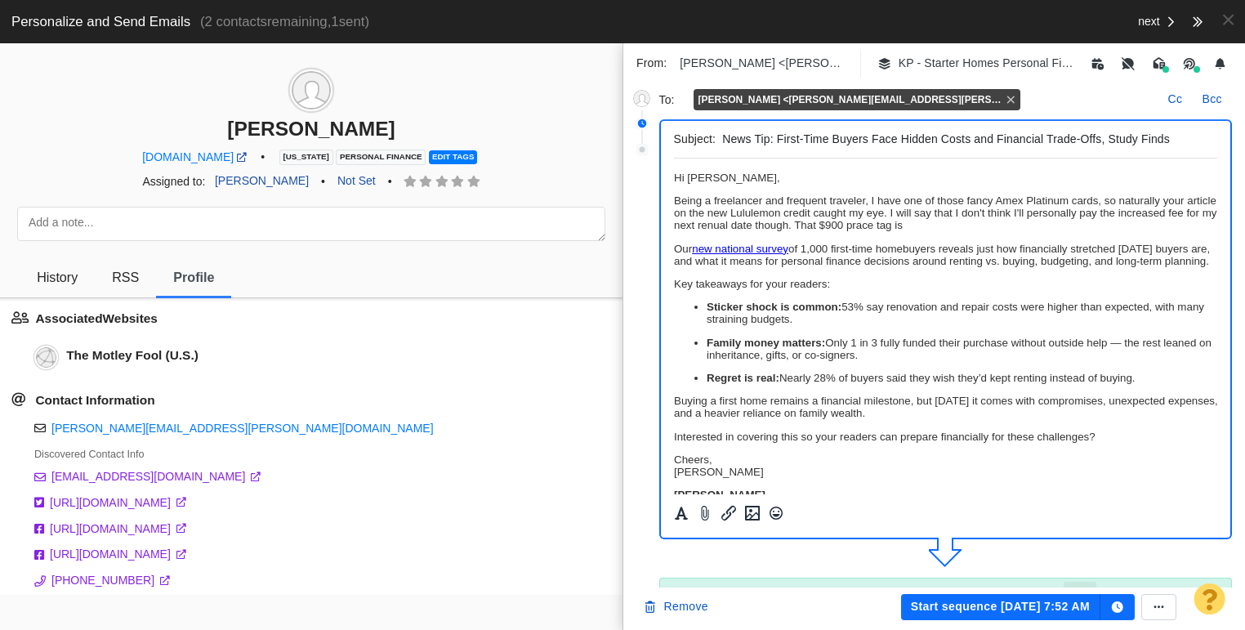
click at [960, 229] on span "Being a freelancer and frequent traveler, I have one of those fancy Amex Platin…" at bounding box center [944, 212] width 543 height 37
click at [1022, 221] on p "Being a freelancer and frequent traveler, I have one of those fancy Amex Platin…" at bounding box center [945, 212] width 544 height 37
click at [815, 228] on span "Being a freelancer and frequent traveler, I have one of those fancy Amex Platin…" at bounding box center [944, 212] width 543 height 37
click at [906, 231] on p "Being a freelancer and frequent traveler, I have one of those fancy Amex Platin…" at bounding box center [945, 212] width 544 height 37
drag, startPoint x: 1160, startPoint y: 203, endPoint x: 1117, endPoint y: 200, distance: 42.6
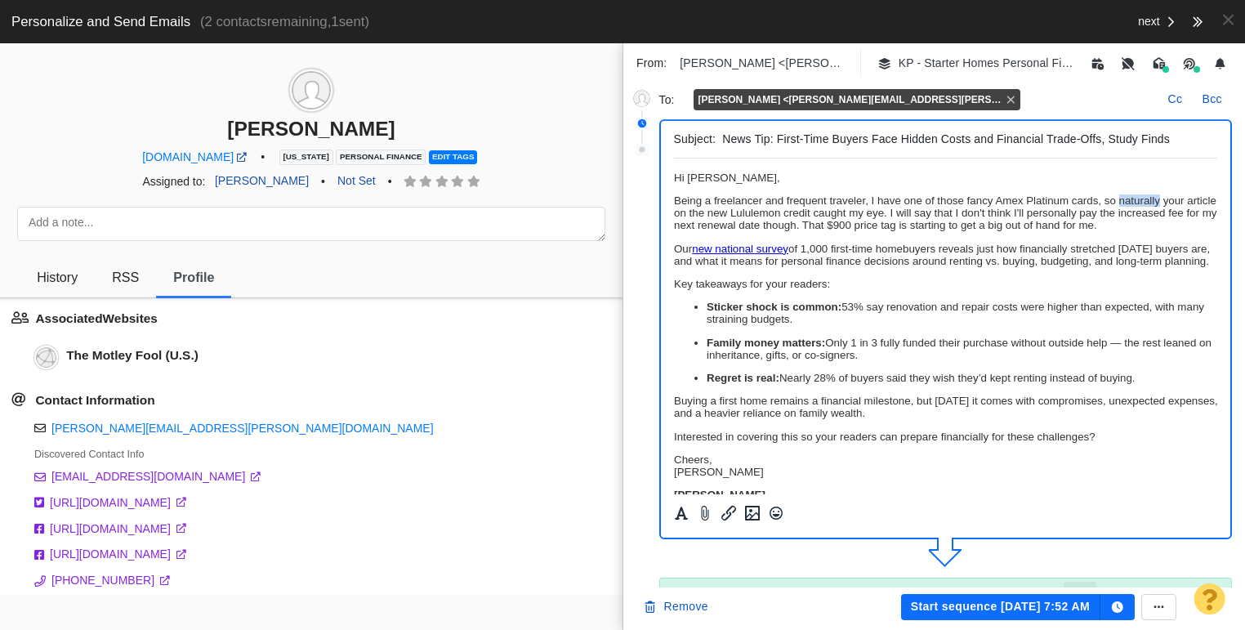
click at [1117, 200] on span "Being a freelancer and frequent traveler, I have one of those fancy Amex Platin…" at bounding box center [944, 212] width 543 height 37
drag, startPoint x: 1120, startPoint y: 230, endPoint x: 1079, endPoint y: 226, distance: 41.9
click at [1079, 226] on p "Being a freelancer and frequent traveler, I have one of those fancy Amex Platin…" at bounding box center [945, 212] width 544 height 37
click at [675, 251] on p "Our new national survey of 1,000 first-time homebuyers reveals just how financi…" at bounding box center [945, 255] width 544 height 25
click at [864, 290] on p "Key takeaways for your readers:" at bounding box center [945, 284] width 544 height 12
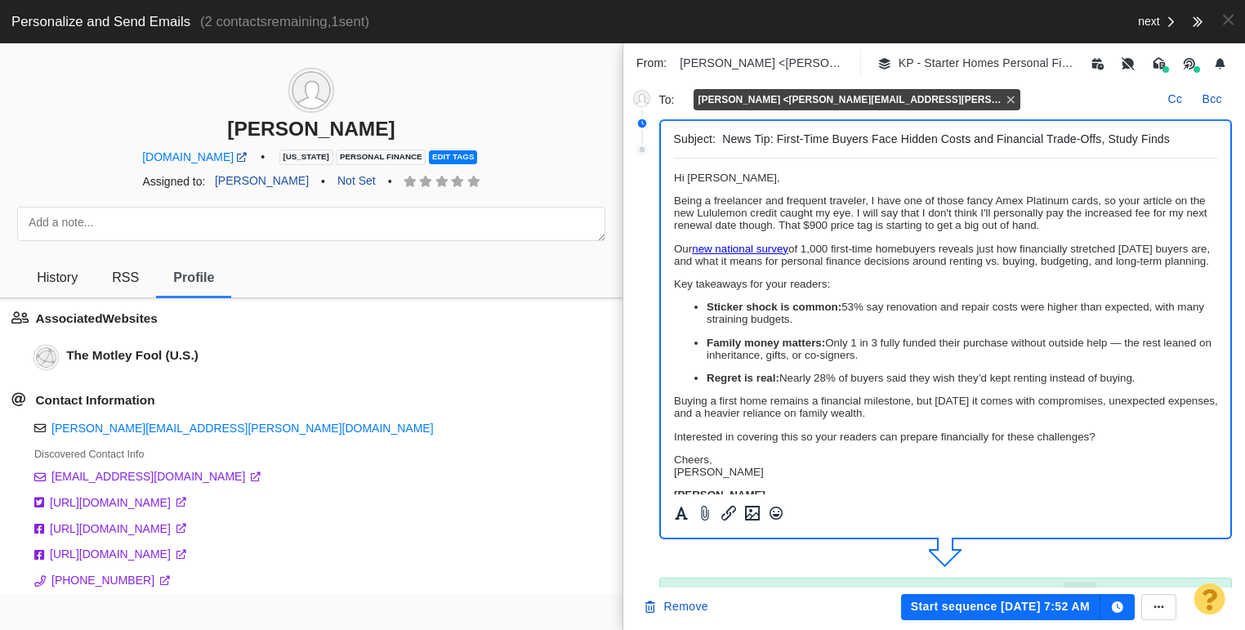
click at [1105, 230] on p "Being a freelancer and frequent traveler, I have one of those fancy Amex Platin…" at bounding box center [945, 212] width 544 height 37
click at [1027, 604] on button "Start sequence [DATE] 7:52 AM" at bounding box center [1000, 607] width 199 height 26
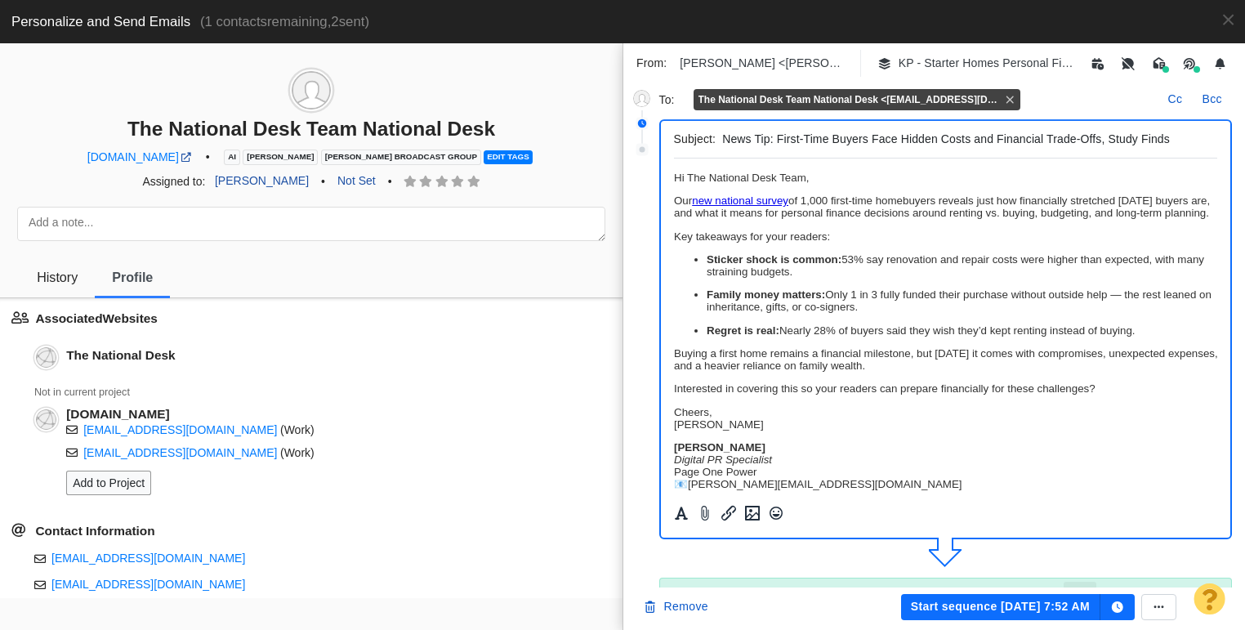
click at [844, 181] on p "﻿ Hi The National Desk Team," at bounding box center [945, 178] width 544 height 12
drag, startPoint x: 687, startPoint y: 175, endPoint x: 707, endPoint y: 173, distance: 19.7
click at [706, 174] on span "Hi The National Desk Team," at bounding box center [740, 178] width 135 height 12
click at [847, 181] on p "Hi The National Desk Team," at bounding box center [945, 178] width 544 height 12
drag, startPoint x: 709, startPoint y: 177, endPoint x: 689, endPoint y: 178, distance: 19.6
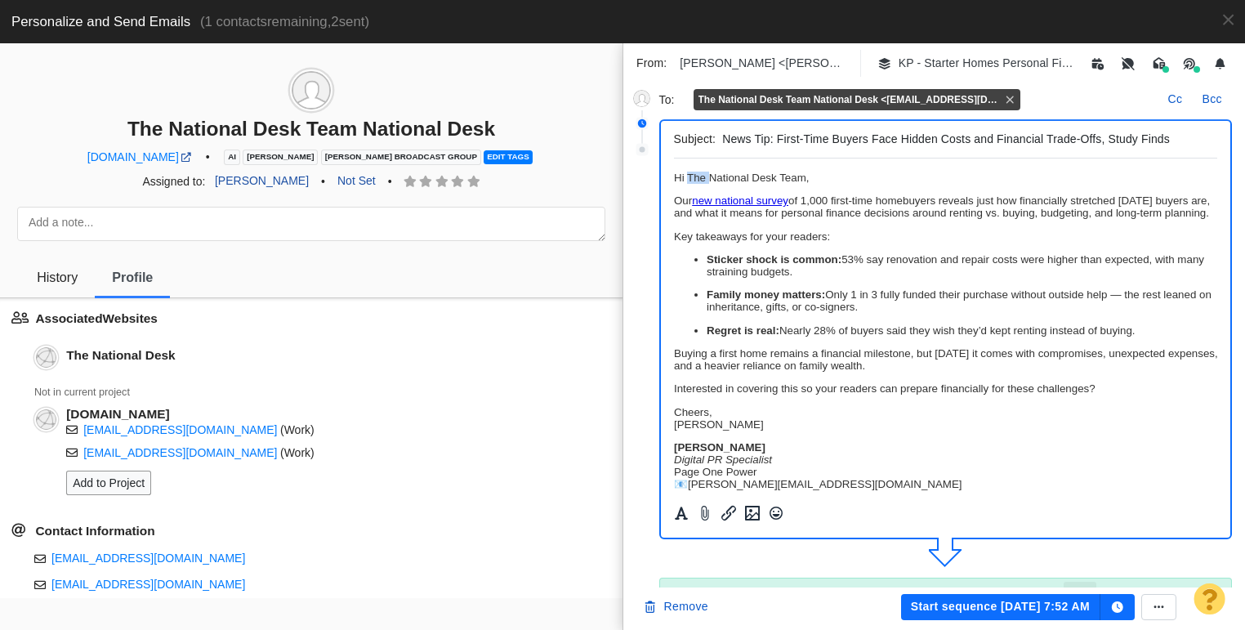
click at [689, 178] on span "Hi The National Desk Team," at bounding box center [740, 178] width 135 height 12
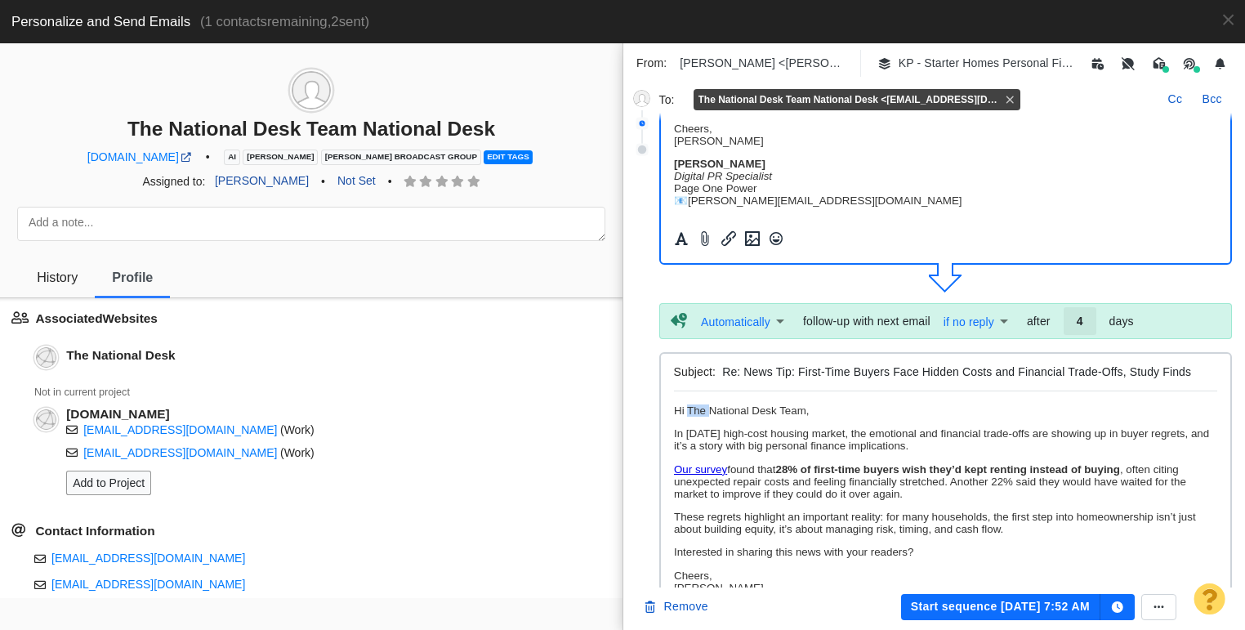
drag, startPoint x: 707, startPoint y: 413, endPoint x: 688, endPoint y: 412, distance: 18.9
click at [688, 412] on span "Hi The National Desk Team," at bounding box center [740, 411] width 135 height 12
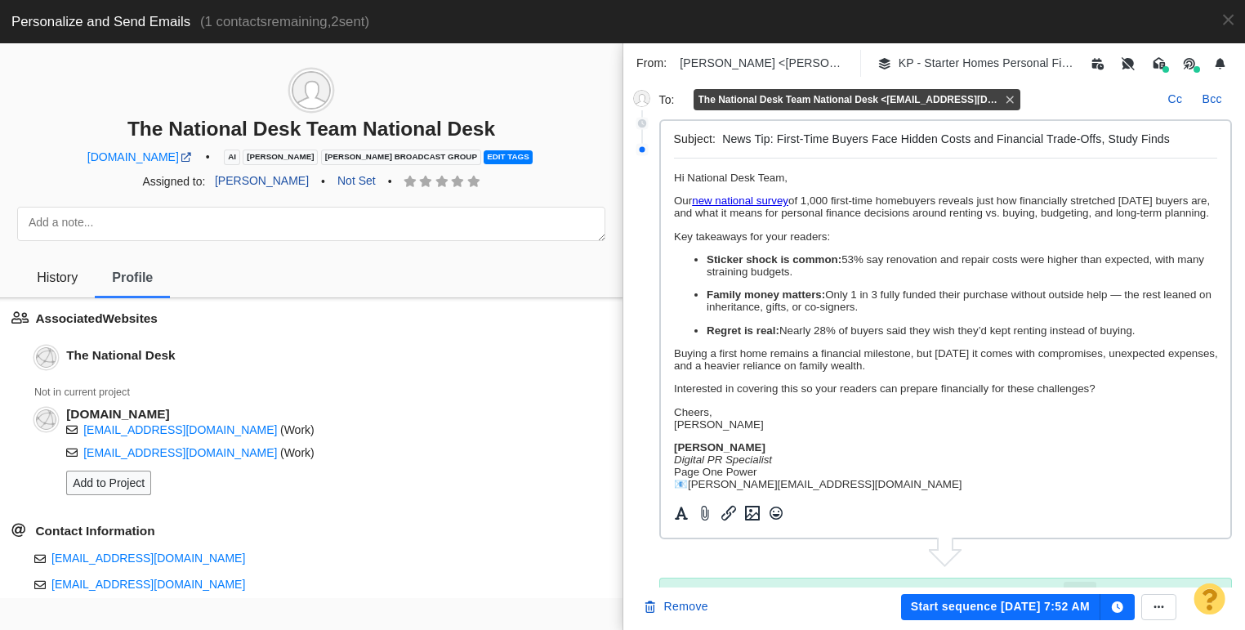
click at [831, 176] on p "Hi National Desk Team," at bounding box center [945, 178] width 544 height 12
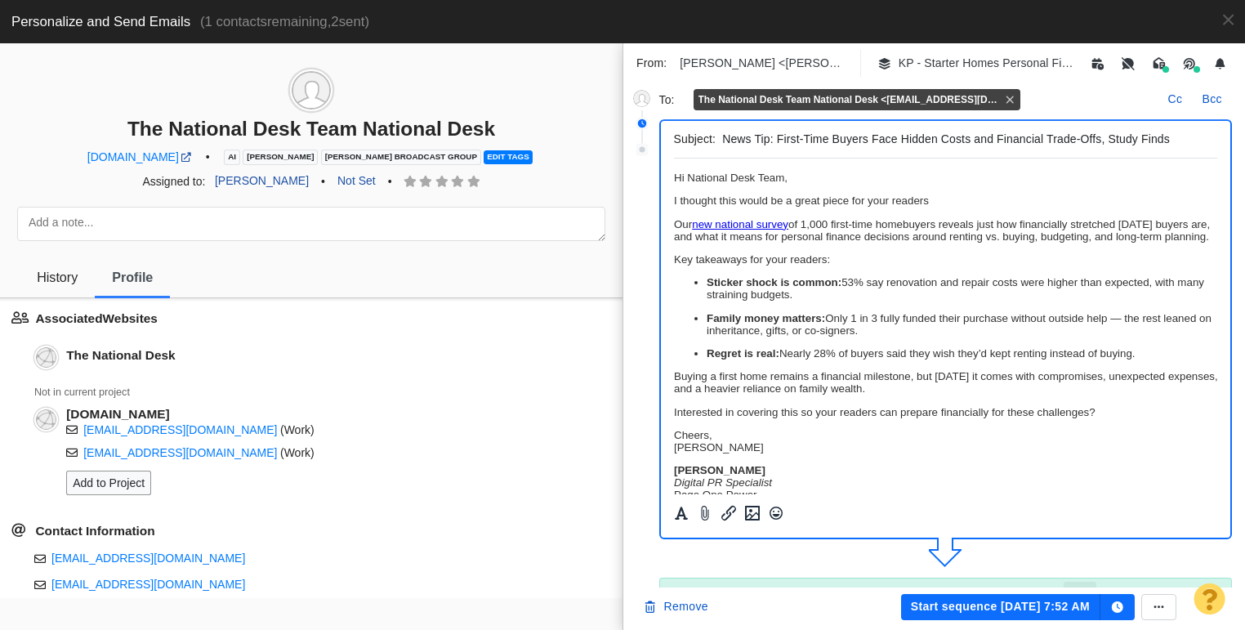
click at [740, 199] on span "I thought this would be a great piece for your readers" at bounding box center [800, 200] width 255 height 12
click at [1068, 201] on p "I thought this new study on starter homes would be a great piece for your reade…" at bounding box center [945, 200] width 544 height 12
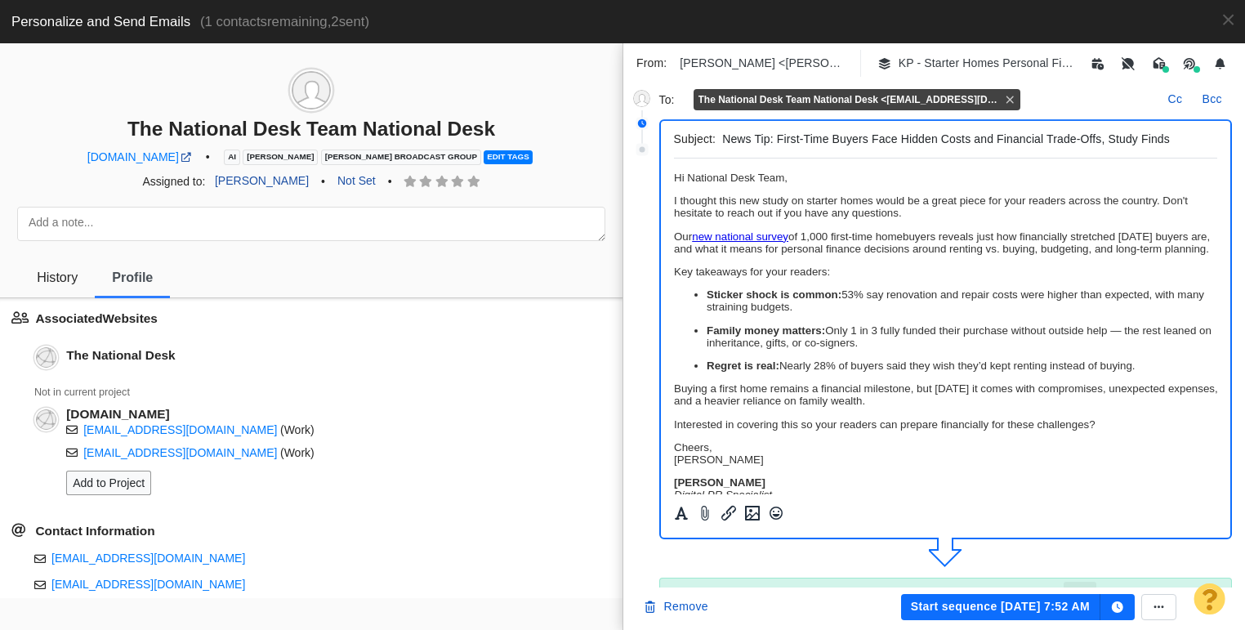
click at [919, 217] on p "I thought this new study on starter homes would be a great piece for your reade…" at bounding box center [945, 206] width 544 height 25
click at [923, 255] on p "Our new national survey of 1,000 first-time homebuyers reveals just how financi…" at bounding box center [945, 242] width 544 height 25
click at [1129, 609] on button "button" at bounding box center [1118, 607] width 34 height 26
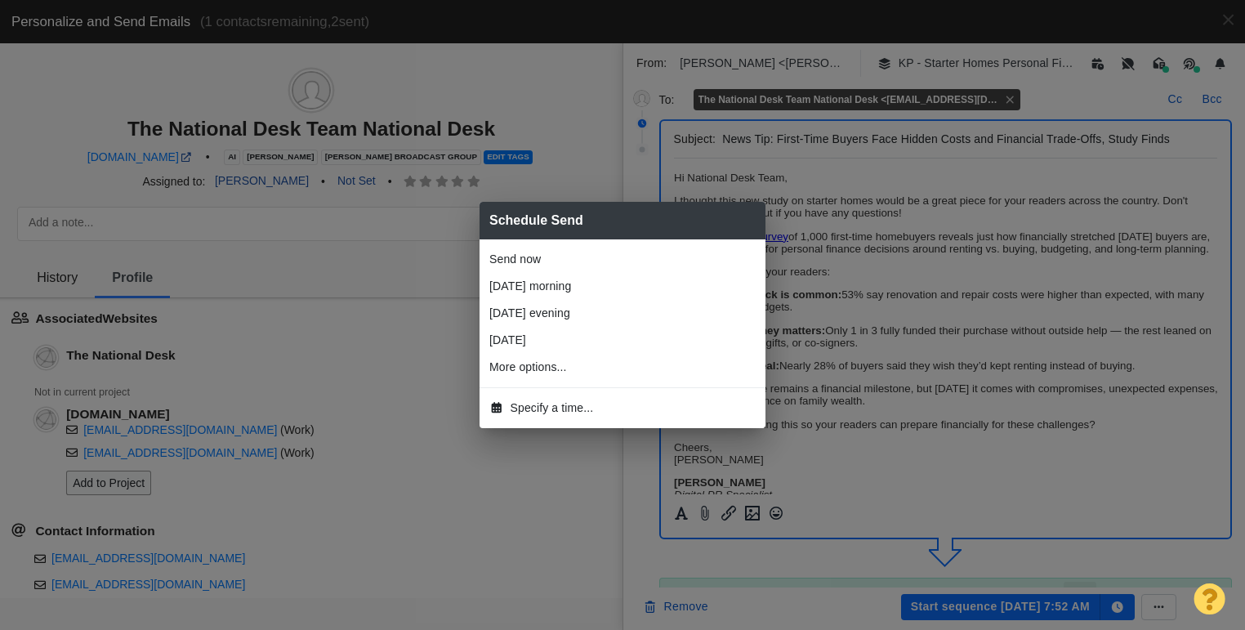
click at [539, 409] on span "Specify a time..." at bounding box center [552, 408] width 83 height 17
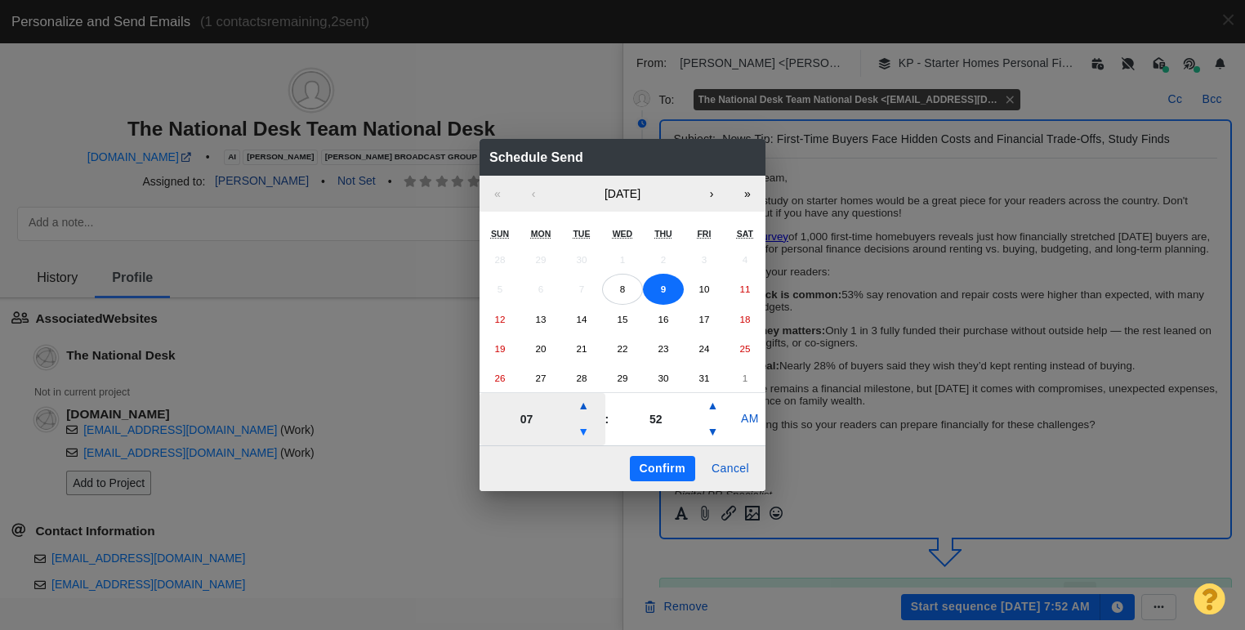
click at [587, 436] on button "▼" at bounding box center [584, 432] width 20 height 26
click at [587, 437] on button "▼" at bounding box center [584, 432] width 20 height 26
type input "04"
click at [668, 465] on button "Confirm" at bounding box center [662, 469] width 65 height 26
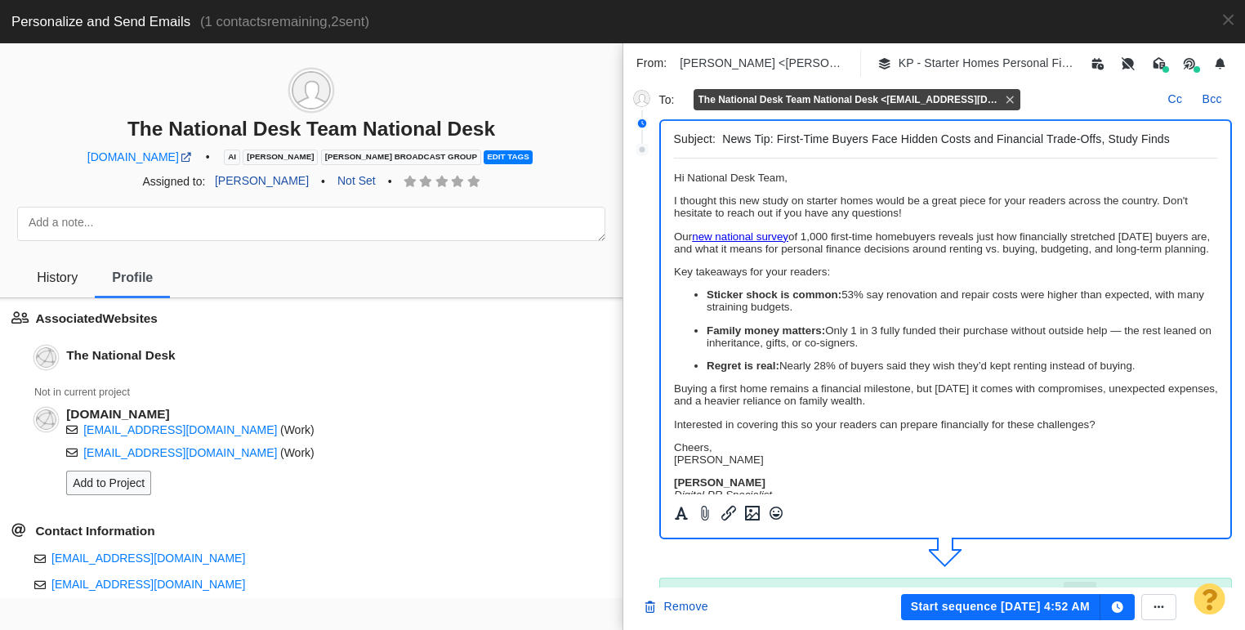
click at [1012, 610] on button "Start sequence [DATE] 4:52 AM" at bounding box center [1000, 607] width 199 height 26
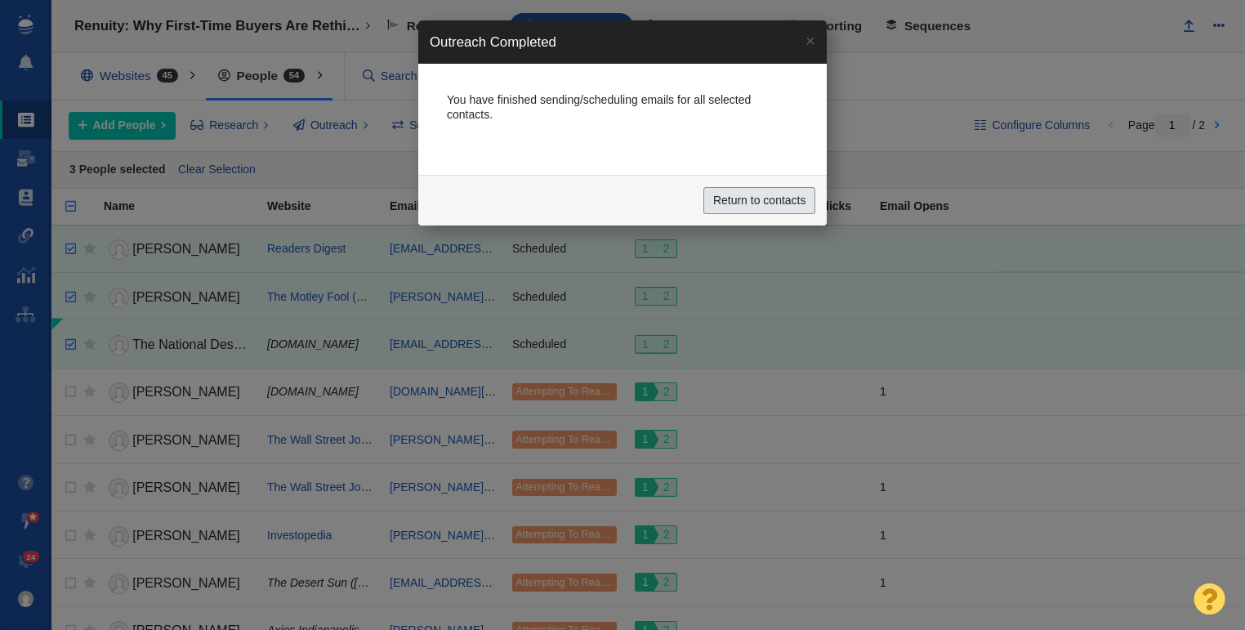
click at [740, 195] on input "Return to contacts" at bounding box center [760, 201] width 112 height 28
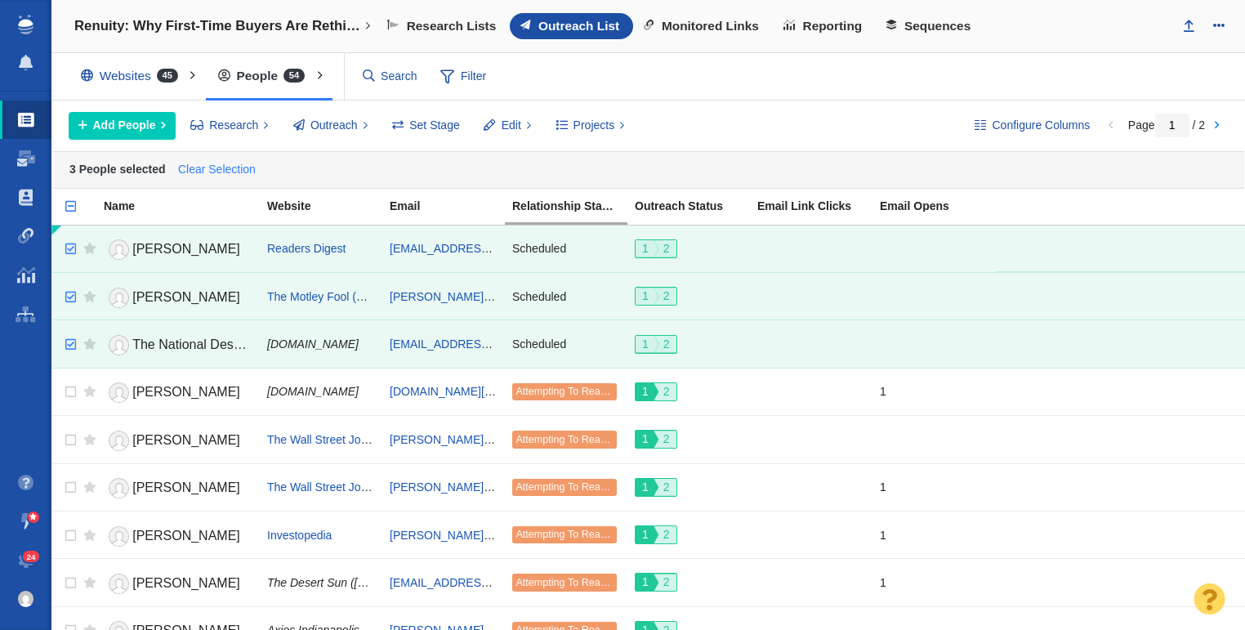
click at [192, 169] on link "Clear Selection" at bounding box center [216, 170] width 85 height 25
checkbox input "false"
